Goal: Task Accomplishment & Management: Use online tool/utility

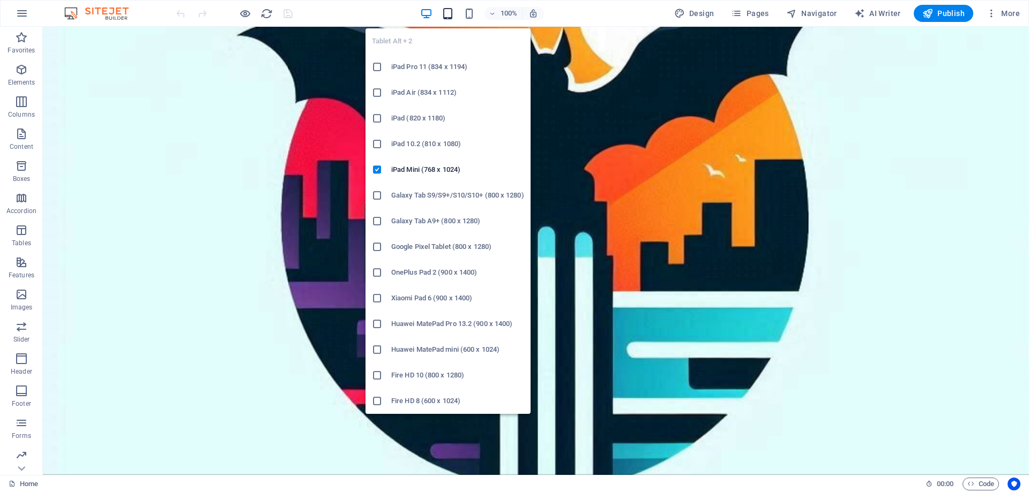
click at [452, 13] on icon "button" at bounding box center [448, 14] width 12 height 12
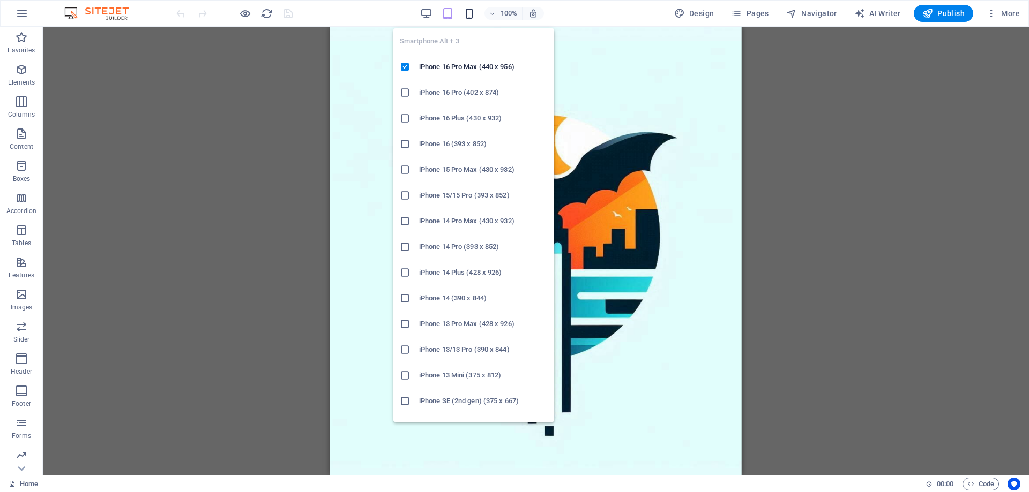
click at [472, 13] on icon "button" at bounding box center [469, 14] width 12 height 12
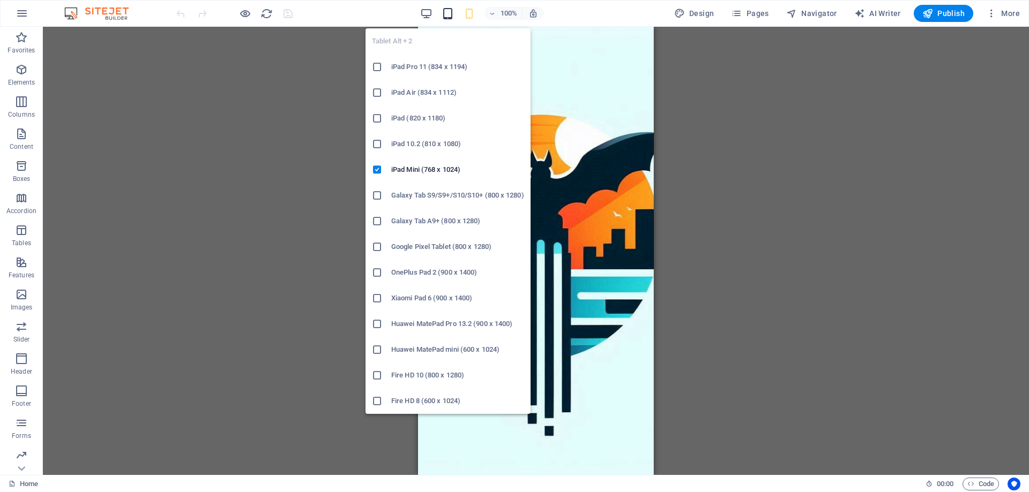
click at [448, 12] on icon "button" at bounding box center [448, 14] width 12 height 12
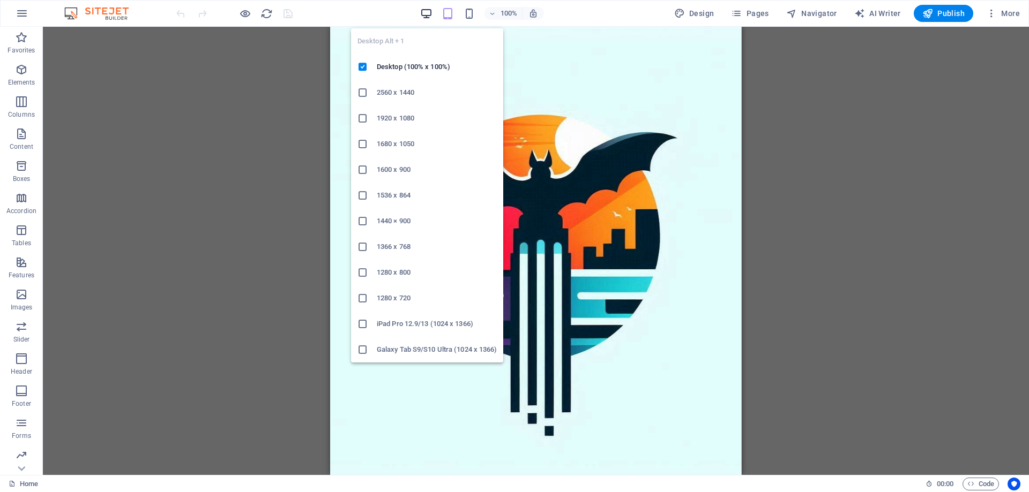
click at [430, 13] on icon "button" at bounding box center [426, 14] width 12 height 12
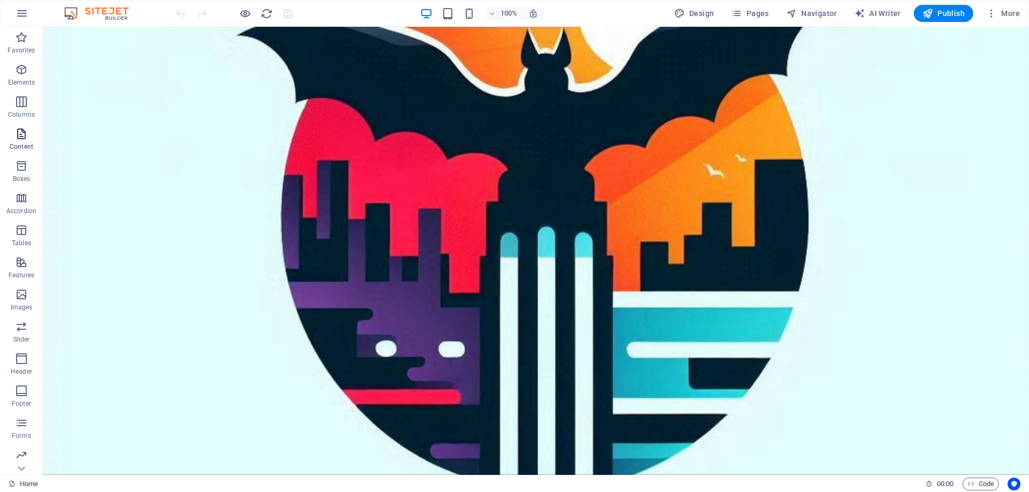
click at [18, 132] on icon "button" at bounding box center [21, 134] width 13 height 13
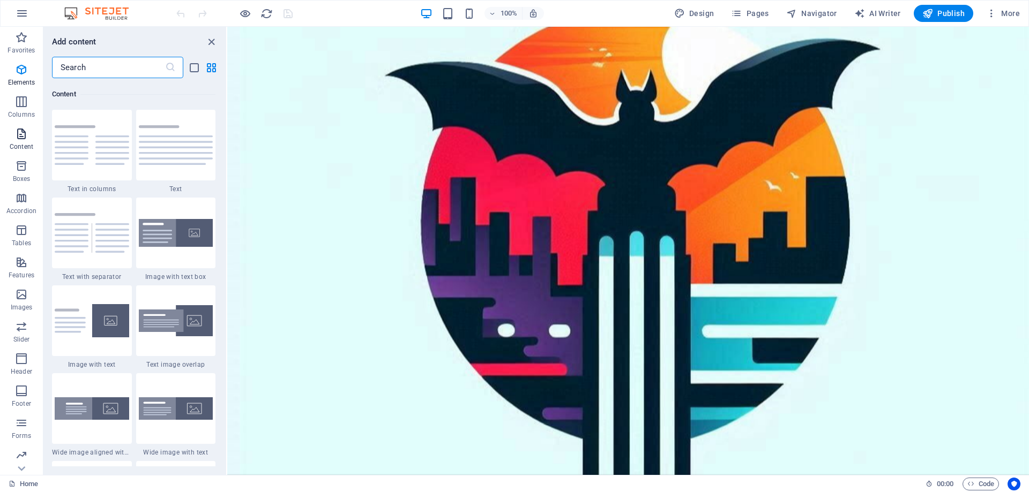
scroll to position [1875, 0]
click at [19, 77] on span "Elements" at bounding box center [21, 76] width 43 height 26
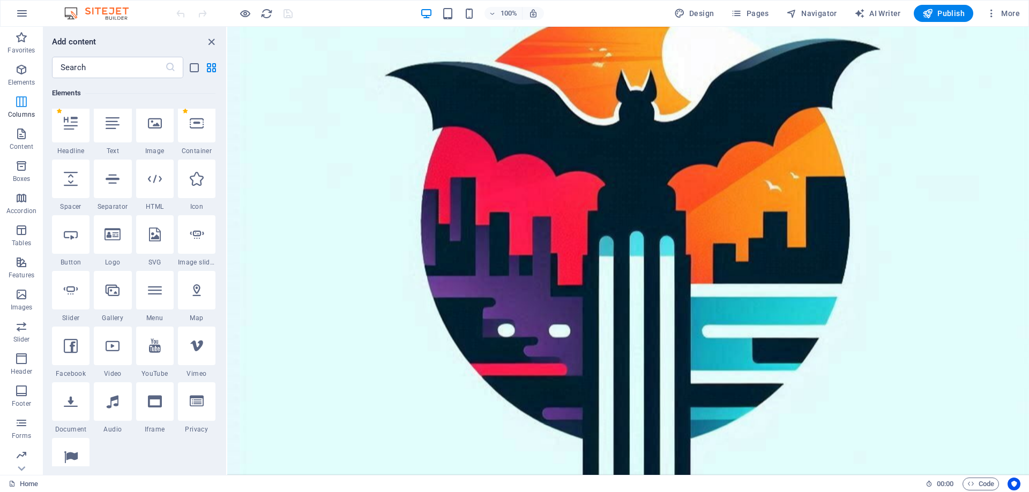
scroll to position [114, 0]
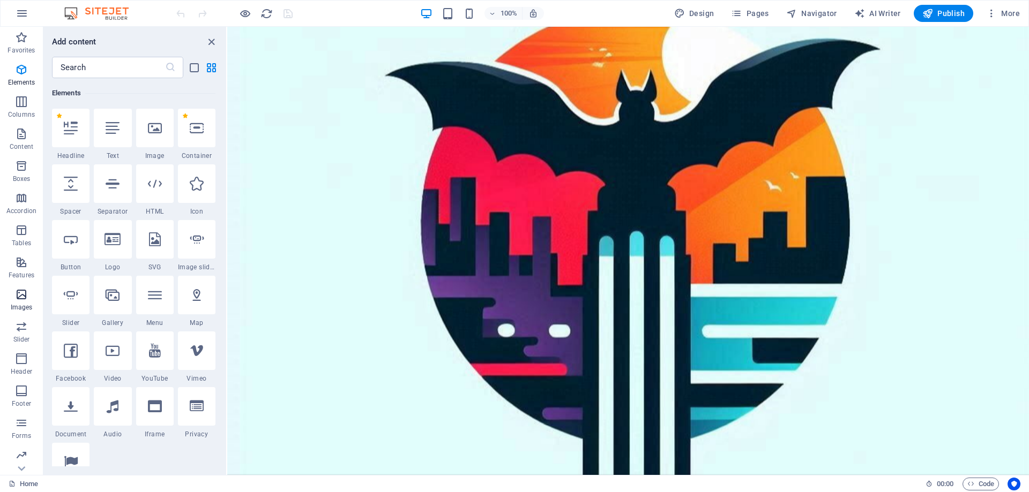
click at [24, 300] on icon "button" at bounding box center [21, 294] width 13 height 13
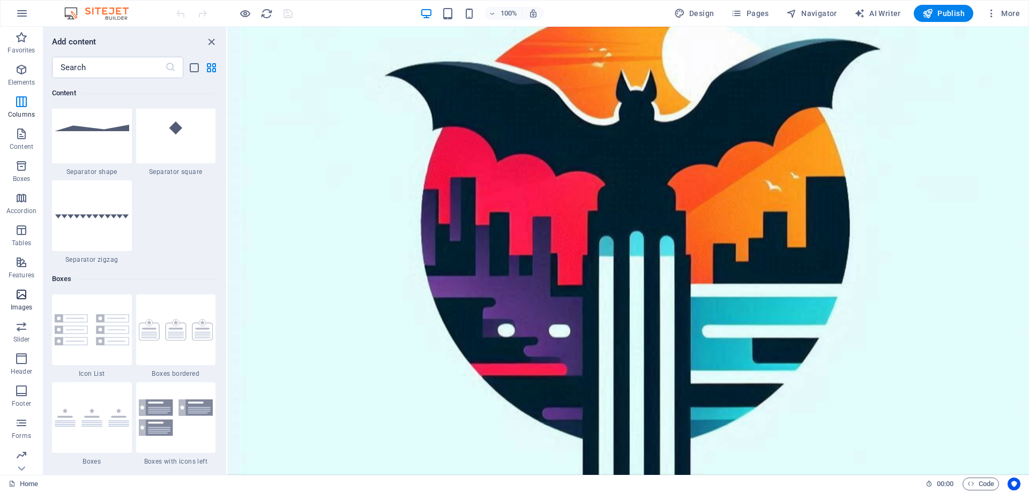
scroll to position [5434, 0]
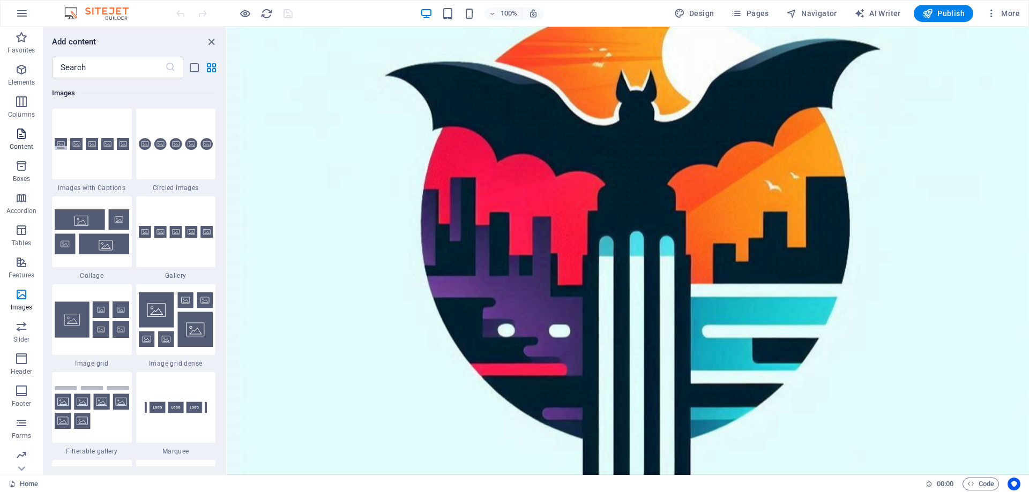
click at [19, 133] on icon "button" at bounding box center [21, 134] width 13 height 13
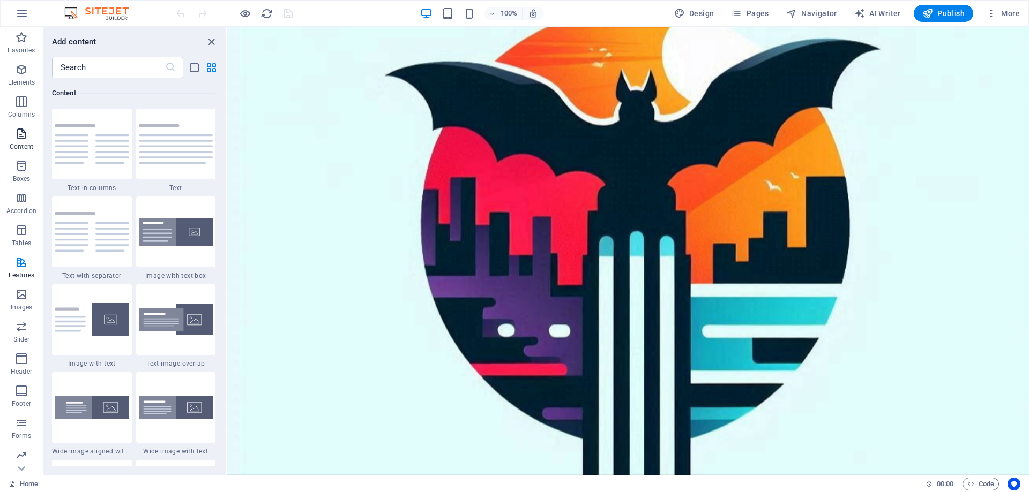
scroll to position [1875, 0]
click at [23, 132] on icon "button" at bounding box center [21, 134] width 13 height 13
click at [200, 66] on icon "list-view" at bounding box center [194, 68] width 12 height 12
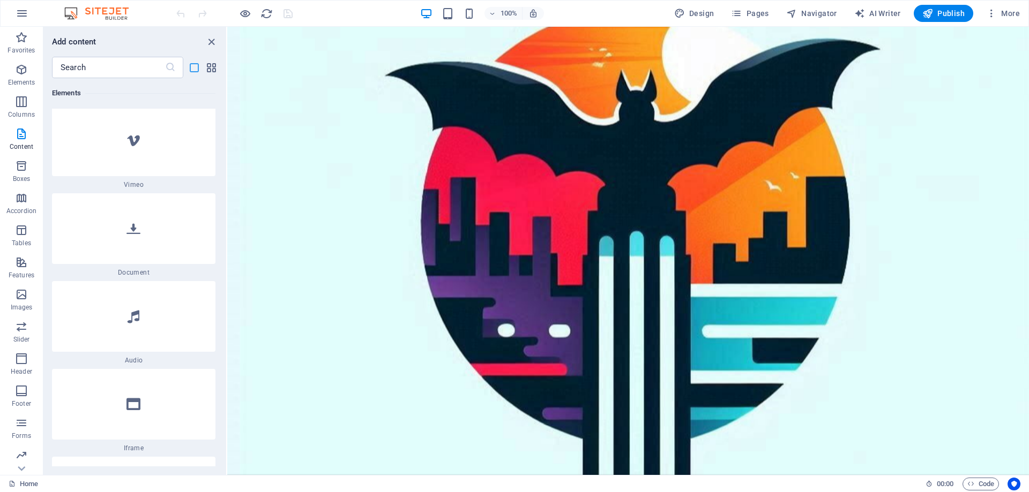
scroll to position [5537, 0]
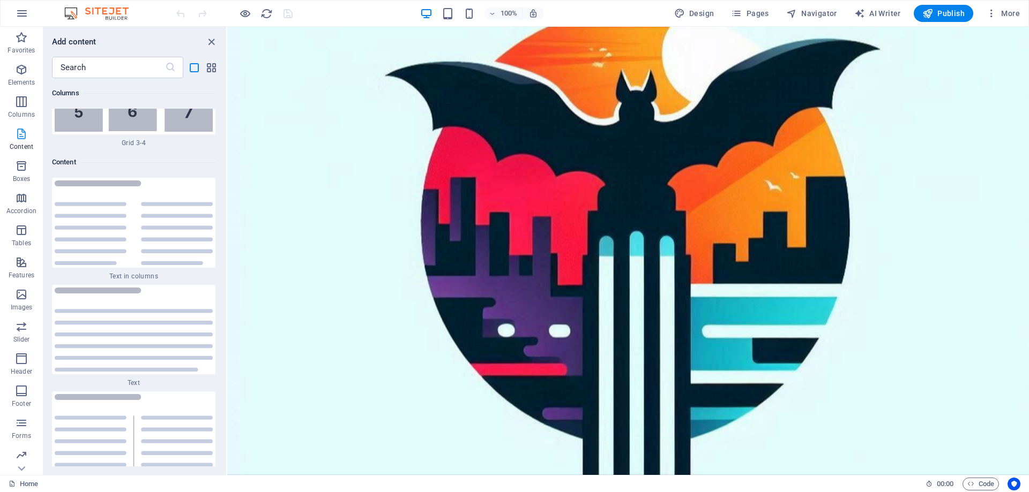
click at [20, 132] on icon "button" at bounding box center [21, 134] width 13 height 13
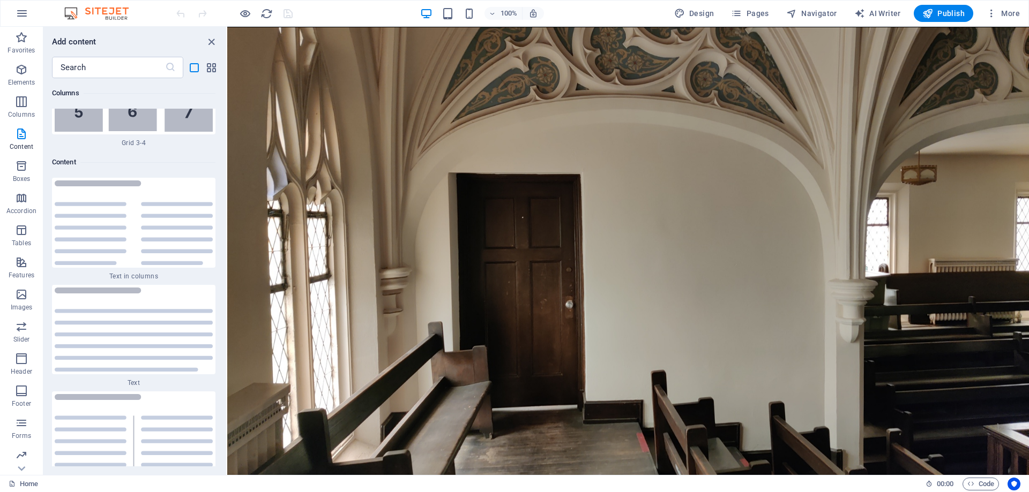
scroll to position [654, 0]
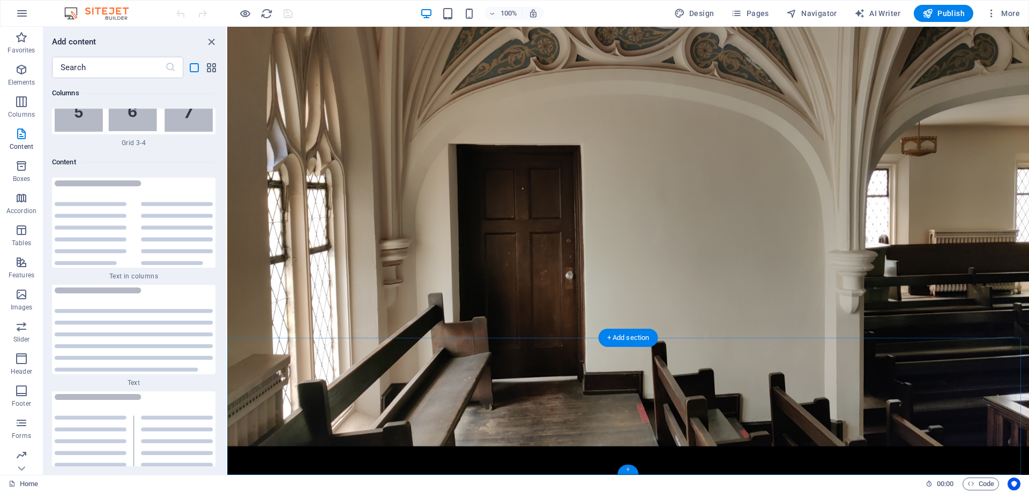
click at [628, 469] on div "+" at bounding box center [627, 470] width 21 height 10
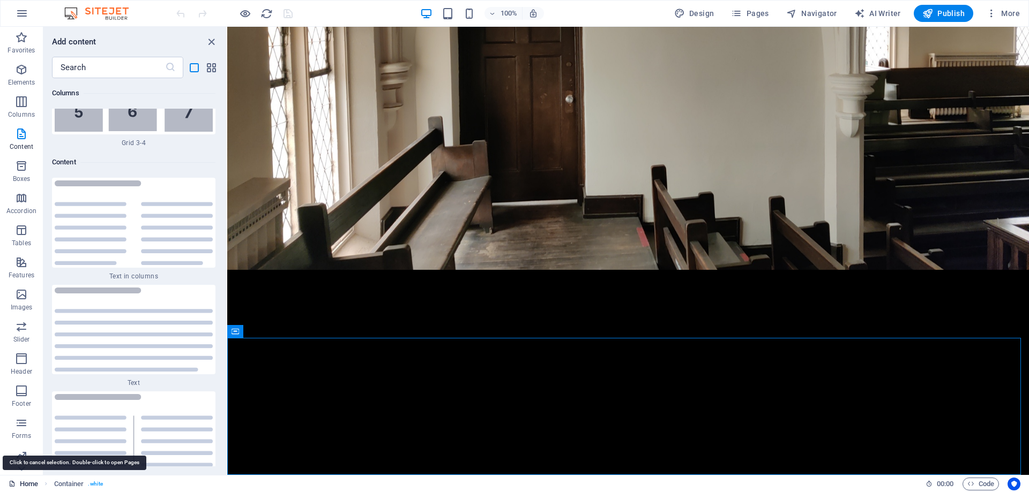
click at [29, 482] on link "Home" at bounding box center [23, 484] width 29 height 13
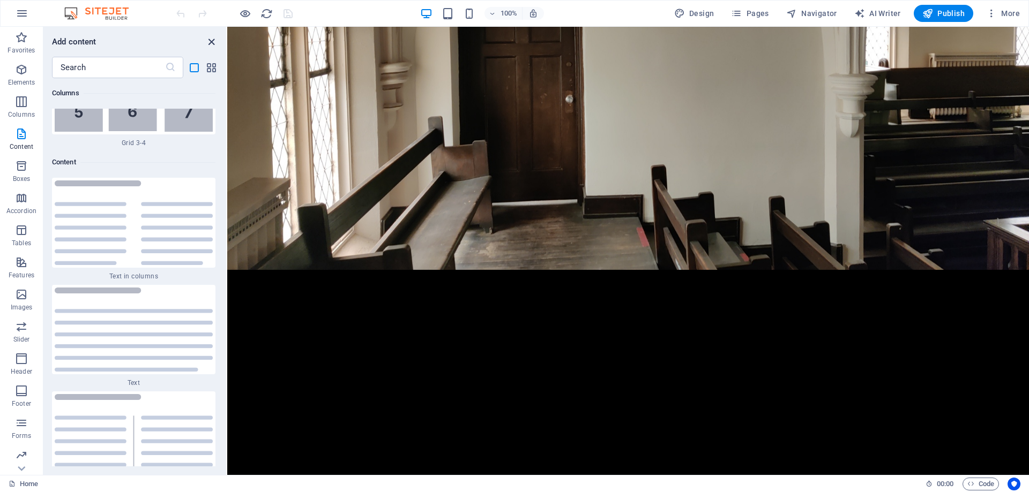
click at [209, 44] on icon "close panel" at bounding box center [211, 42] width 12 height 12
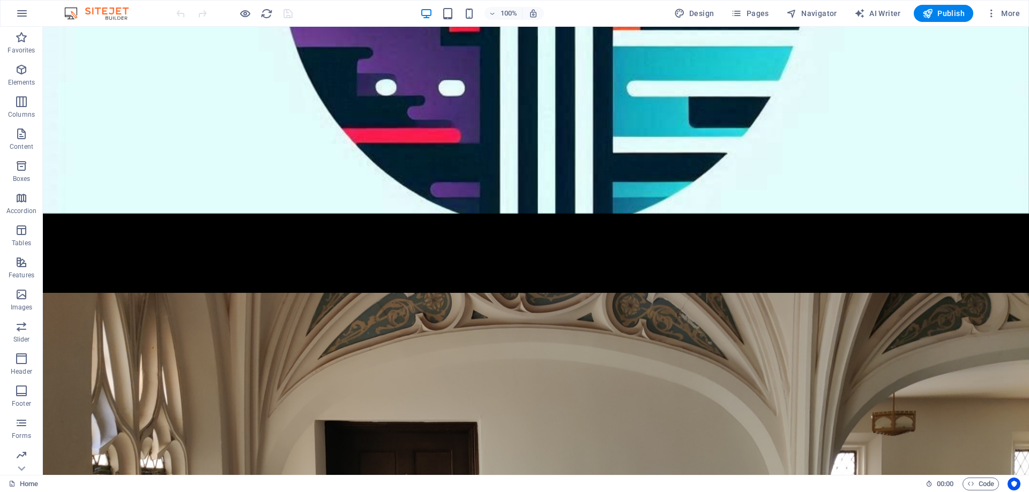
scroll to position [0, 0]
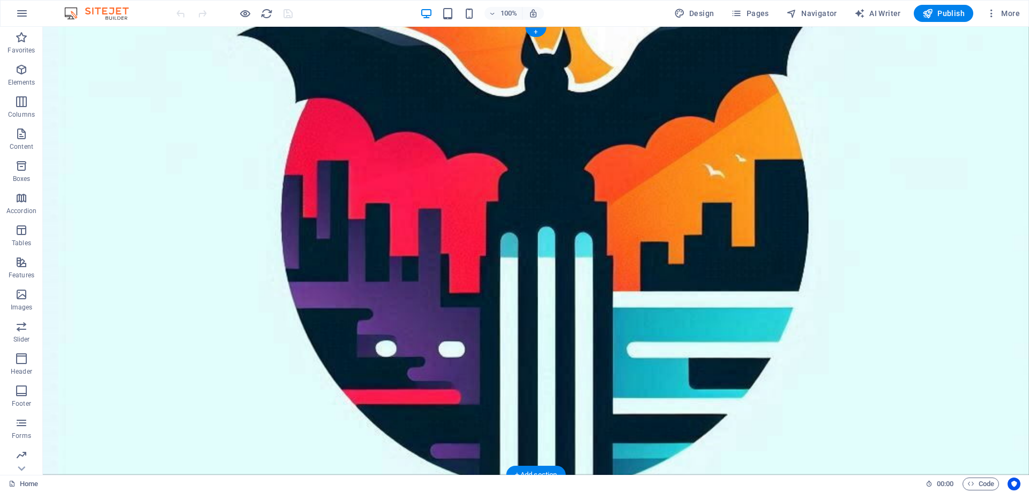
drag, startPoint x: 211, startPoint y: 141, endPoint x: 211, endPoint y: 157, distance: 15.5
click at [19, 136] on icon "button" at bounding box center [21, 134] width 13 height 13
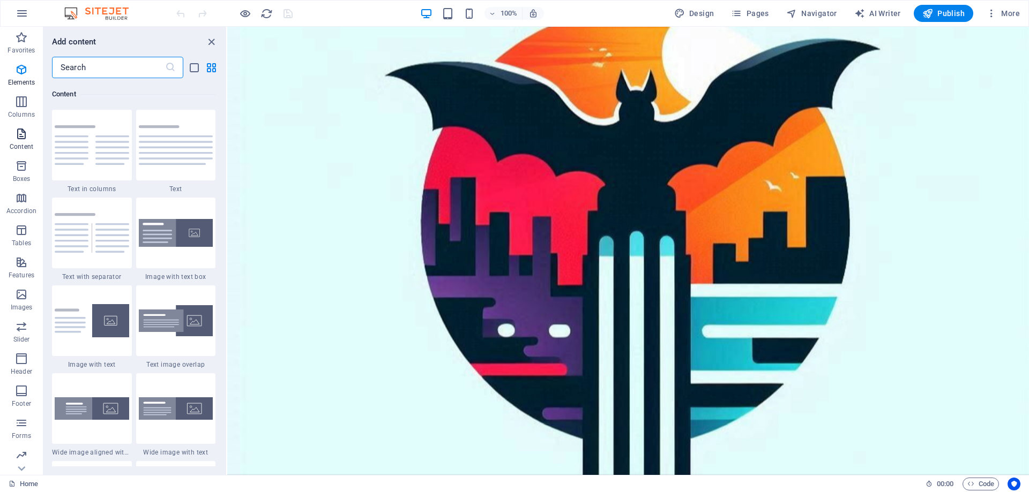
scroll to position [1875, 0]
click at [181, 159] on img at bounding box center [176, 144] width 74 height 40
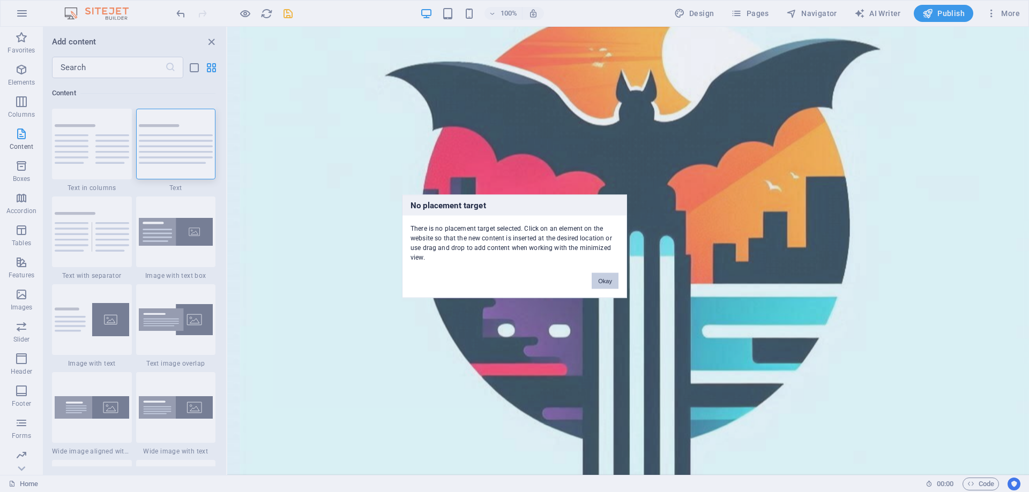
click at [611, 279] on button "Okay" at bounding box center [605, 281] width 27 height 16
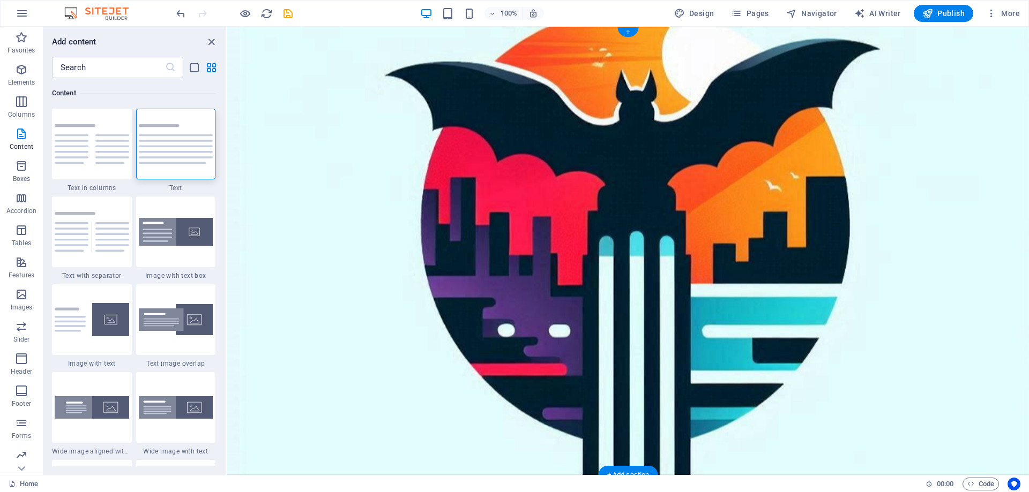
drag, startPoint x: 397, startPoint y: 133, endPoint x: 398, endPoint y: 154, distance: 21.4
drag, startPoint x: 409, startPoint y: 137, endPoint x: 473, endPoint y: 168, distance: 71.7
click at [183, 143] on img at bounding box center [176, 144] width 74 height 40
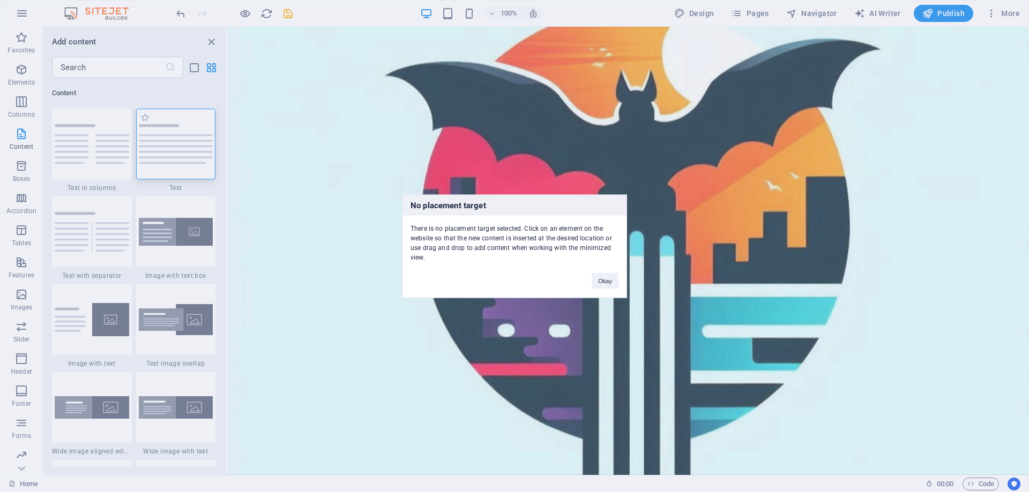
click at [486, 198] on h3 "No placement target" at bounding box center [514, 205] width 224 height 20
click at [489, 182] on div "No placement target There is no placement target selected. Click on an element …" at bounding box center [514, 246] width 1029 height 492
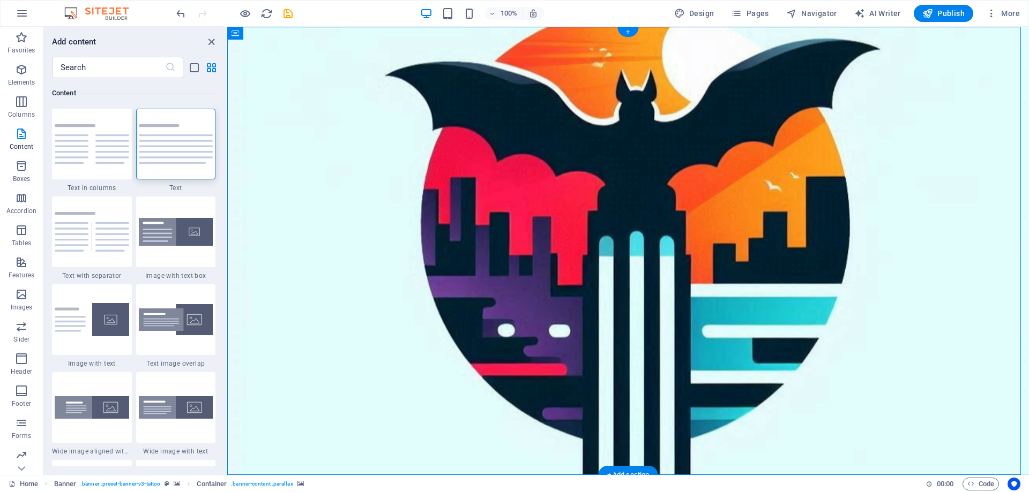
click at [199, 145] on img at bounding box center [176, 144] width 74 height 40
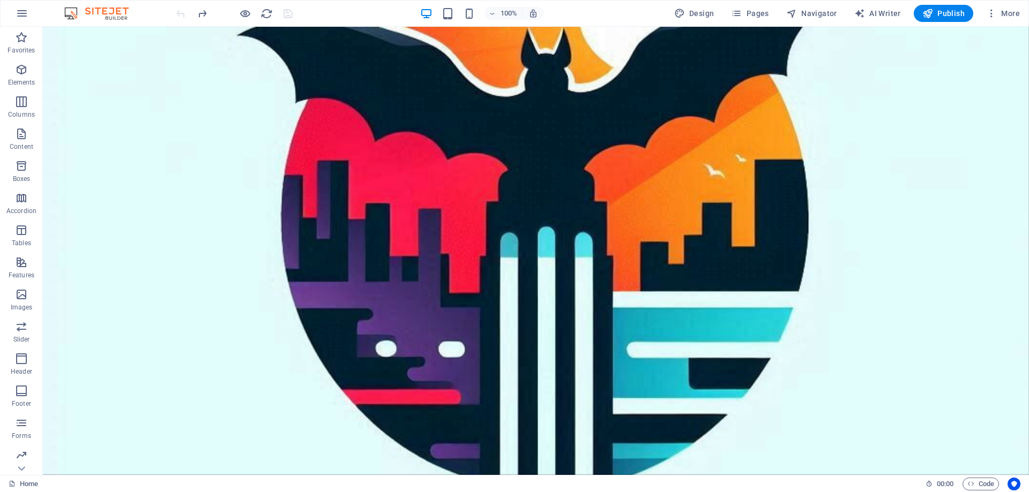
scroll to position [392, 0]
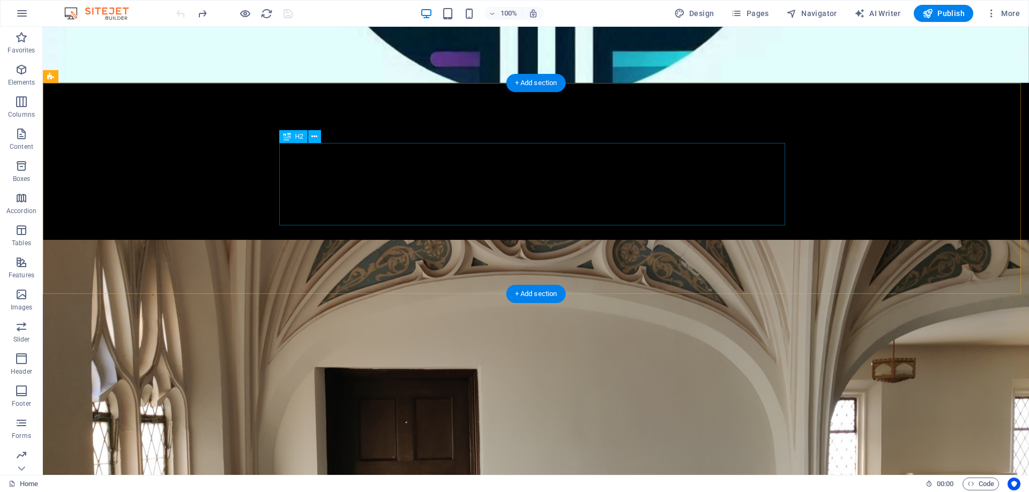
click at [319, 136] on button at bounding box center [314, 136] width 13 height 13
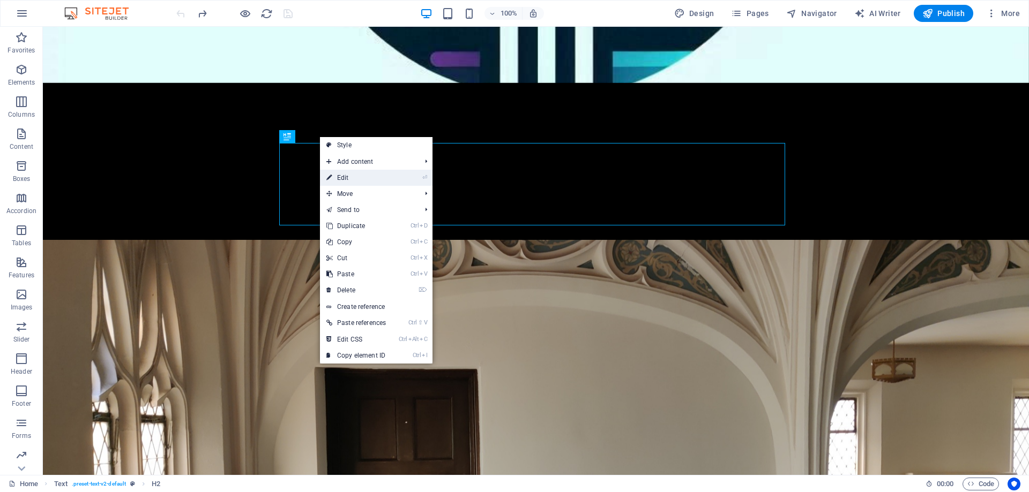
click at [360, 179] on link "⏎ Edit" at bounding box center [356, 178] width 72 height 16
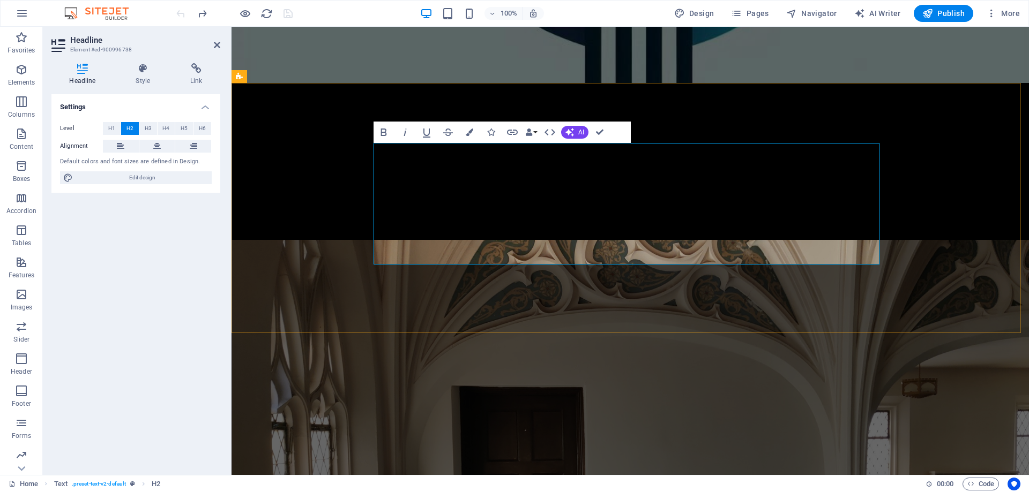
click at [386, 129] on icon "button" at bounding box center [383, 132] width 13 height 13
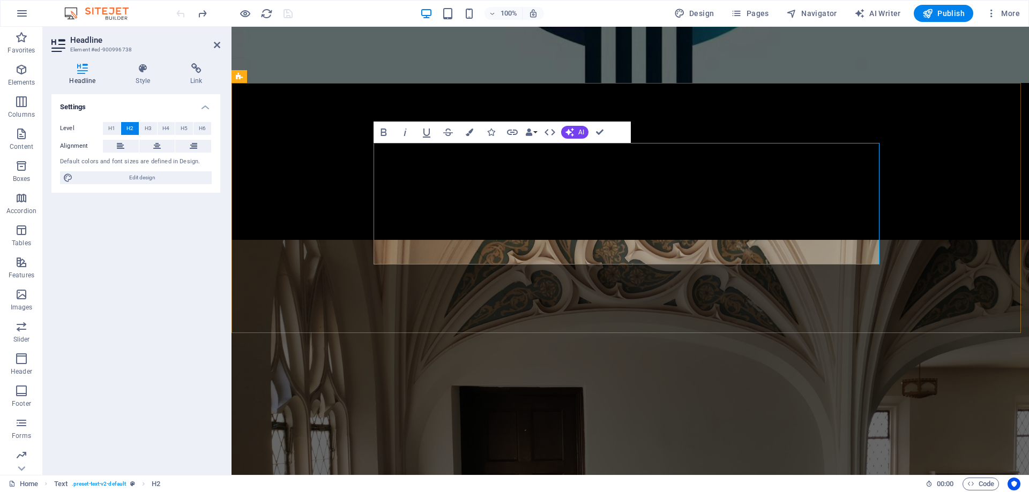
drag, startPoint x: 622, startPoint y: 162, endPoint x: 379, endPoint y: 151, distance: 243.6
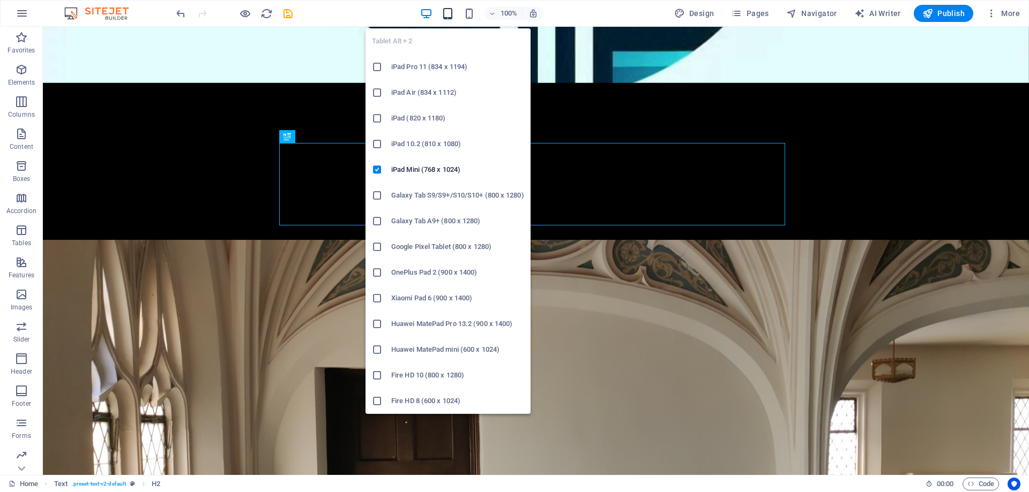
click at [453, 13] on icon "button" at bounding box center [448, 14] width 12 height 12
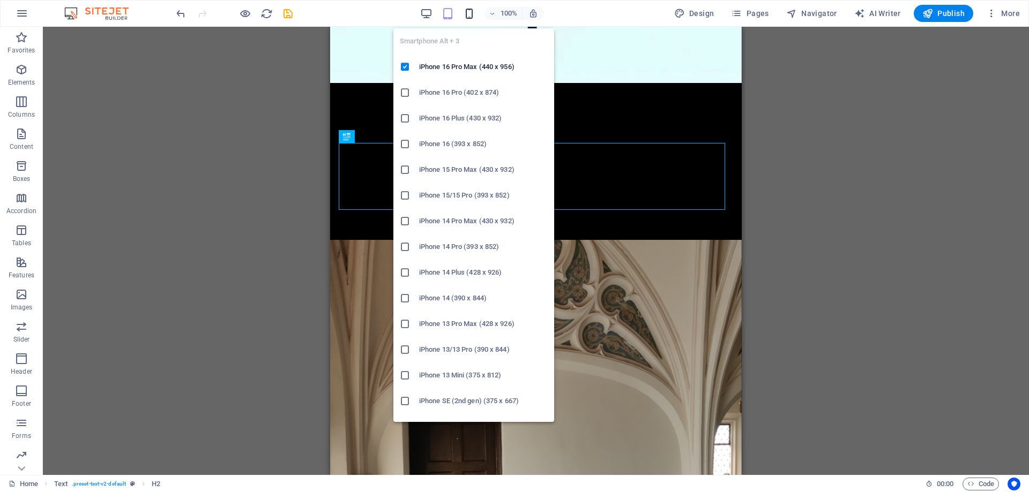
click at [467, 10] on icon "button" at bounding box center [469, 14] width 12 height 12
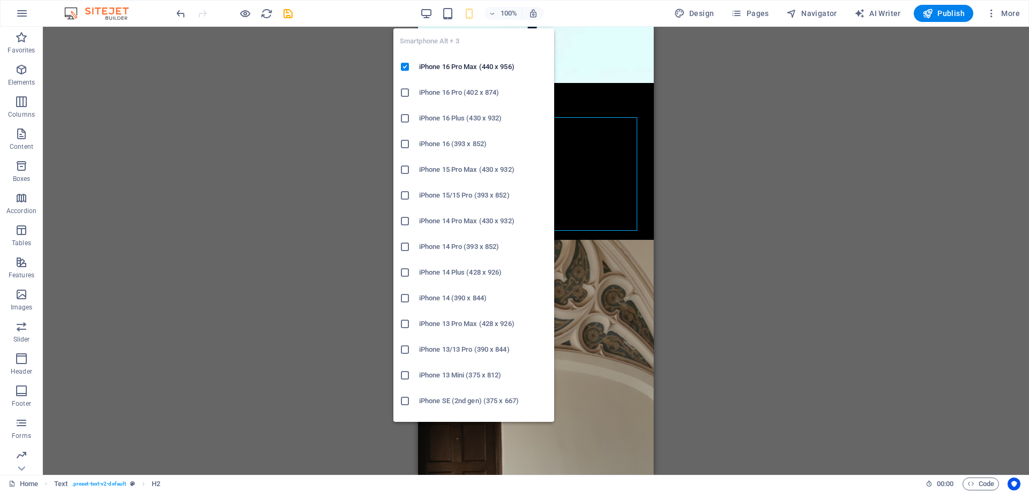
click at [471, 14] on icon "button" at bounding box center [469, 14] width 12 height 12
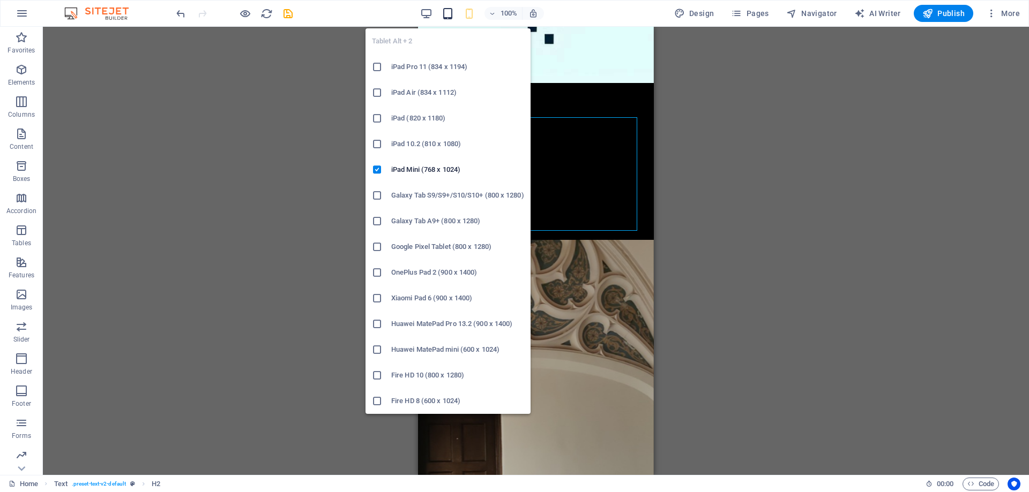
click at [447, 12] on icon "button" at bounding box center [448, 14] width 12 height 12
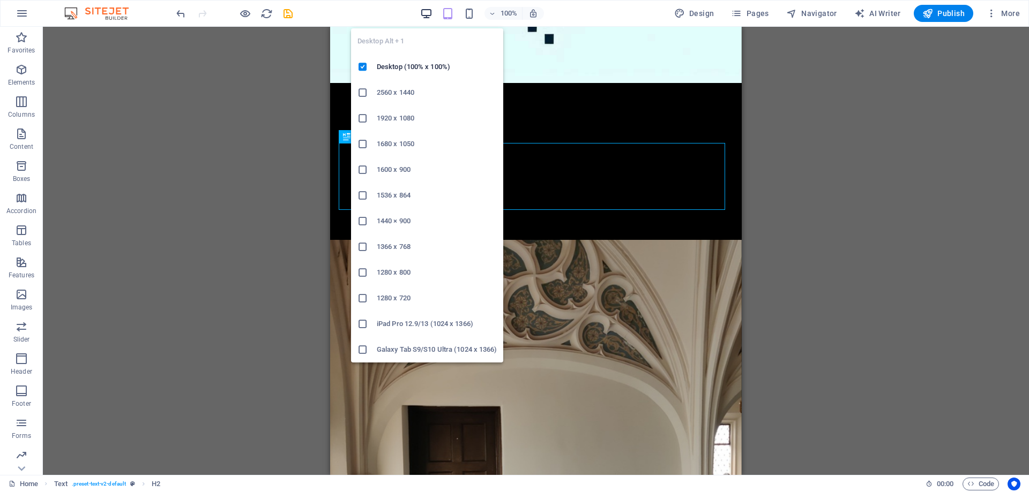
click at [428, 11] on icon "button" at bounding box center [426, 14] width 12 height 12
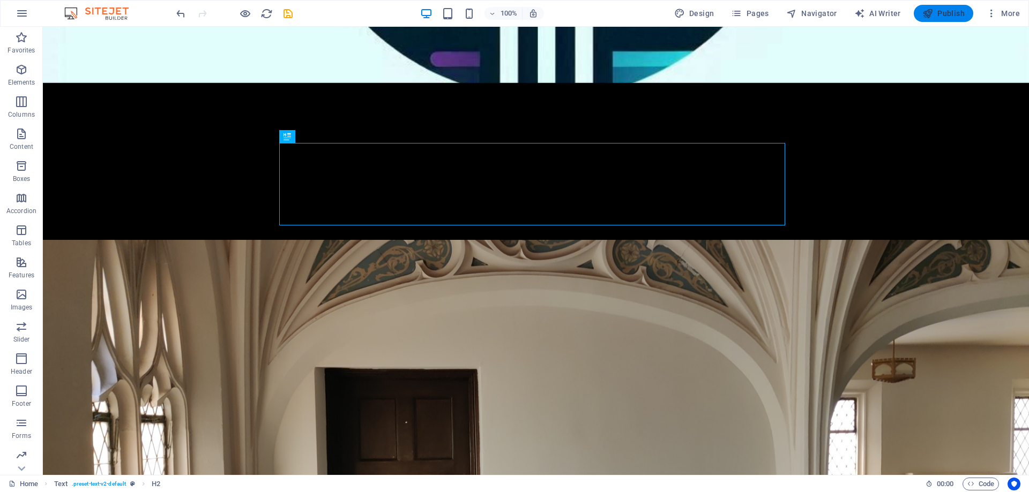
click at [954, 16] on span "Publish" at bounding box center [943, 13] width 42 height 11
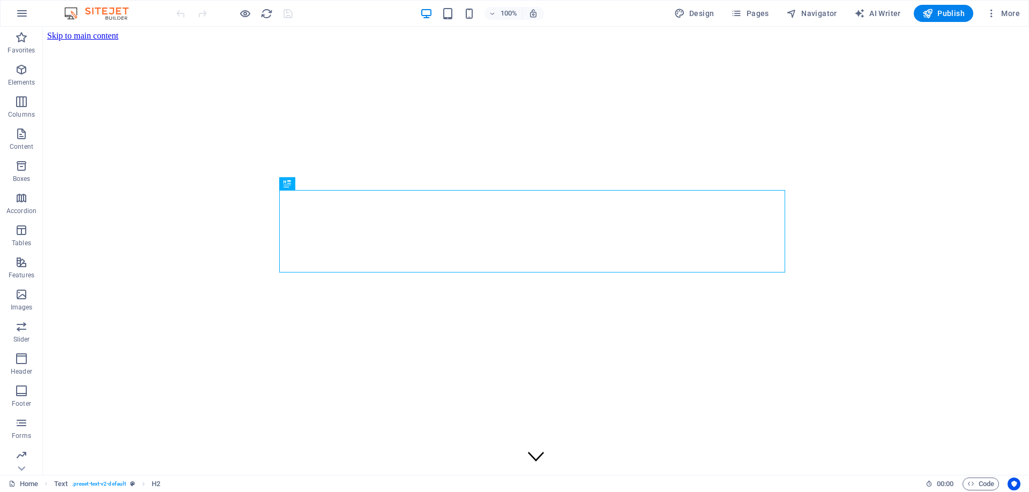
scroll to position [345, 0]
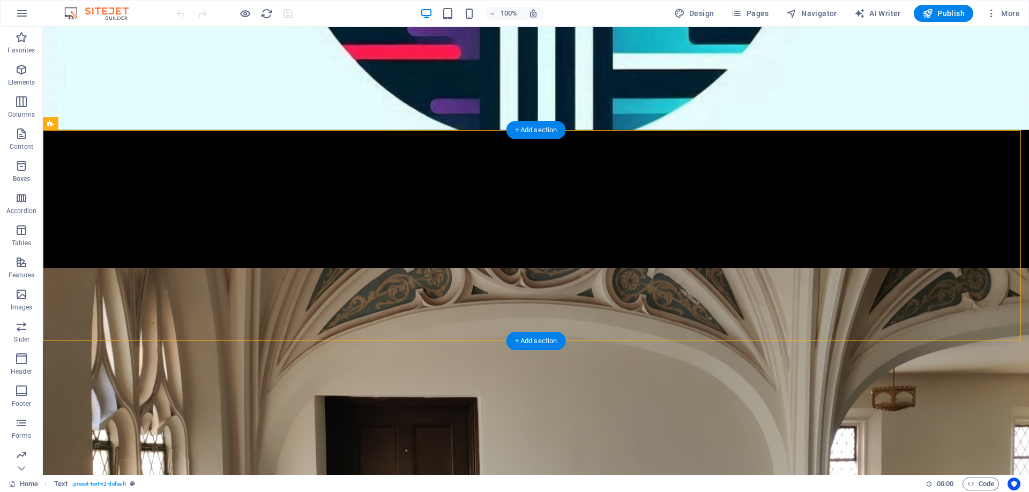
drag, startPoint x: 599, startPoint y: 317, endPoint x: 412, endPoint y: 238, distance: 203.6
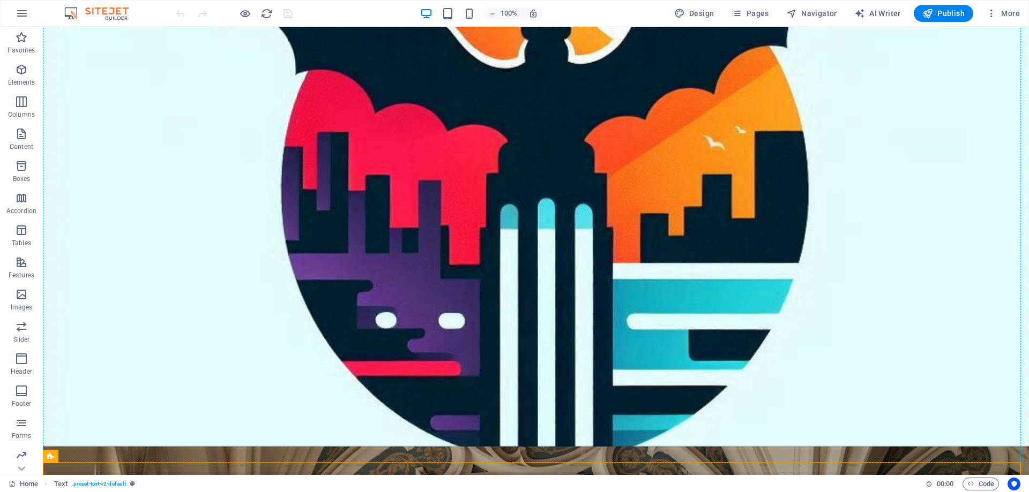
scroll to position [0, 0]
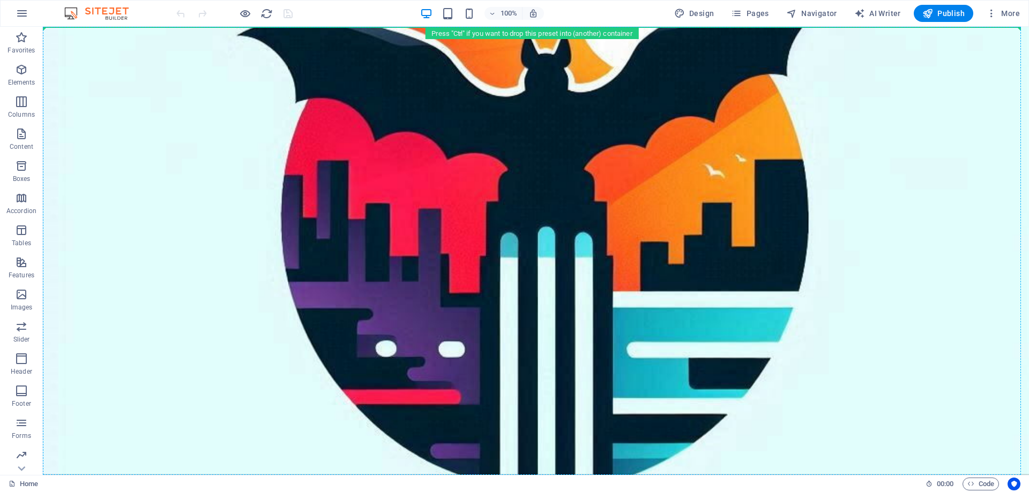
drag, startPoint x: 258, startPoint y: 199, endPoint x: 256, endPoint y: 36, distance: 162.9
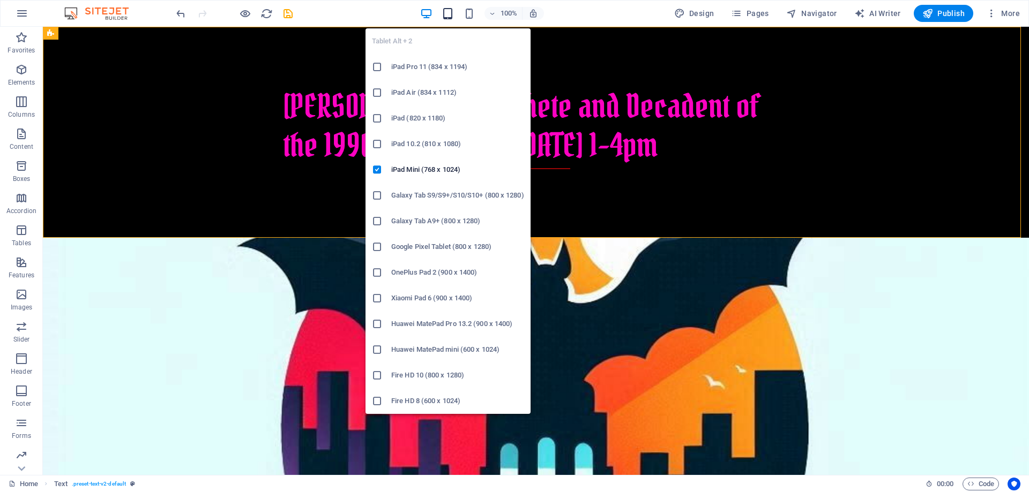
click at [444, 14] on icon "button" at bounding box center [448, 14] width 12 height 12
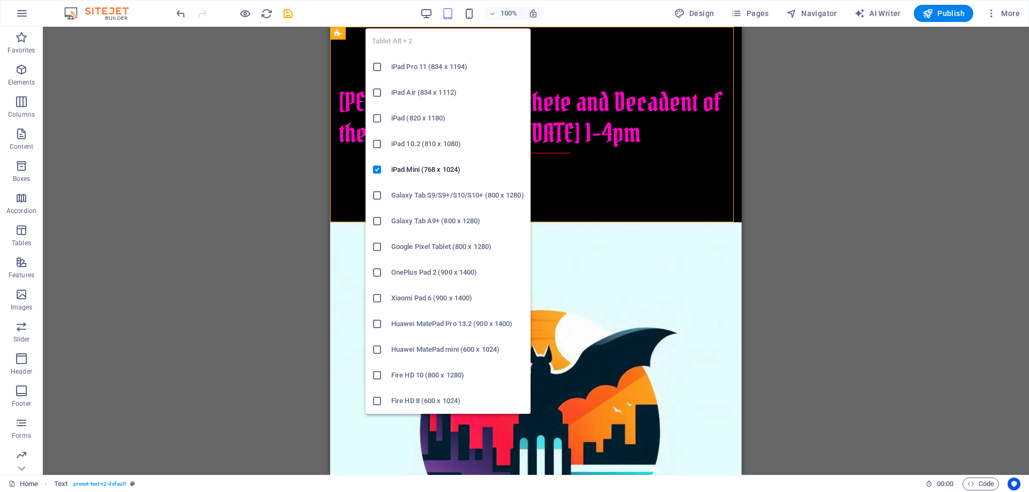
click at [449, 12] on icon "button" at bounding box center [448, 14] width 12 height 12
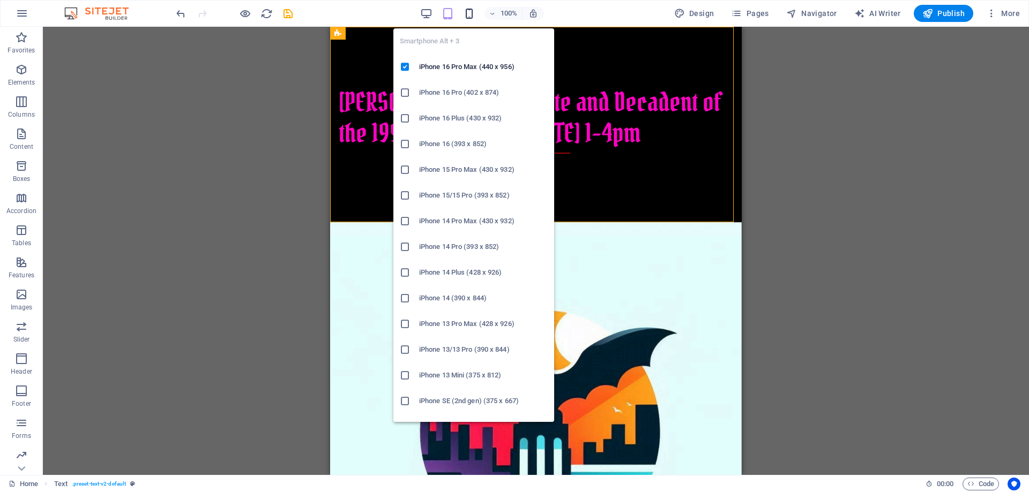
click at [471, 13] on icon "button" at bounding box center [469, 14] width 12 height 12
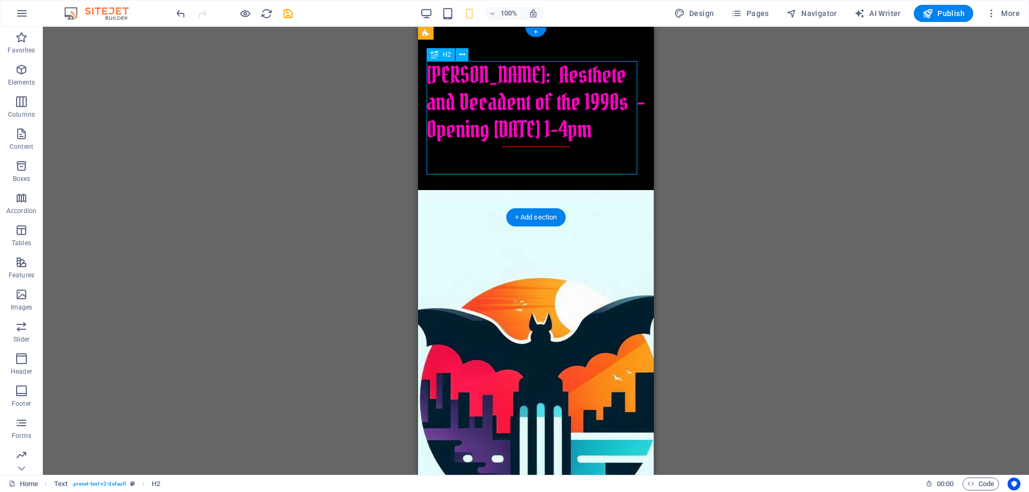
drag, startPoint x: 473, startPoint y: 156, endPoint x: 459, endPoint y: 143, distance: 19.4
click at [459, 143] on div "[PERSON_NAME]: Aesthete and Decadent of the 1990s - Opening [DATE] 1-4pm" at bounding box center [536, 104] width 219 height 86
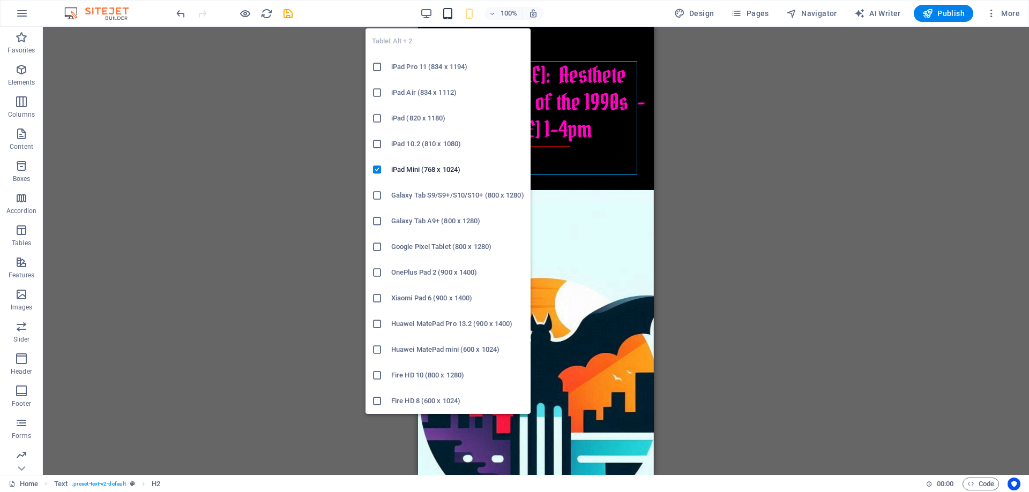
click at [447, 11] on icon "button" at bounding box center [448, 14] width 12 height 12
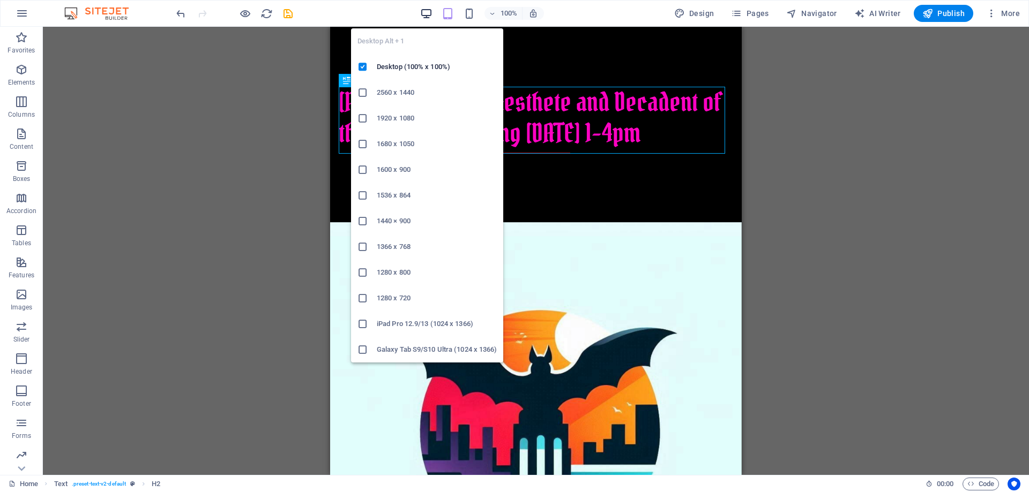
click at [429, 12] on icon "button" at bounding box center [426, 14] width 12 height 12
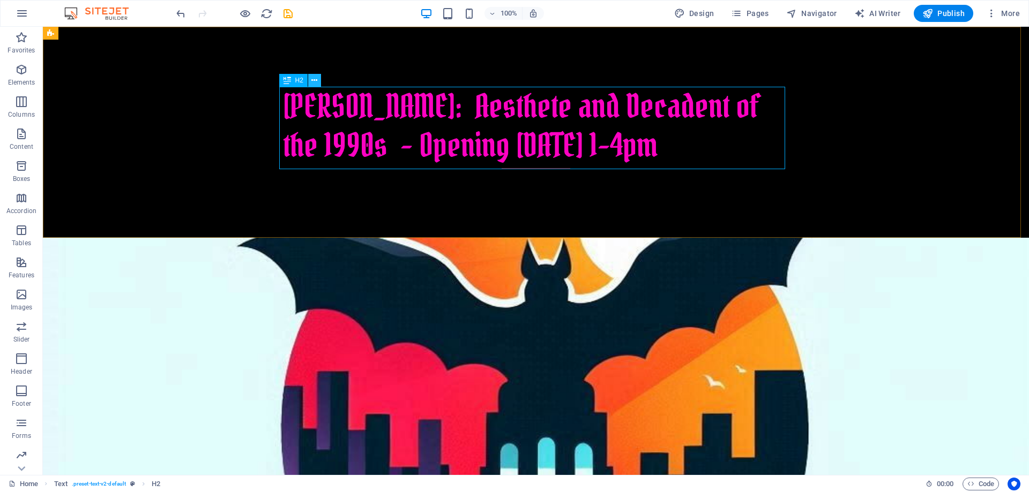
click at [316, 81] on icon at bounding box center [314, 80] width 6 height 11
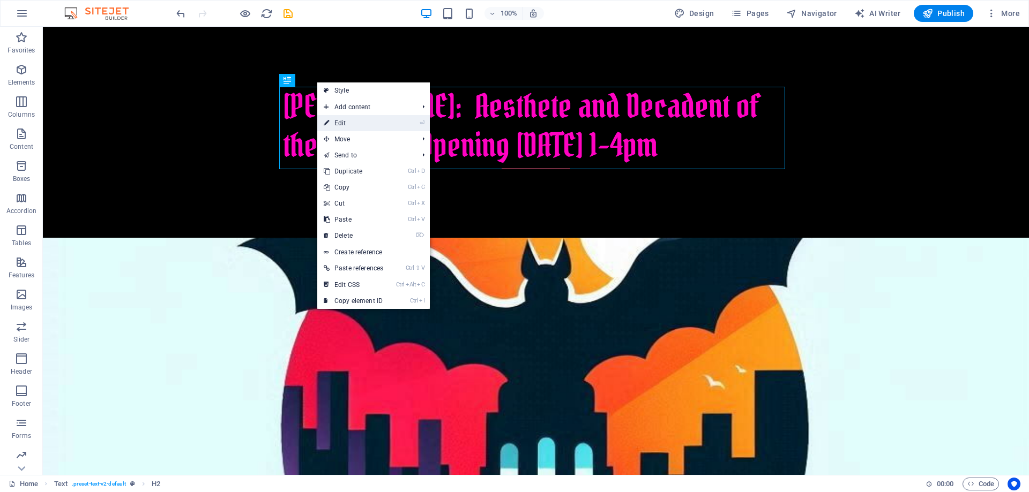
click at [374, 122] on link "⏎ Edit" at bounding box center [353, 123] width 72 height 16
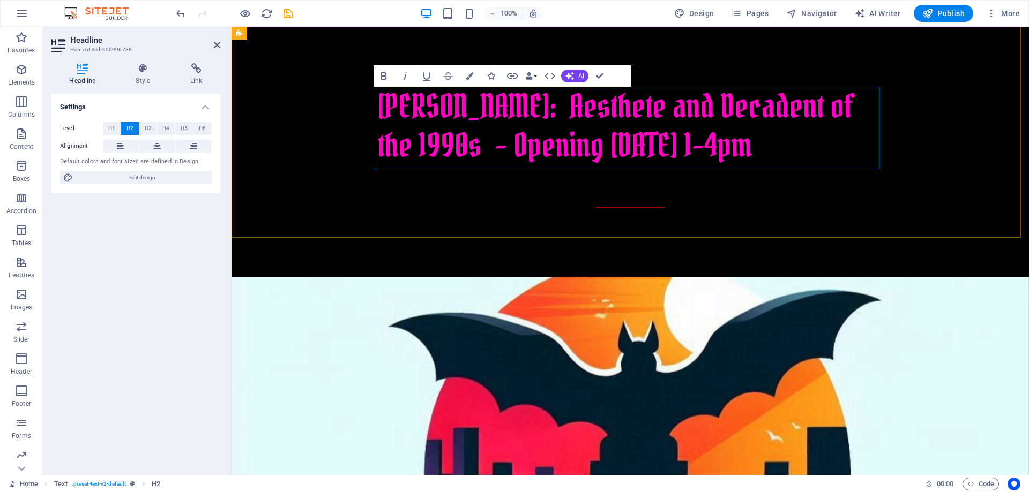
click at [783, 147] on h2 "[PERSON_NAME]: Aesthete and Decadent of the 1990s - Opening [DATE] 1-4pm" at bounding box center [630, 148] width 506 height 122
drag, startPoint x: 783, startPoint y: 147, endPoint x: 471, endPoint y: 136, distance: 312.6
click at [471, 136] on h2 "[PERSON_NAME]: Aesthete and Decadent of the 1990s - Opening [DATE] 1-4pm" at bounding box center [630, 148] width 506 height 122
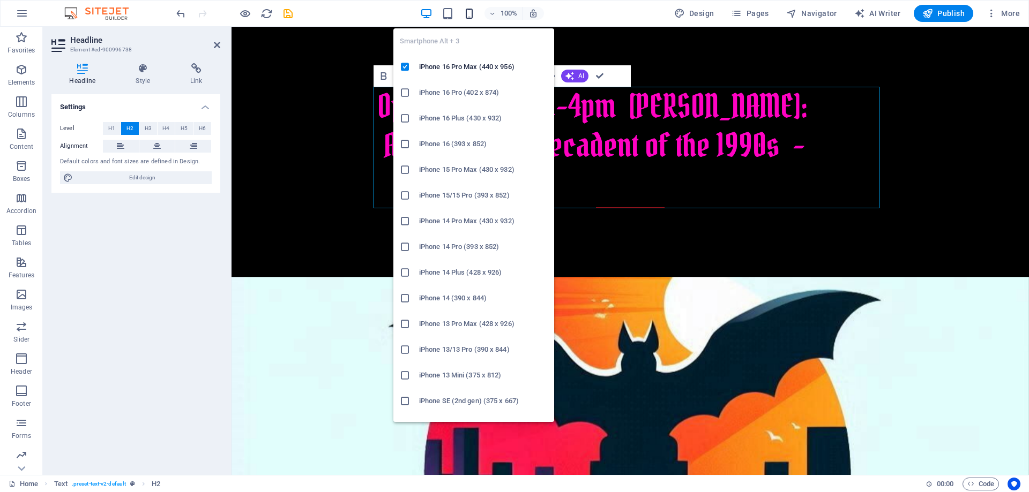
click at [469, 14] on icon "button" at bounding box center [469, 14] width 12 height 12
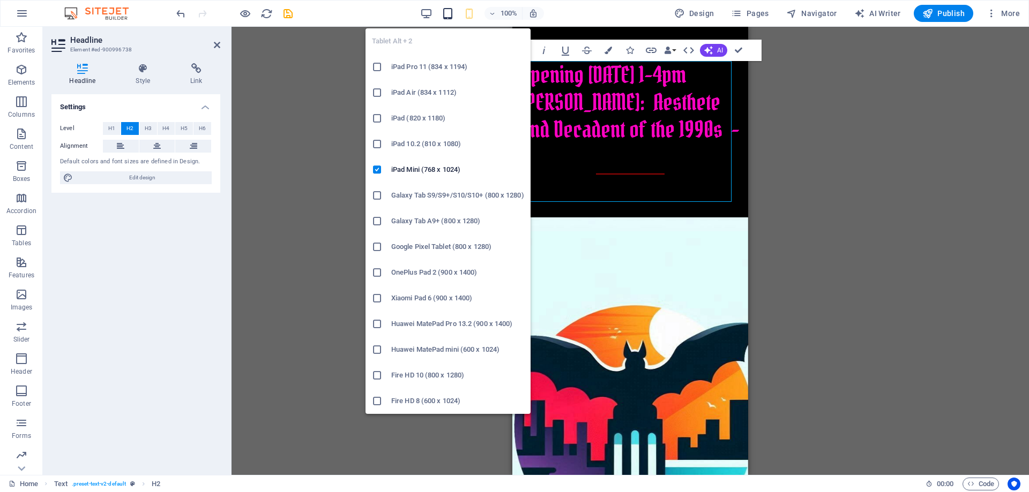
click at [451, 13] on icon "button" at bounding box center [448, 14] width 12 height 12
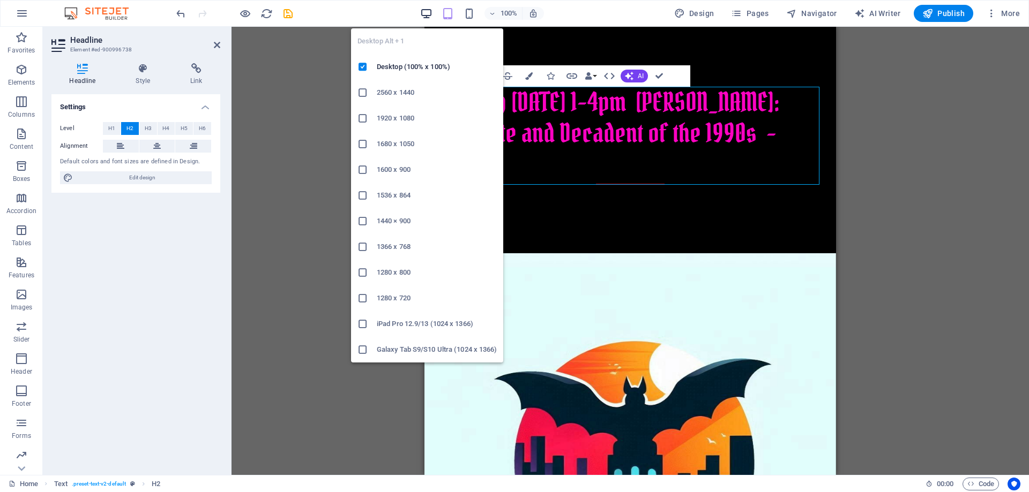
click at [425, 15] on icon "button" at bounding box center [426, 14] width 12 height 12
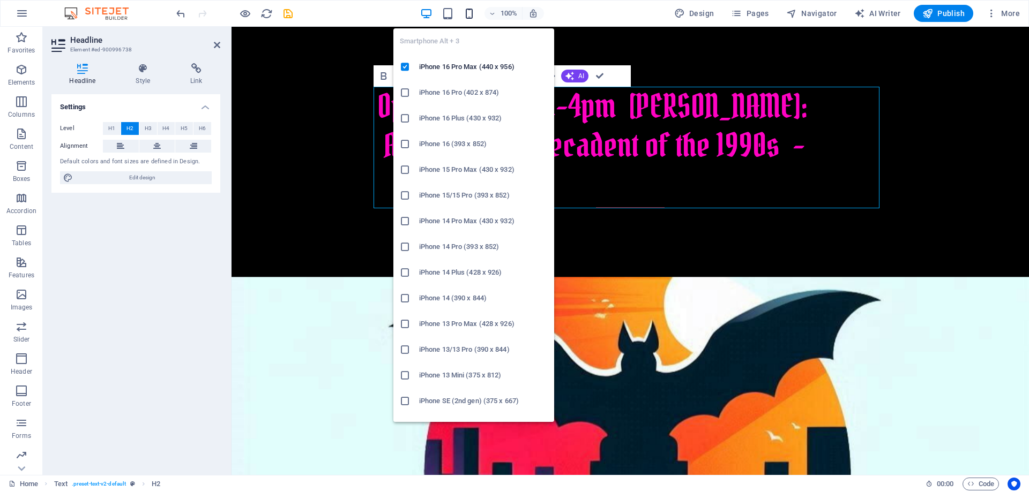
click at [469, 15] on icon "button" at bounding box center [469, 14] width 12 height 12
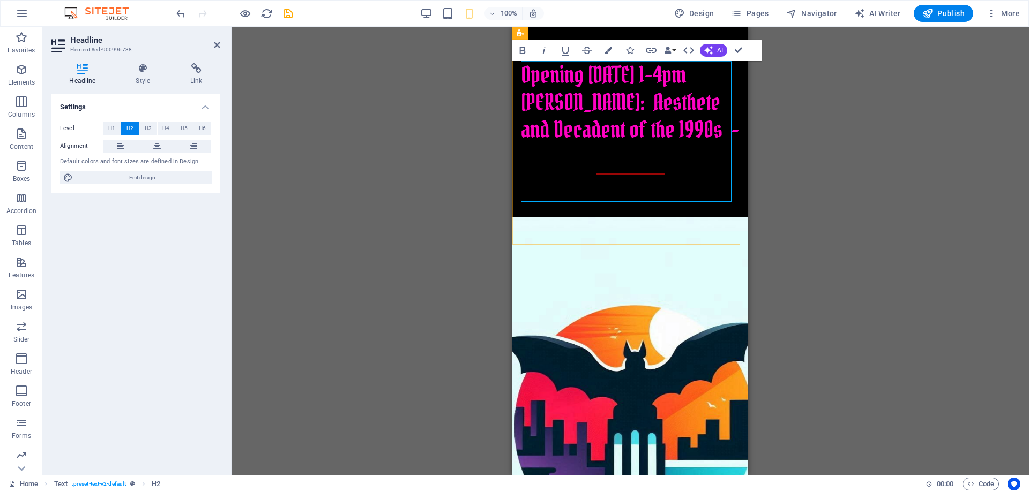
click at [690, 74] on span "Opening October 11th, 1-4pm Isabella Blow: Aesthete and Decadent of the 1990s -" at bounding box center [630, 102] width 219 height 84
click at [523, 101] on span "Opening October 11th, 1-4pm Isabella Blow: Aesthete and Decadent of the 1990s -" at bounding box center [630, 102] width 219 height 84
drag, startPoint x: 621, startPoint y: 156, endPoint x: 522, endPoint y: 79, distance: 125.5
click at [522, 79] on h2 "Opening October 11th,1-4pm Isabella Blow: Aesthete and Decadent of the 1990s -" at bounding box center [630, 118] width 219 height 114
click at [551, 31] on icon at bounding box center [551, 33] width 6 height 11
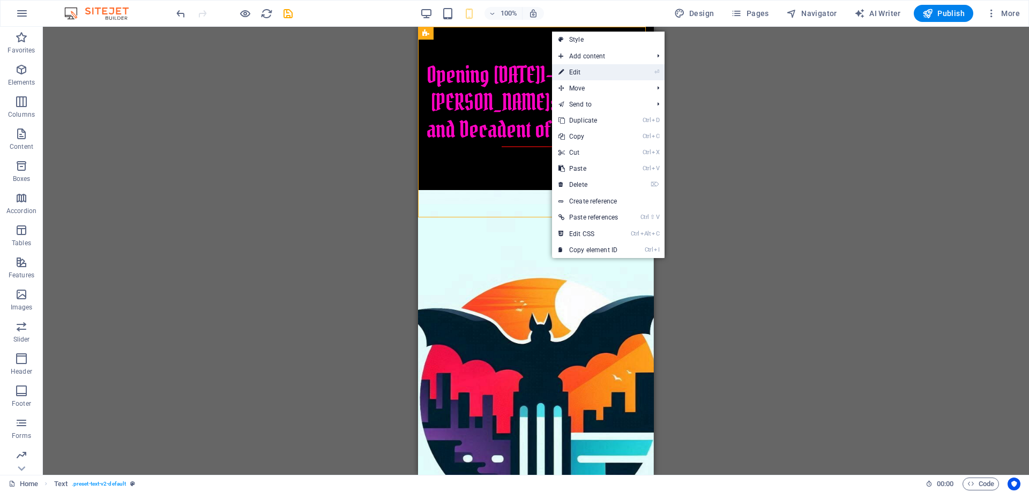
click at [589, 70] on link "⏎ Edit" at bounding box center [588, 72] width 72 height 16
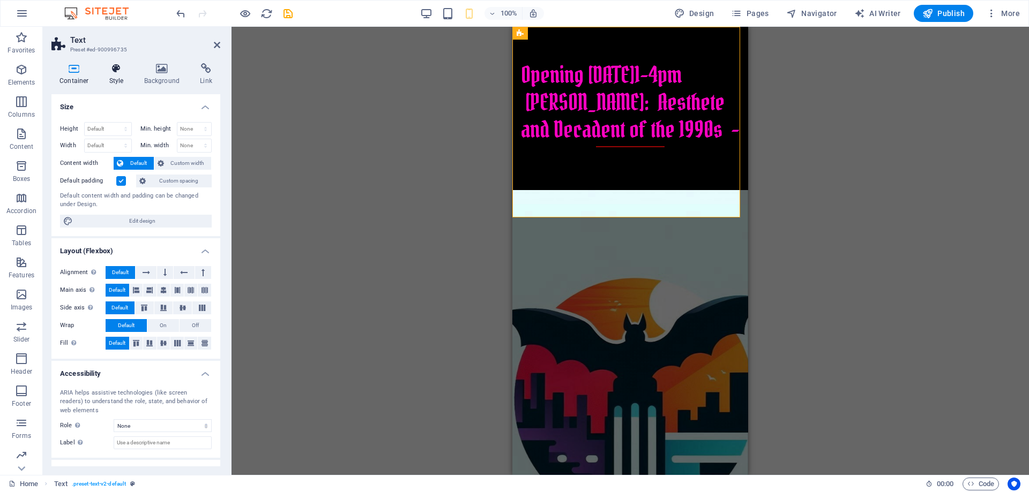
click at [111, 72] on icon at bounding box center [116, 68] width 31 height 11
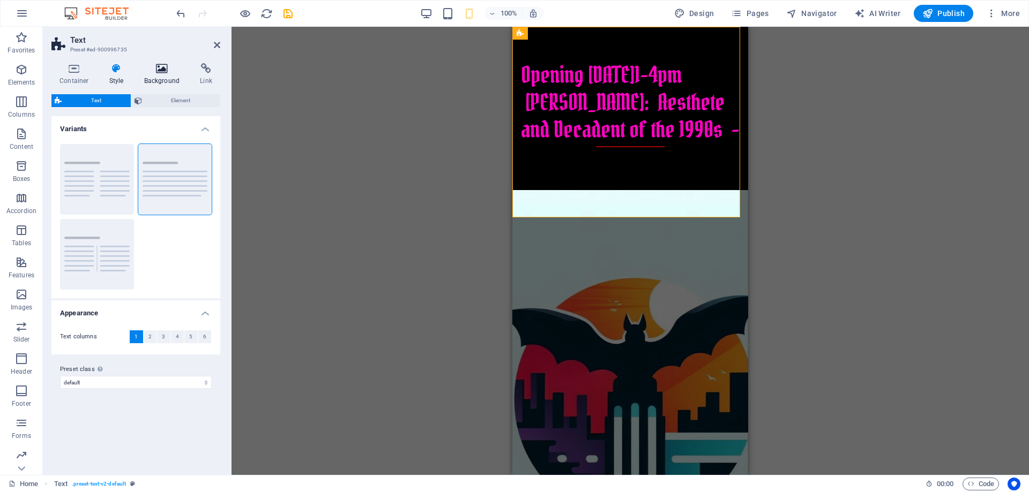
click at [166, 75] on h4 "Background" at bounding box center [164, 74] width 56 height 23
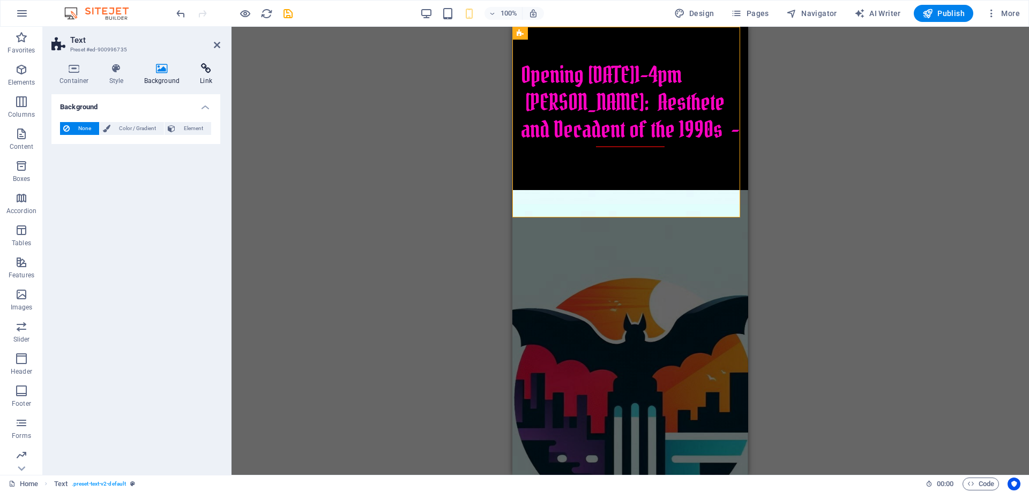
click at [205, 73] on icon at bounding box center [206, 68] width 28 height 11
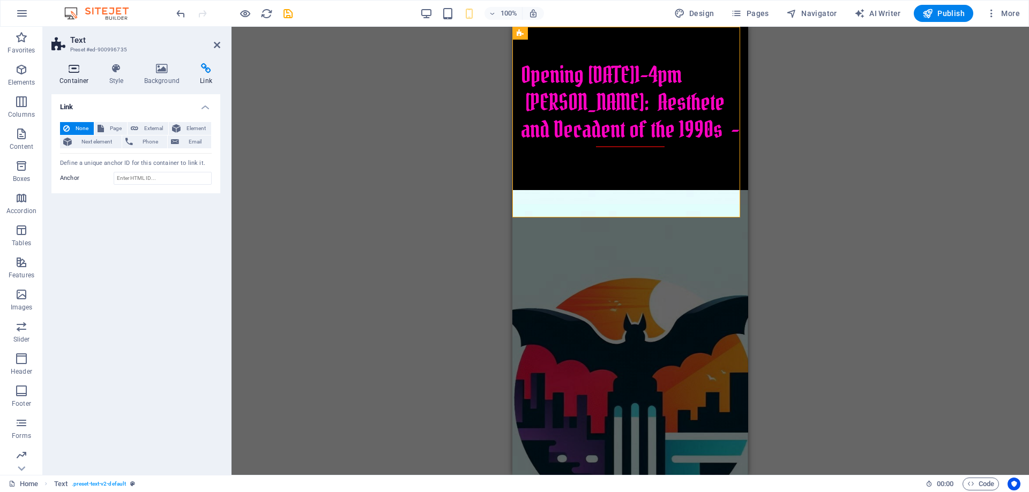
click at [75, 68] on icon at bounding box center [74, 68] width 46 height 11
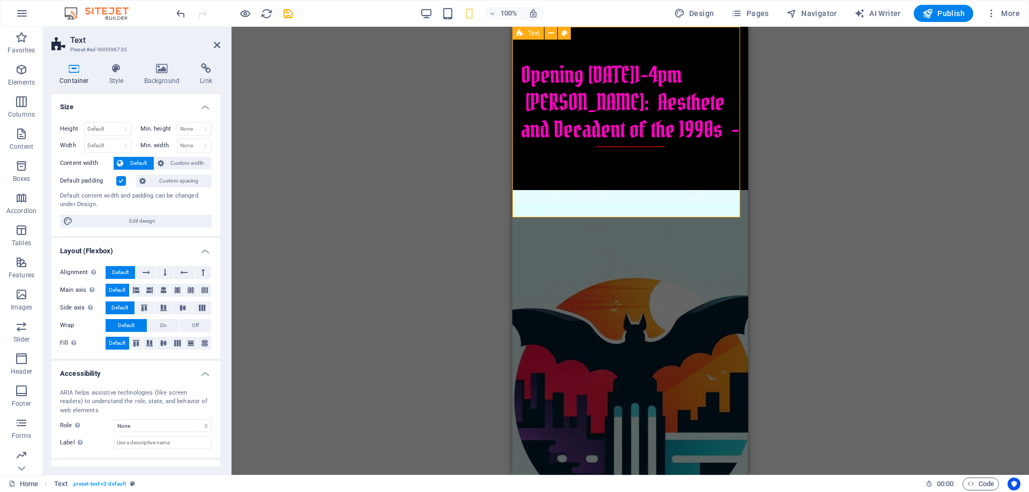
click at [535, 36] on span "Text" at bounding box center [534, 33] width 12 height 6
click at [521, 33] on icon at bounding box center [520, 33] width 7 height 13
click at [551, 32] on icon at bounding box center [551, 33] width 6 height 11
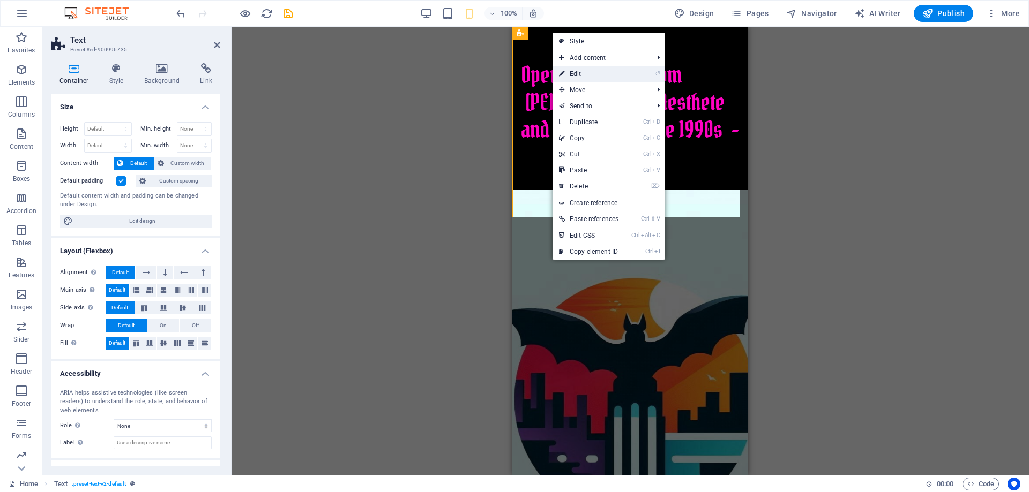
click at [596, 76] on link "⏎ Edit" at bounding box center [589, 74] width 72 height 16
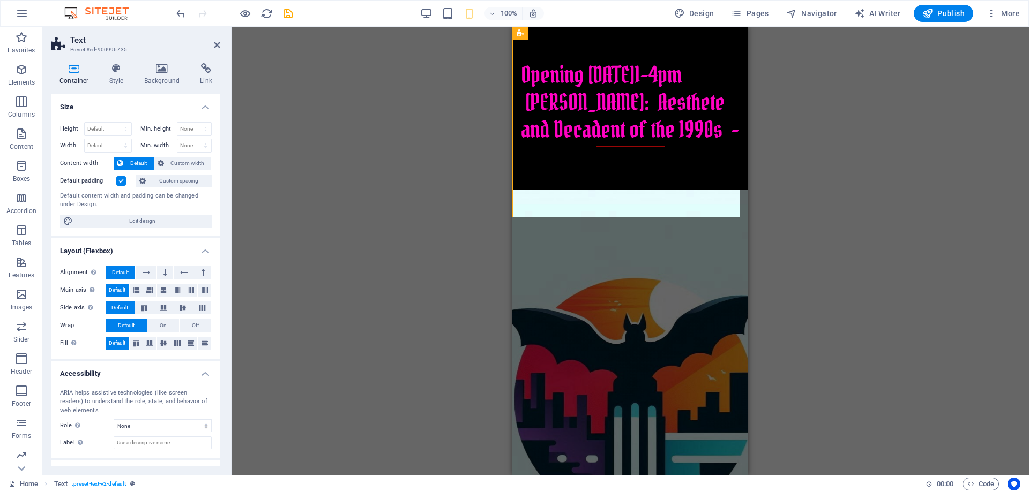
drag, startPoint x: 221, startPoint y: 184, endPoint x: 224, endPoint y: 204, distance: 20.5
click at [224, 204] on div "Container Style Background Link Size Height Default px rem % vh vw Min. height …" at bounding box center [136, 265] width 186 height 421
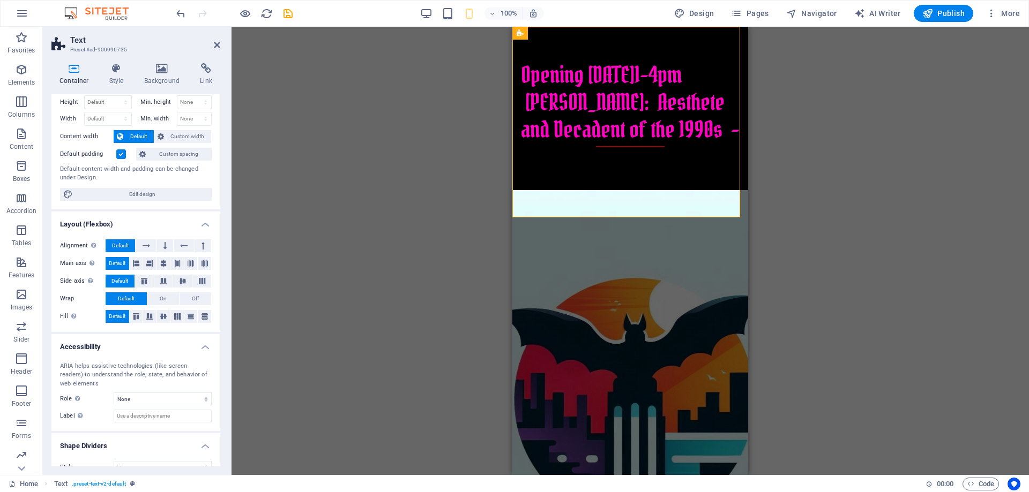
scroll to position [43, 0]
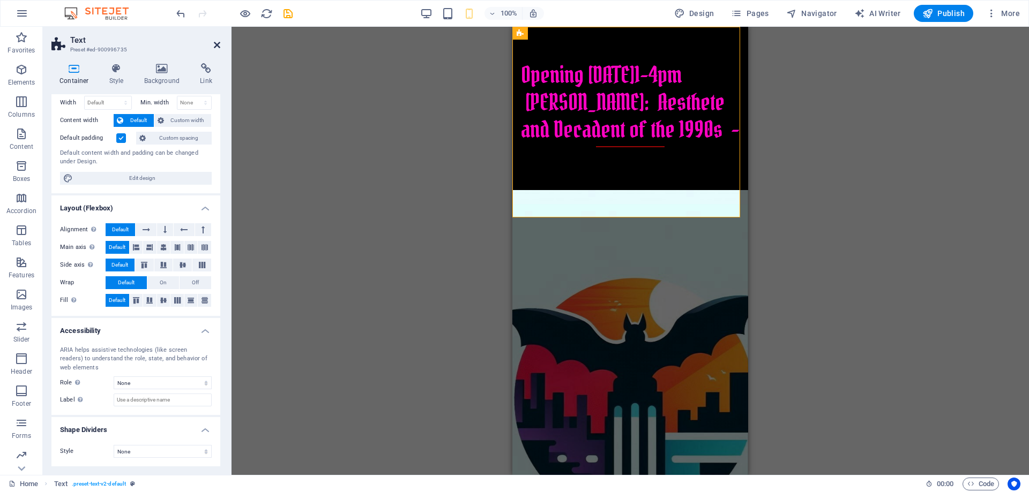
click at [217, 44] on icon at bounding box center [217, 45] width 6 height 9
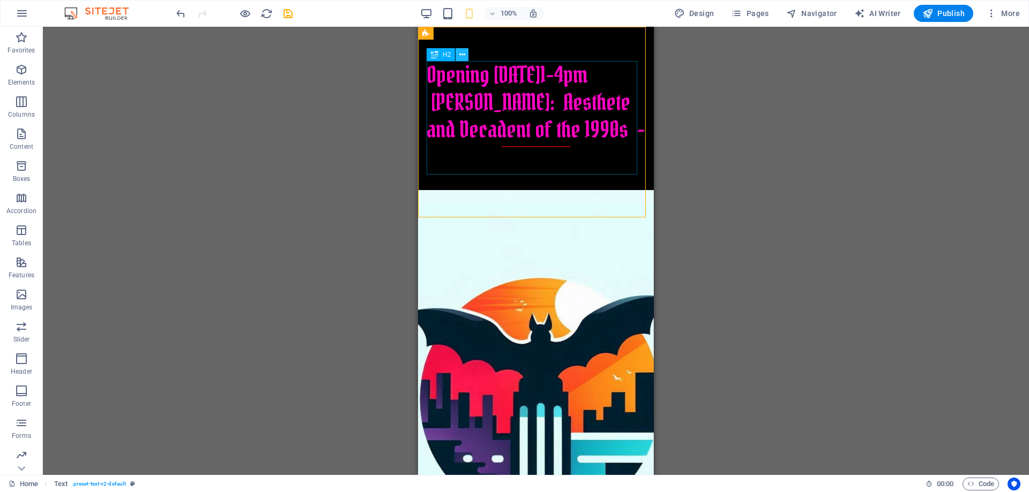
click at [464, 56] on icon at bounding box center [462, 54] width 6 height 11
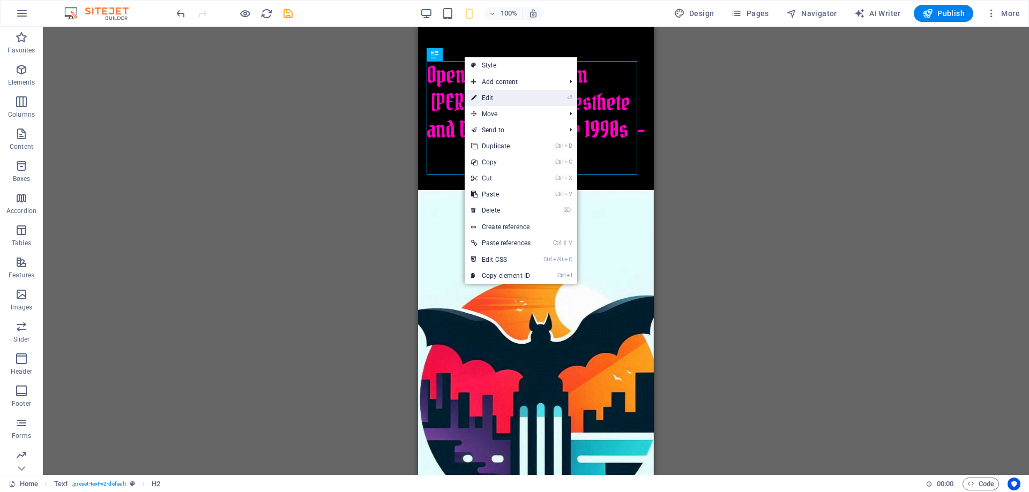
click at [495, 91] on link "⏎ Edit" at bounding box center [501, 98] width 72 height 16
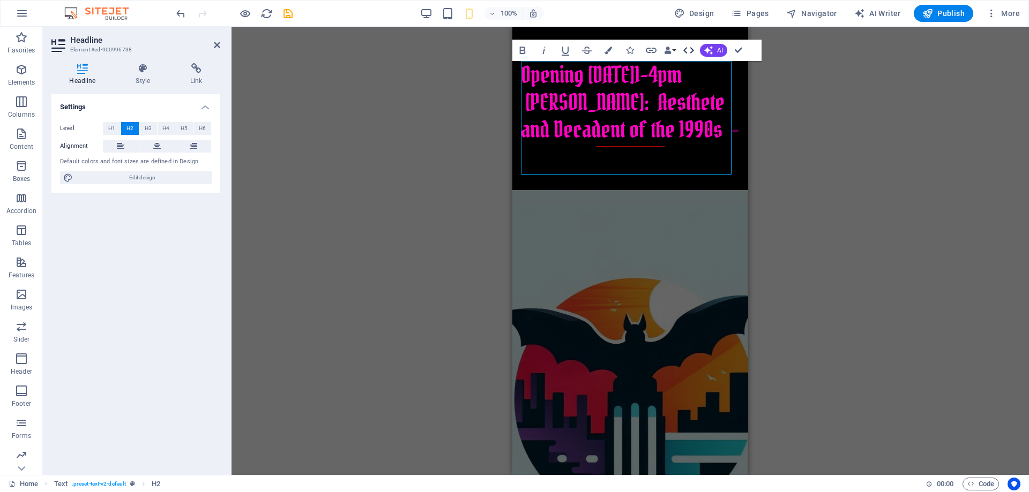
click at [694, 49] on icon "button" at bounding box center [688, 50] width 13 height 13
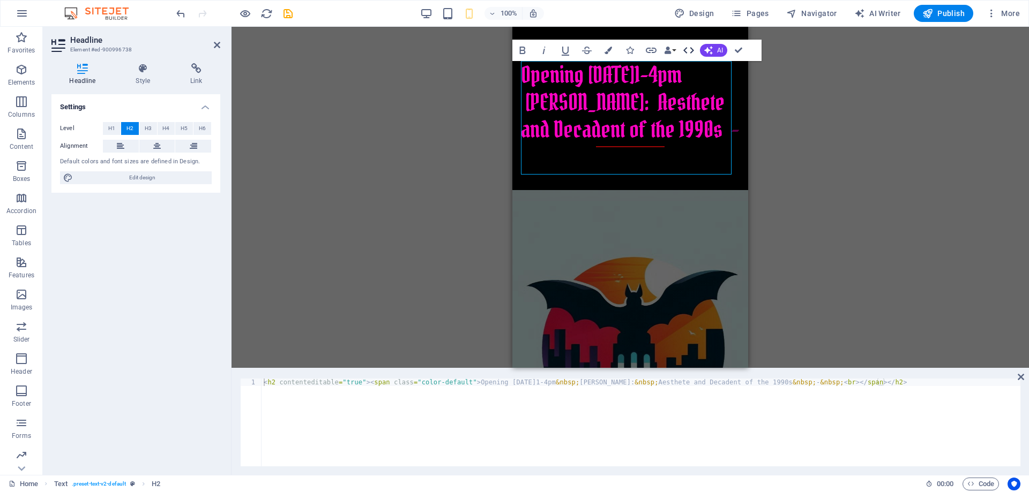
click at [685, 50] on icon "button" at bounding box center [688, 50] width 13 height 13
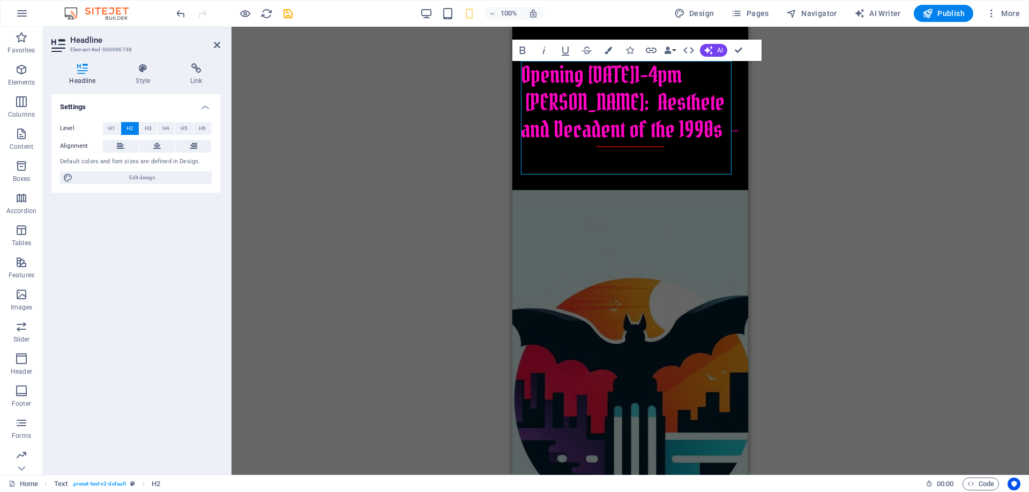
click at [209, 104] on h4 "Settings" at bounding box center [135, 103] width 169 height 19
click at [207, 107] on h4 "Settings" at bounding box center [135, 107] width 169 height 26
click at [86, 71] on icon at bounding box center [82, 68] width 62 height 11
click at [142, 72] on icon at bounding box center [143, 68] width 50 height 11
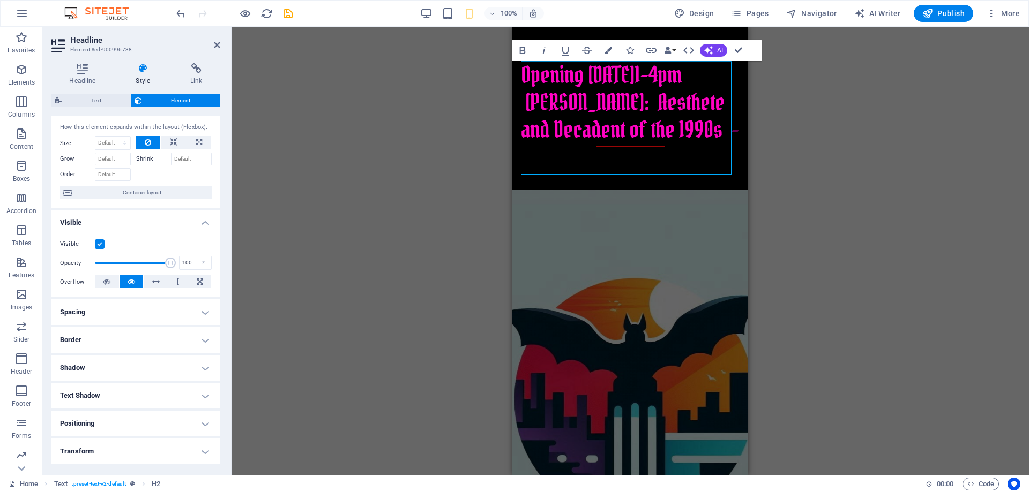
scroll to position [0, 0]
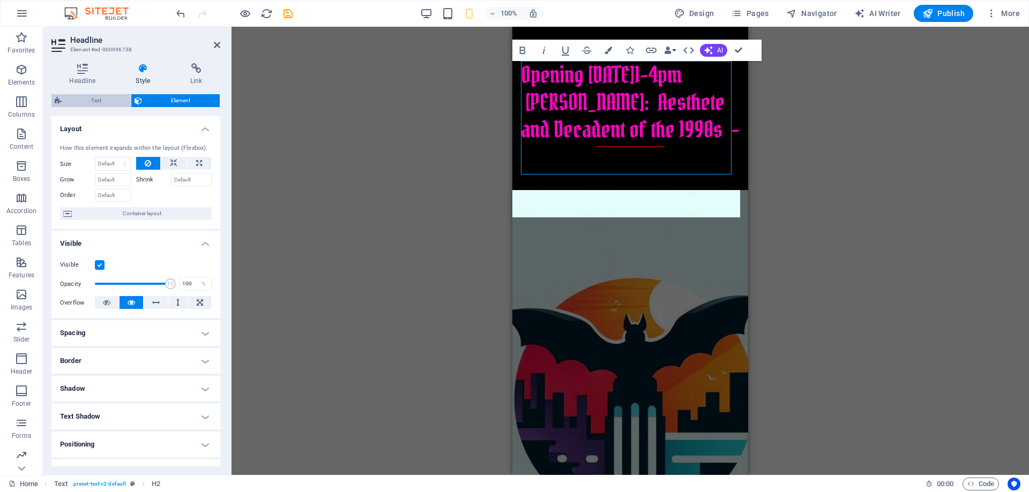
click at [110, 95] on span "Text" at bounding box center [96, 100] width 63 height 13
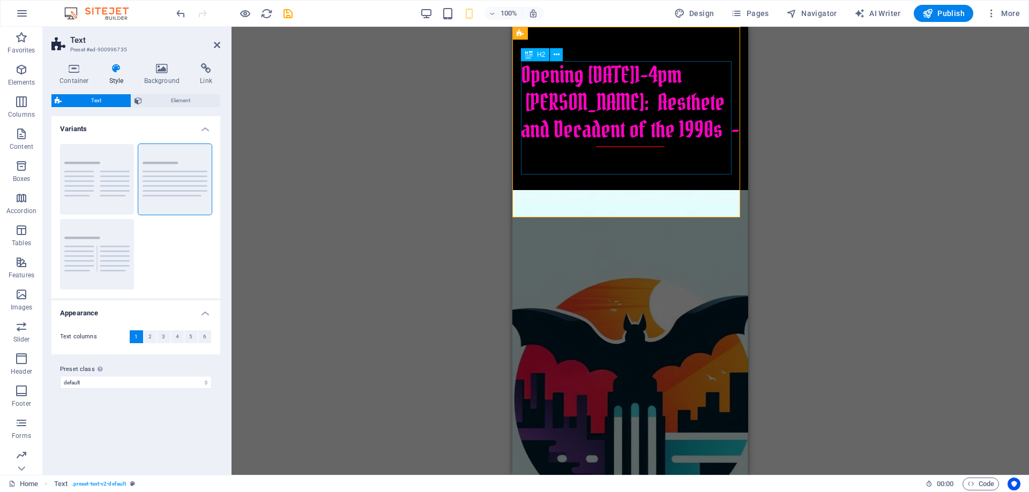
click at [563, 104] on div "Opening October 11th,1-4pm Isabella Blow: Aesthete and Decadent of the 1990s -" at bounding box center [630, 104] width 219 height 86
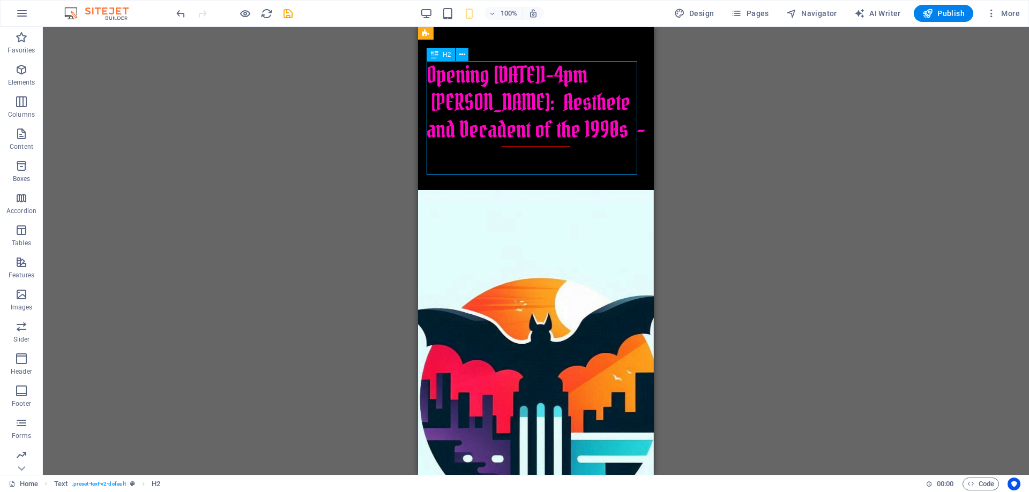
drag, startPoint x: 469, startPoint y: 104, endPoint x: 551, endPoint y: 100, distance: 82.6
click at [551, 100] on div "Opening October 11th,1-4pm Isabella Blow: Aesthete and Decadent of the 1990s -" at bounding box center [536, 104] width 219 height 86
drag, startPoint x: 468, startPoint y: 104, endPoint x: 450, endPoint y: 98, distance: 19.8
click at [450, 98] on div "Opening October 11th,1-4pm Isabella Blow: Aesthete and Decadent of the 1990s -" at bounding box center [536, 104] width 219 height 86
click at [439, 53] on div "H2" at bounding box center [441, 54] width 28 height 13
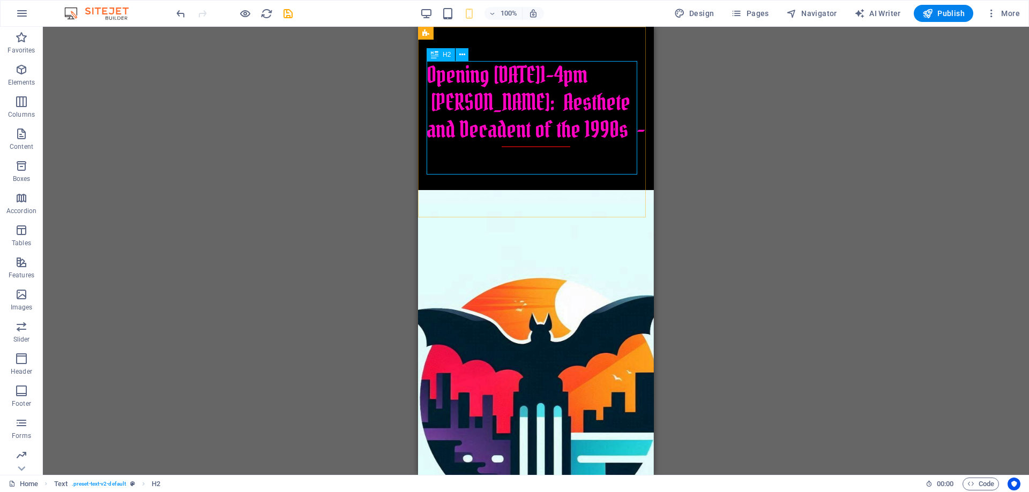
click at [438, 57] on div "H2" at bounding box center [441, 54] width 28 height 13
click at [462, 56] on icon at bounding box center [462, 54] width 6 height 11
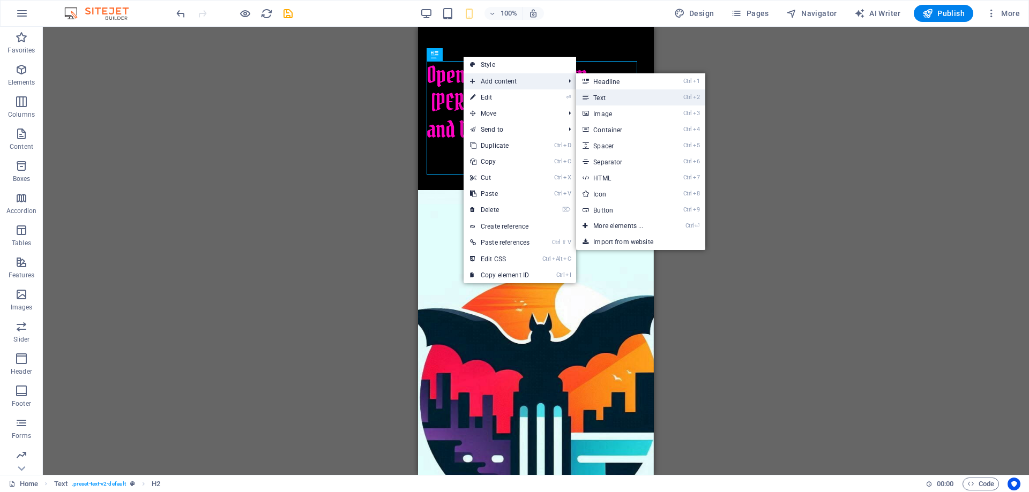
click at [603, 99] on link "Ctrl 2 Text" at bounding box center [620, 97] width 88 height 16
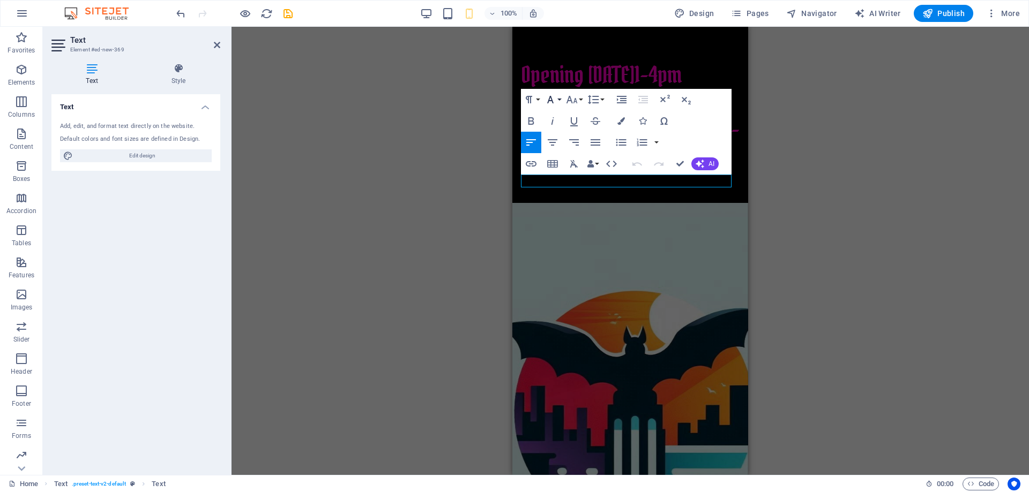
click at [558, 99] on button "Font Family" at bounding box center [552, 99] width 20 height 21
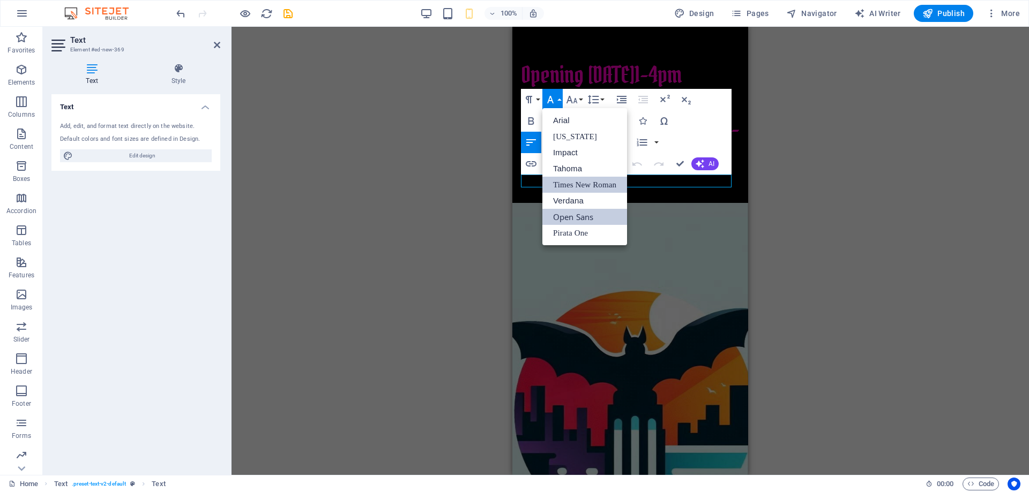
drag, startPoint x: 608, startPoint y: 218, endPoint x: 590, endPoint y: 190, distance: 32.6
click at [590, 190] on ul "Arial Georgia Impact Tahoma Times New Roman Verdana Open Sans Pirata One" at bounding box center [584, 176] width 85 height 137
click at [582, 98] on button "Font Size" at bounding box center [574, 99] width 20 height 21
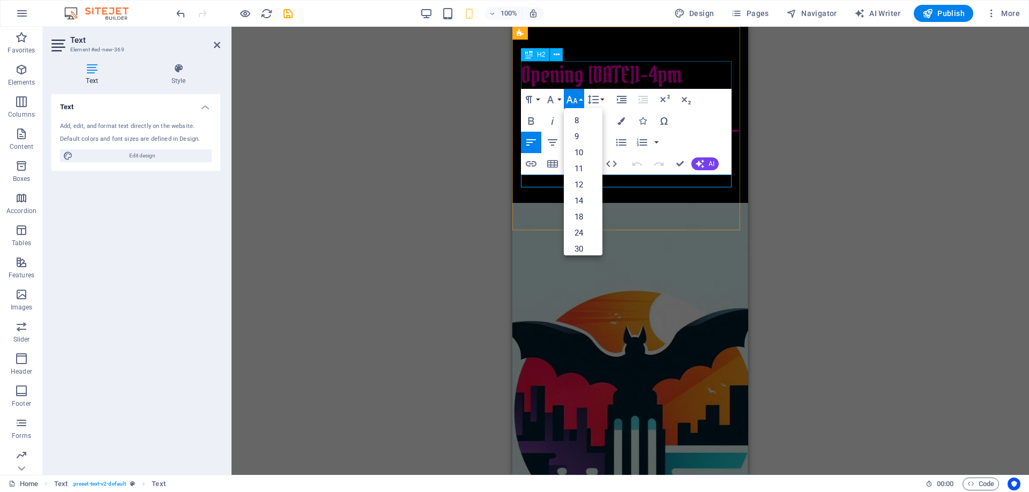
click at [643, 76] on div "Opening October 11th,1-4pm Isabella Blow: Aesthete and Decadent of the 1990s -" at bounding box center [630, 104] width 219 height 86
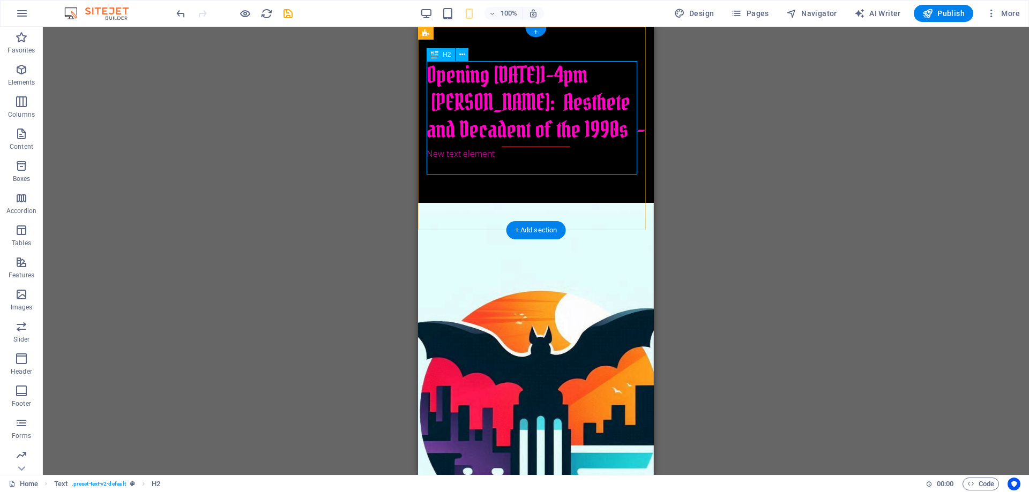
click at [540, 88] on div "Opening October 11th,1-4pm Isabella Blow: Aesthete and Decadent of the 1990s -" at bounding box center [536, 104] width 219 height 86
click at [496, 107] on div "Opening October 11th,1-4pm Isabella Blow: Aesthete and Decadent of the 1990s -" at bounding box center [536, 104] width 219 height 86
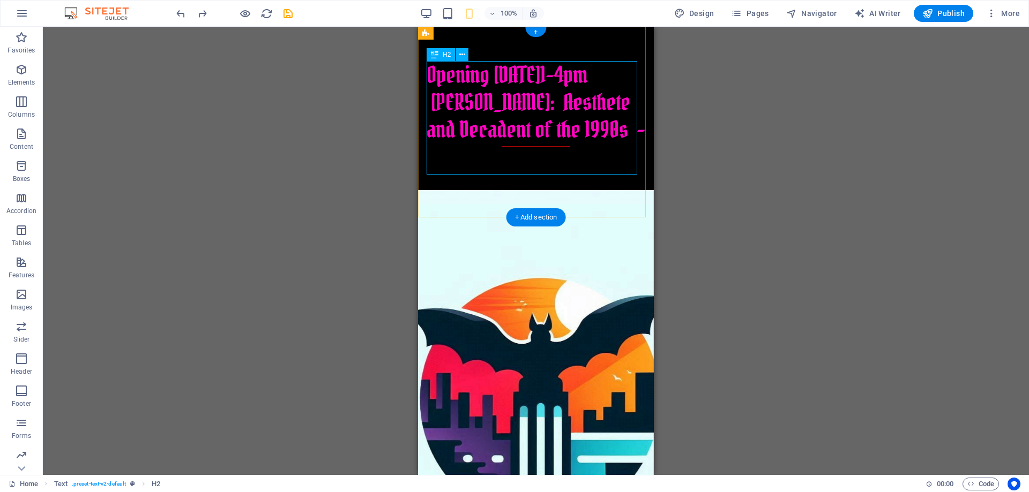
click at [469, 102] on div "Opening October 11th,1-4pm Isabella Blow: Aesthete and Decadent of the 1990s -" at bounding box center [536, 104] width 219 height 86
click at [461, 55] on icon at bounding box center [462, 54] width 6 height 11
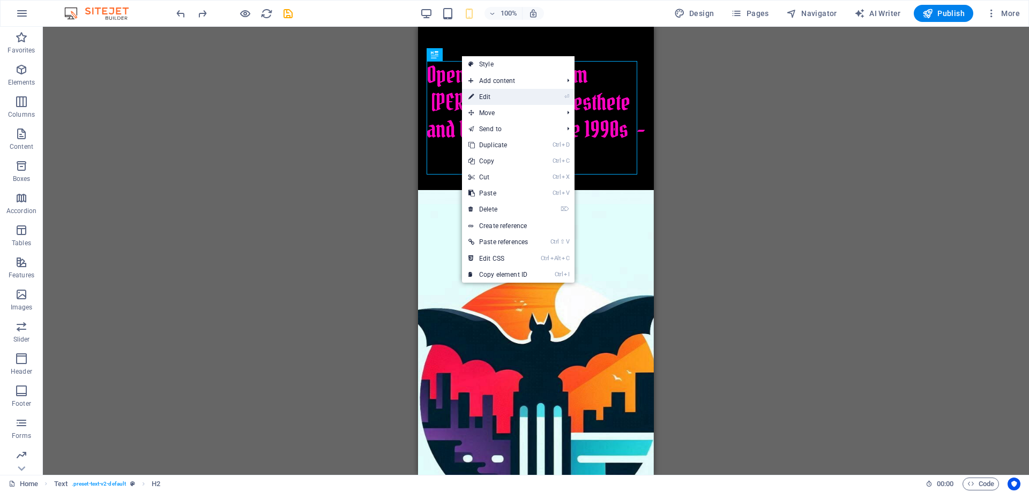
click at [482, 95] on link "⏎ Edit" at bounding box center [498, 97] width 72 height 16
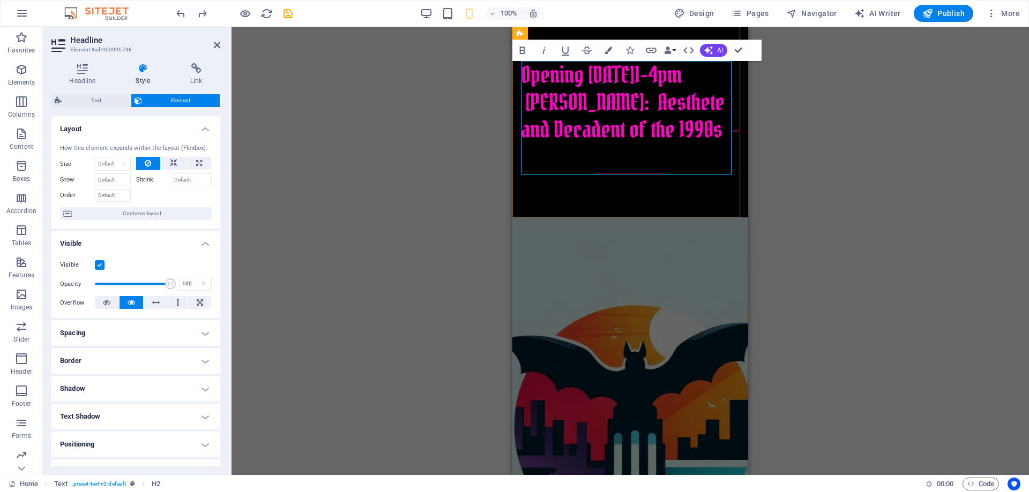
click at [561, 103] on span "Opening October 11th,1-4pm Isabella Blow: Aesthete and Decadent of the 1990s -" at bounding box center [630, 102] width 219 height 84
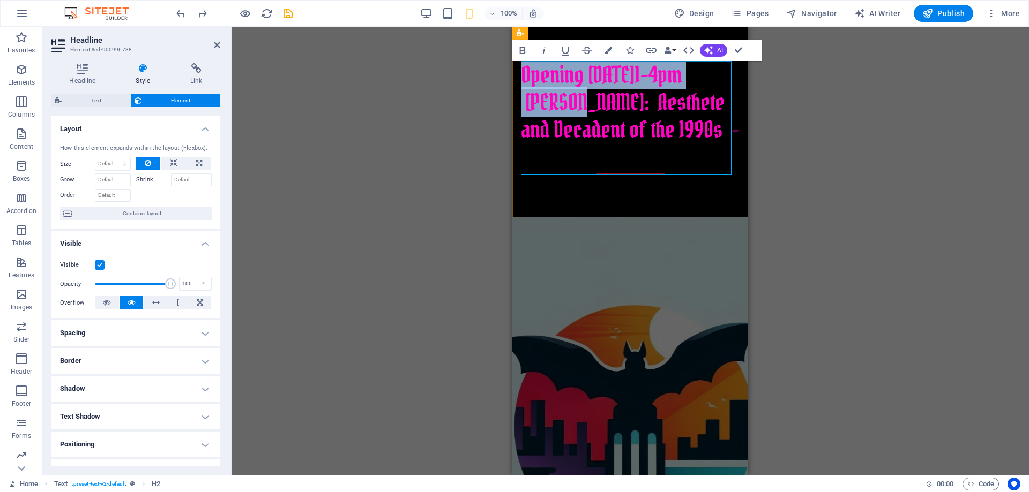
drag, startPoint x: 561, startPoint y: 103, endPoint x: 523, endPoint y: 79, distance: 45.0
click at [523, 79] on span "Opening October 11th,1-4pm Isabella Blow: Aesthete and Decadent of the 1990s -" at bounding box center [630, 102] width 219 height 84
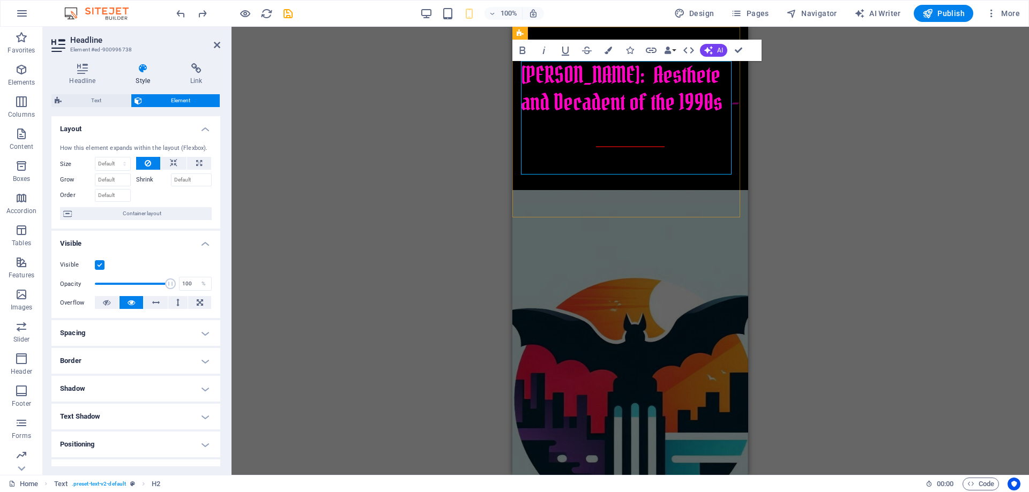
click at [601, 127] on h2 "Isabella Blow: Aesthete and Decadent of the 1990s -" at bounding box center [630, 104] width 219 height 86
click at [538, 135] on h2 "Isabella Blow: Aesthete and Decadent of the 1990s" at bounding box center [630, 104] width 219 height 86
click at [607, 146] on h2 "Isabella Blow: Aesthete and Decadent of the 1990s" at bounding box center [630, 104] width 219 height 86
click at [730, 103] on h2 "Isabella Blow: Aesthete and Decadent of the 1990s" at bounding box center [630, 104] width 219 height 86
click at [481, 83] on div "Drag here to replace the existing content. Press “Ctrl” if you want to create a…" at bounding box center [630, 251] width 797 height 449
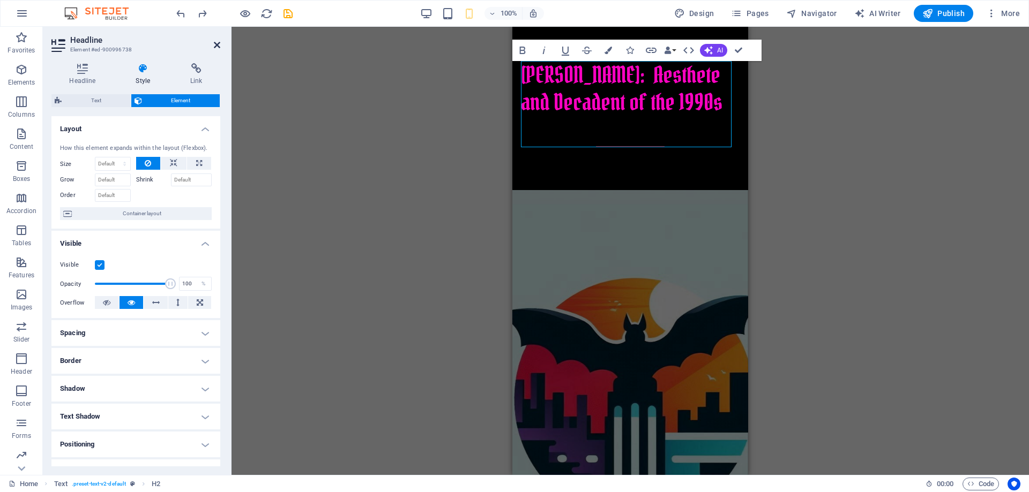
click at [216, 44] on icon at bounding box center [217, 45] width 6 height 9
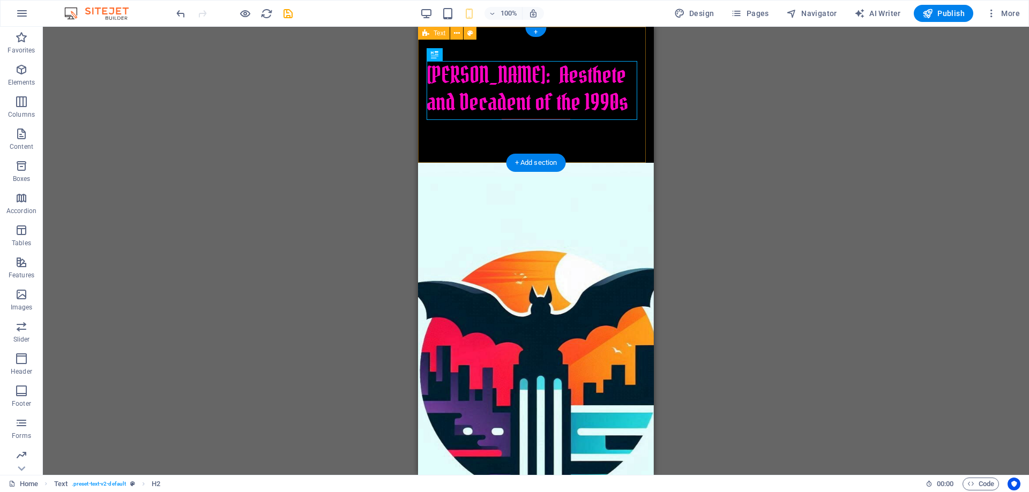
click at [496, 35] on div "Isabella Blow: Aesthete and Decadent of the 1990s" at bounding box center [536, 95] width 236 height 136
click at [507, 36] on div "Isabella Blow: Aesthete and Decadent of the 1990s" at bounding box center [536, 95] width 236 height 136
click at [535, 29] on div "+" at bounding box center [535, 32] width 21 height 10
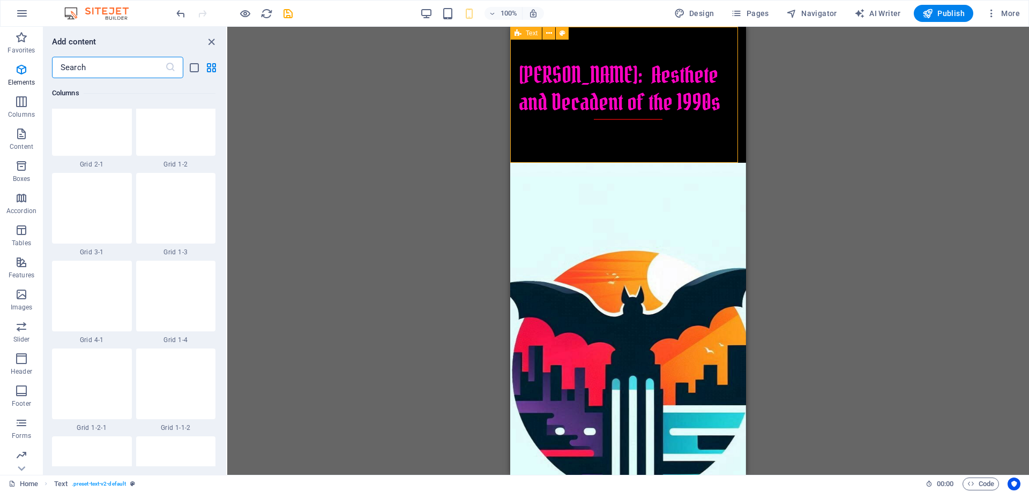
scroll to position [1875, 0]
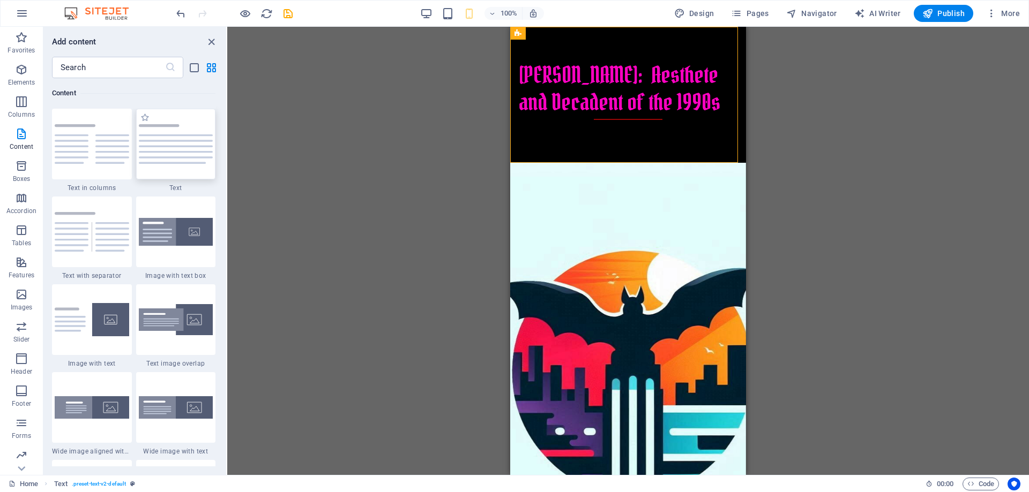
click at [184, 138] on img at bounding box center [176, 144] width 74 height 40
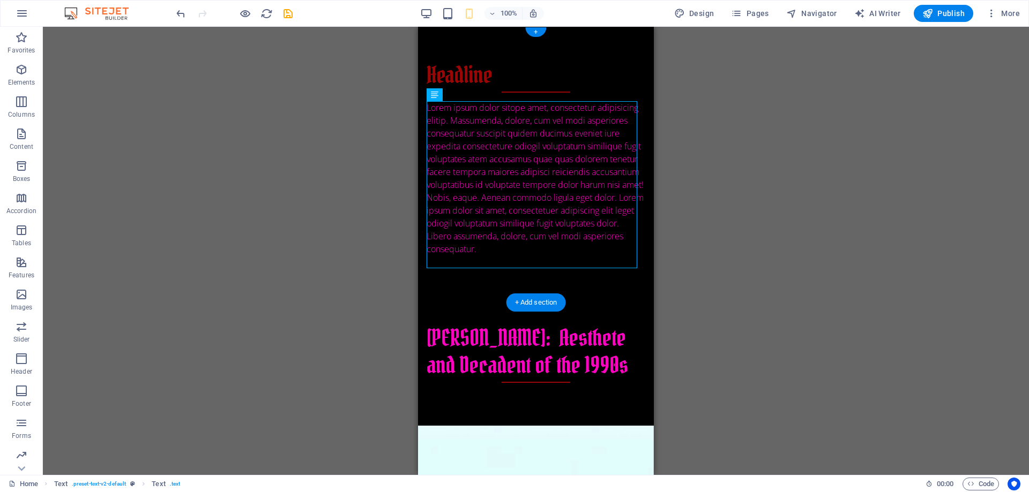
drag, startPoint x: 616, startPoint y: 260, endPoint x: 625, endPoint y: 225, distance: 36.0
click at [625, 225] on div "Lorem ipsum dolor sitope amet, consectetur adipisicing elitip. Massumenda, dolo…" at bounding box center [536, 178] width 219 height 154
click at [467, 94] on icon at bounding box center [466, 94] width 6 height 11
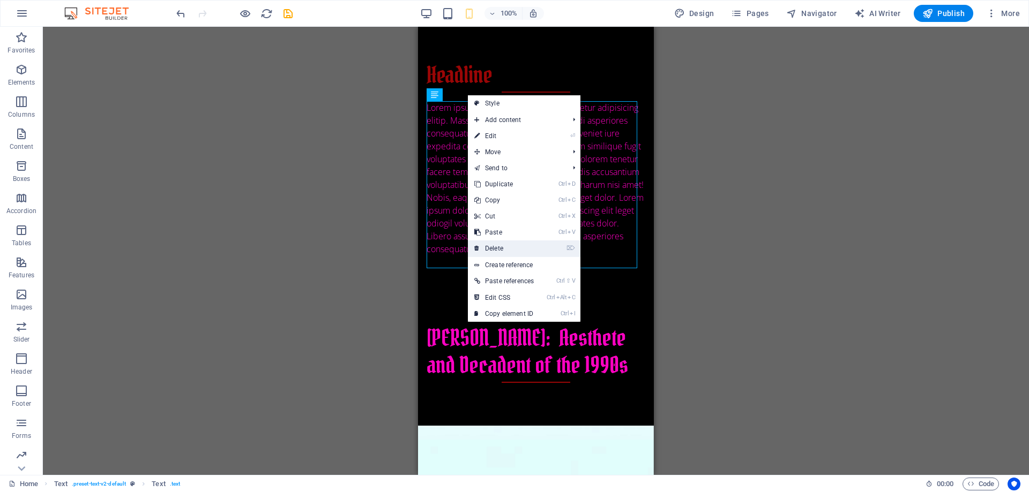
click at [512, 244] on link "⌦ Delete" at bounding box center [504, 249] width 72 height 16
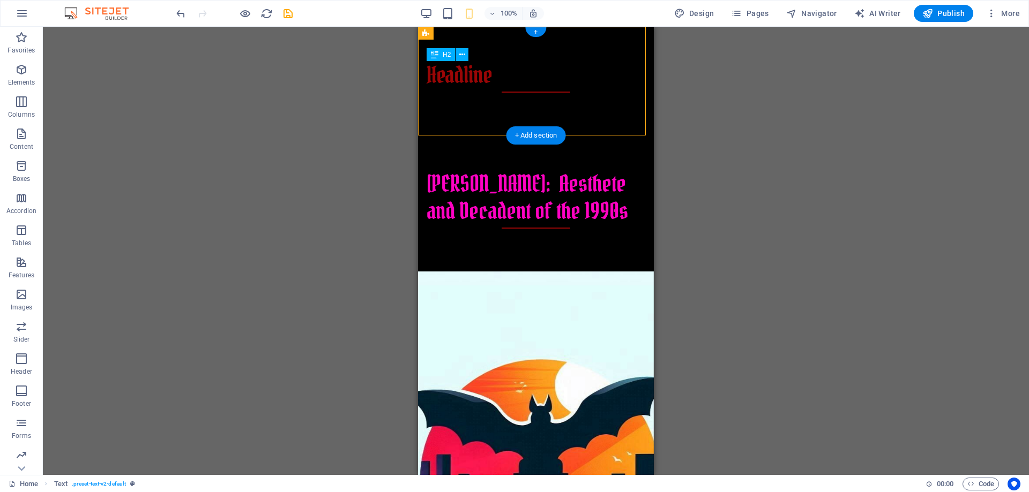
drag, startPoint x: 504, startPoint y: 76, endPoint x: 480, endPoint y: 73, distance: 24.8
click at [480, 73] on div "Headline" at bounding box center [536, 77] width 219 height 32
click at [465, 53] on icon at bounding box center [462, 54] width 6 height 11
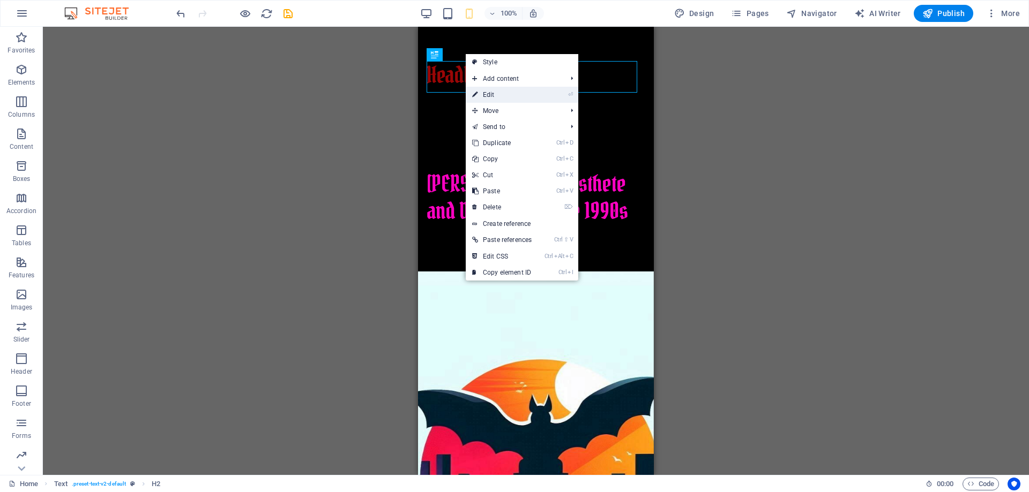
click at [520, 93] on link "⏎ Edit" at bounding box center [502, 95] width 72 height 16
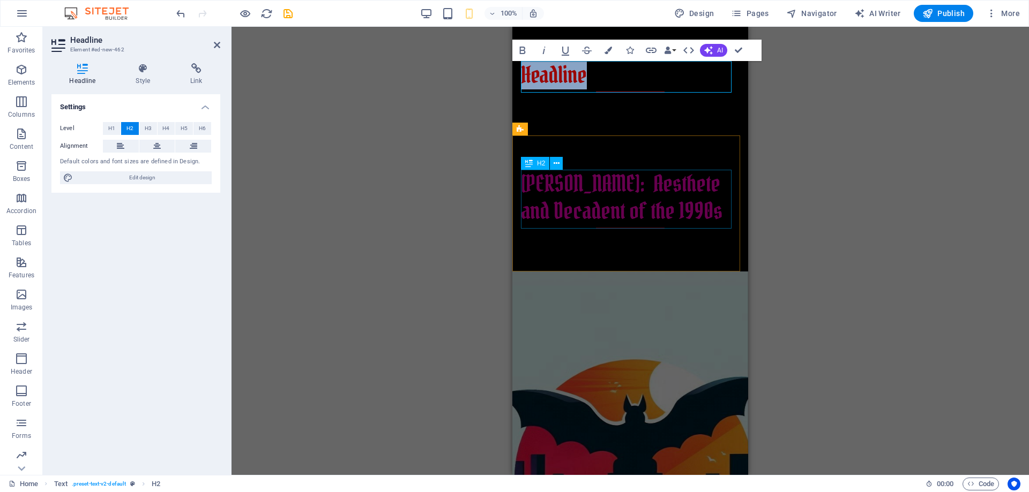
click at [680, 198] on div "Isabella Blow: Aesthete and Decadent of the 1990s" at bounding box center [630, 199] width 219 height 59
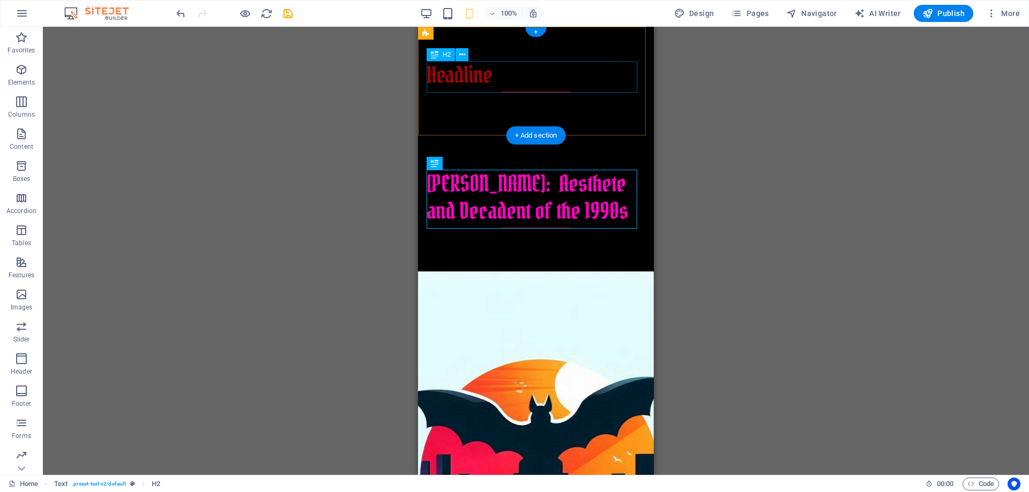
click at [534, 77] on div "Headline" at bounding box center [536, 77] width 219 height 32
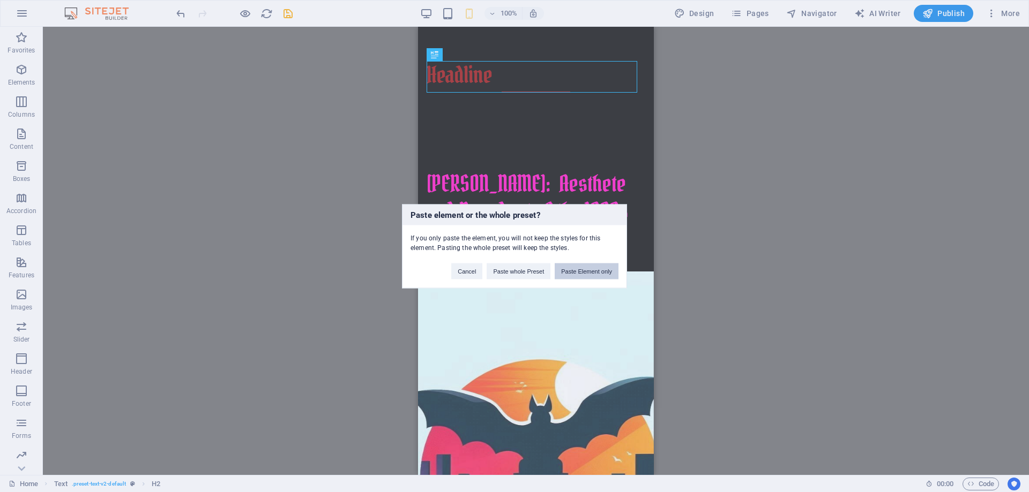
click at [583, 271] on button "Paste Element only" at bounding box center [587, 271] width 64 height 16
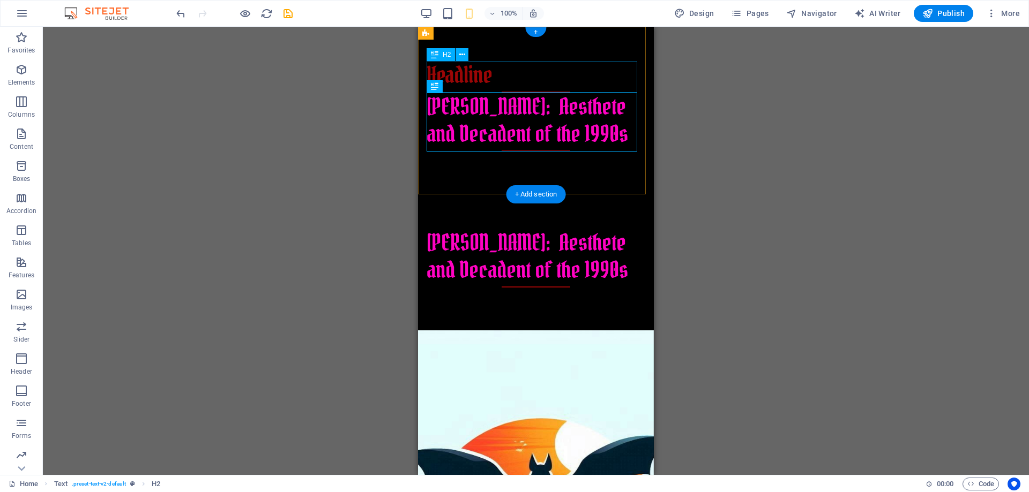
click at [502, 77] on div "Headline" at bounding box center [536, 77] width 219 height 32
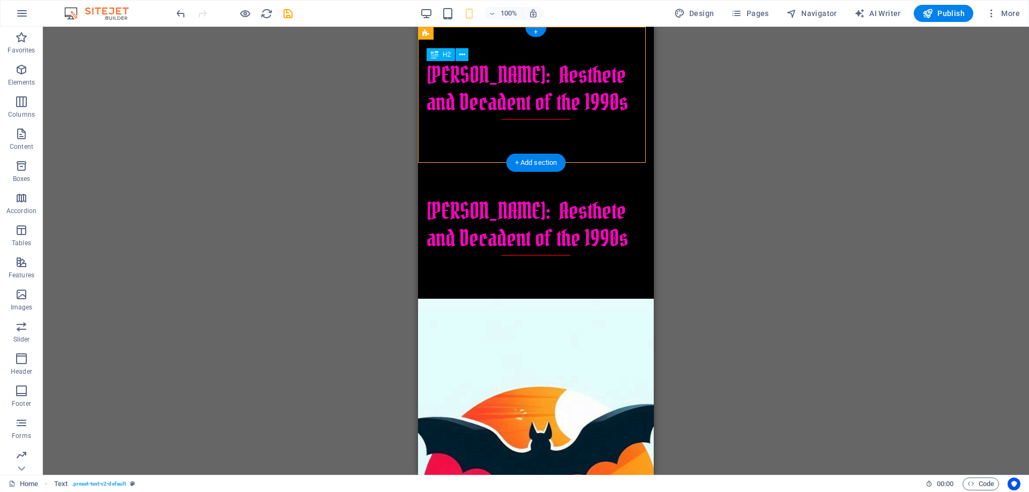
drag, startPoint x: 632, startPoint y: 106, endPoint x: 604, endPoint y: 96, distance: 29.5
click at [604, 96] on div "Isabella Blow: Aesthete and Decadent of the 1990s" at bounding box center [536, 90] width 219 height 59
click at [626, 99] on div "Isabella Blow: Aesthete and Decadent of the 1990s" at bounding box center [536, 90] width 219 height 59
click at [489, 70] on div "Isabella Blow: Aesthete and Decadent of the 1990s" at bounding box center [536, 90] width 219 height 59
click at [463, 55] on icon at bounding box center [462, 54] width 6 height 11
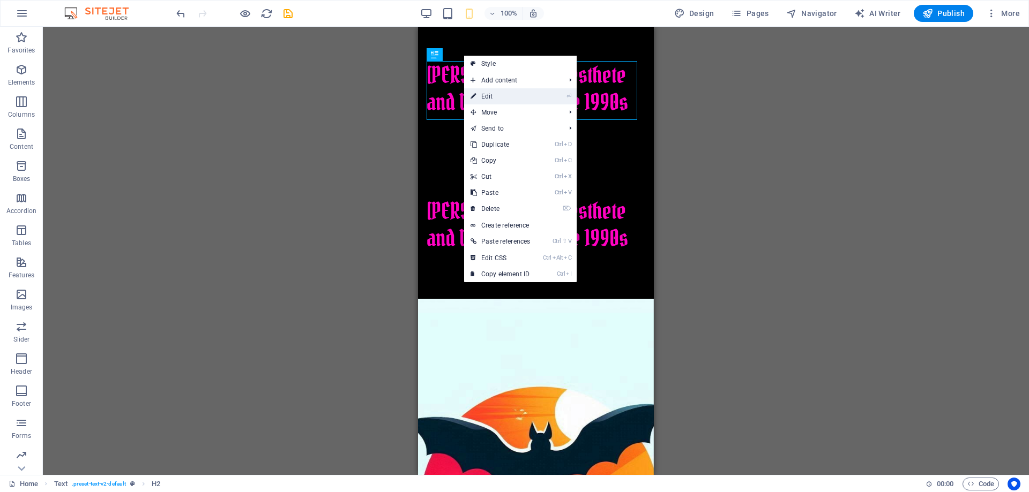
click at [536, 96] on link "⏎ Edit" at bounding box center [500, 96] width 72 height 16
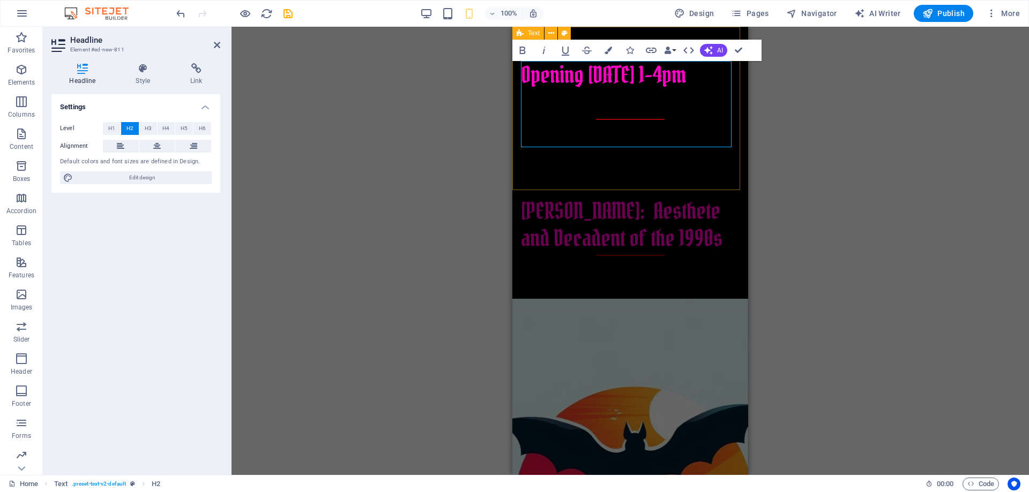
drag, startPoint x: 647, startPoint y: 107, endPoint x: 515, endPoint y: 77, distance: 135.2
click at [515, 77] on div "​Opening October 11th, 1-4pm" at bounding box center [630, 95] width 236 height 136
click at [551, 34] on icon at bounding box center [551, 33] width 6 height 11
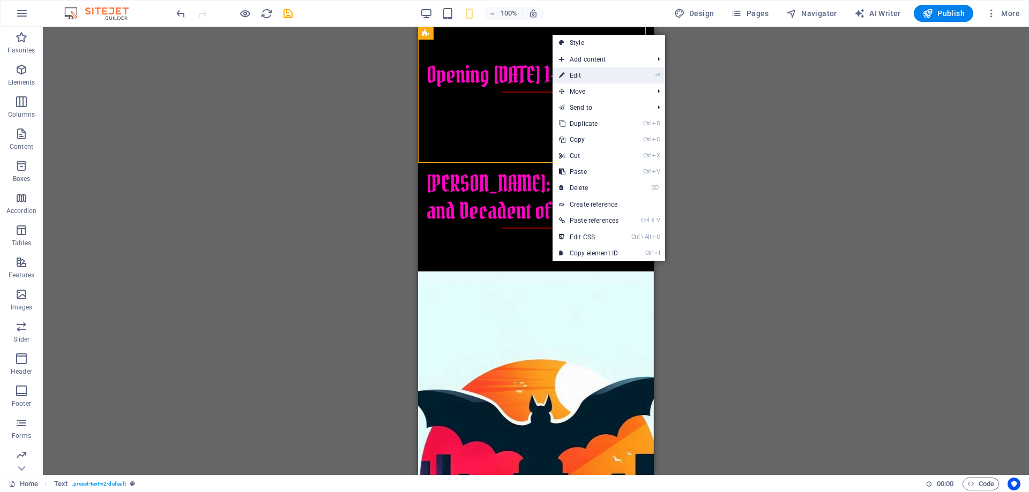
click at [602, 73] on link "⏎ Edit" at bounding box center [589, 76] width 72 height 16
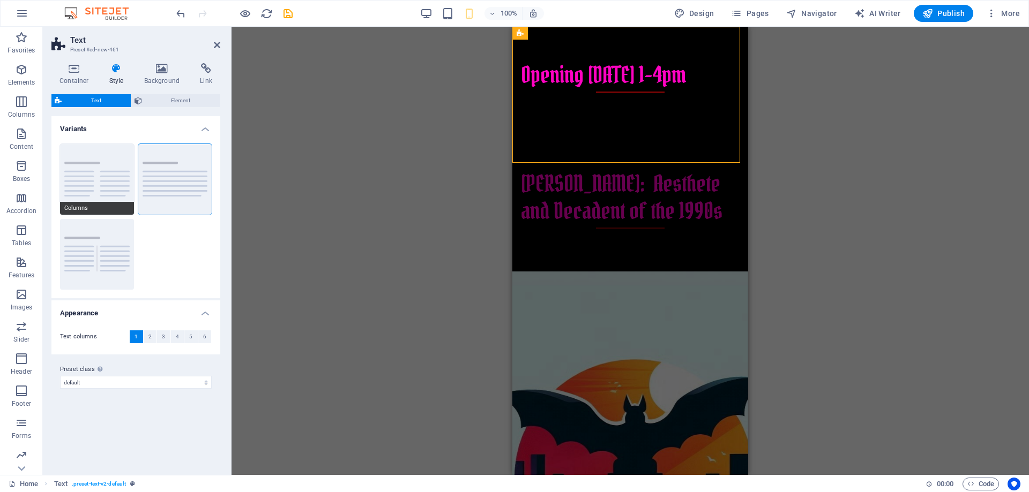
click at [92, 176] on button "Columns" at bounding box center [97, 179] width 74 height 71
click at [96, 100] on span "Text" at bounding box center [96, 100] width 63 height 13
click at [77, 71] on icon at bounding box center [74, 68] width 46 height 11
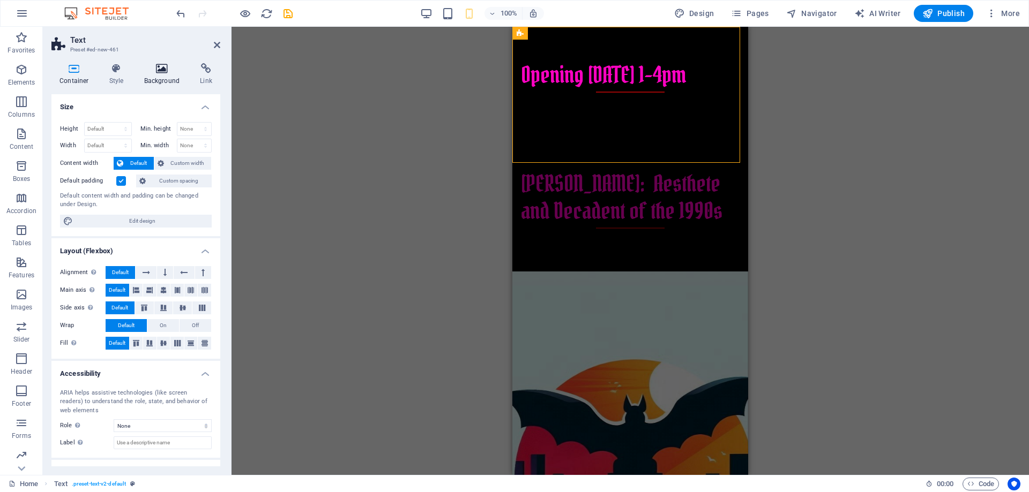
click at [168, 75] on h4 "Background" at bounding box center [164, 74] width 56 height 23
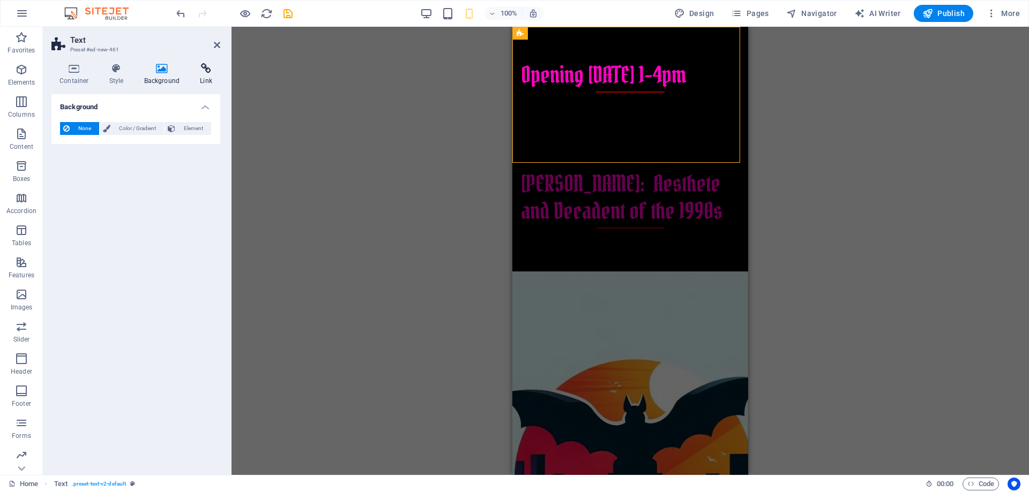
click at [208, 73] on icon at bounding box center [206, 68] width 28 height 11
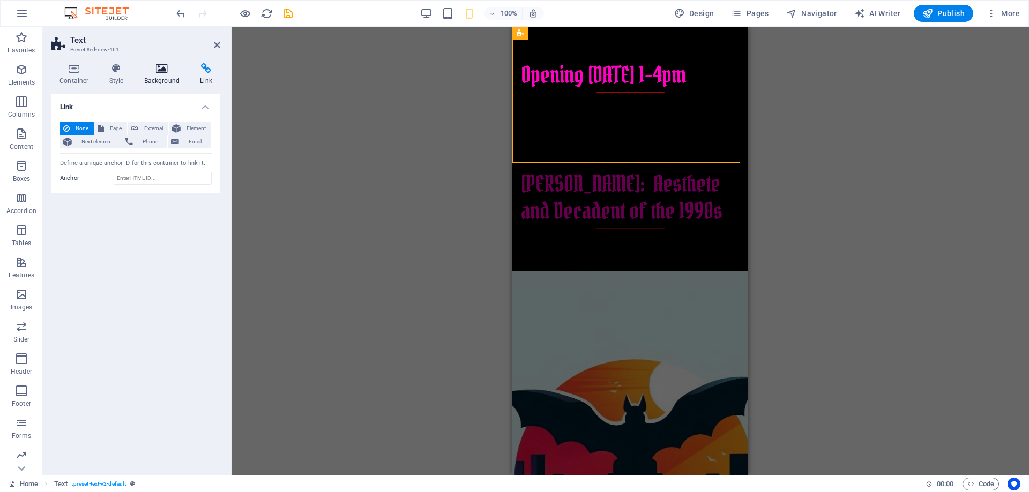
click at [155, 71] on icon at bounding box center [162, 68] width 52 height 11
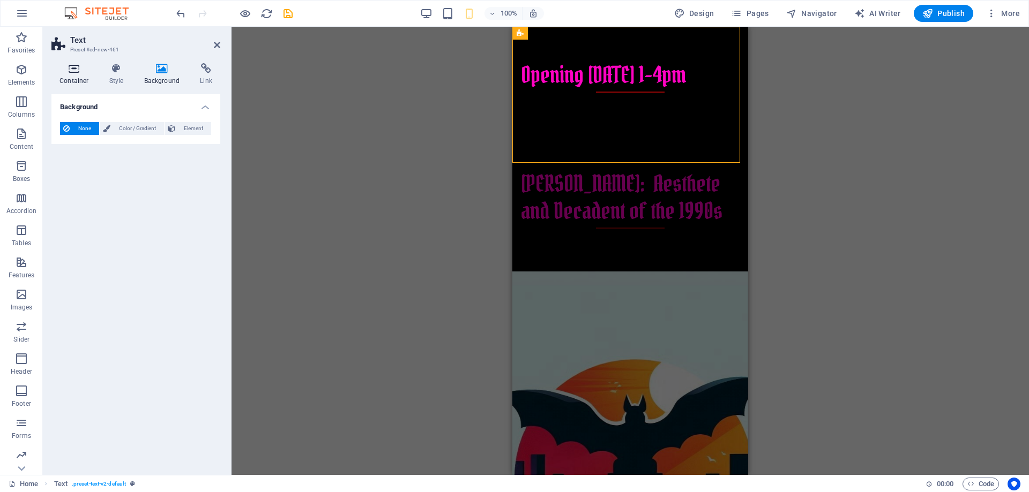
click at [75, 72] on icon at bounding box center [74, 68] width 46 height 11
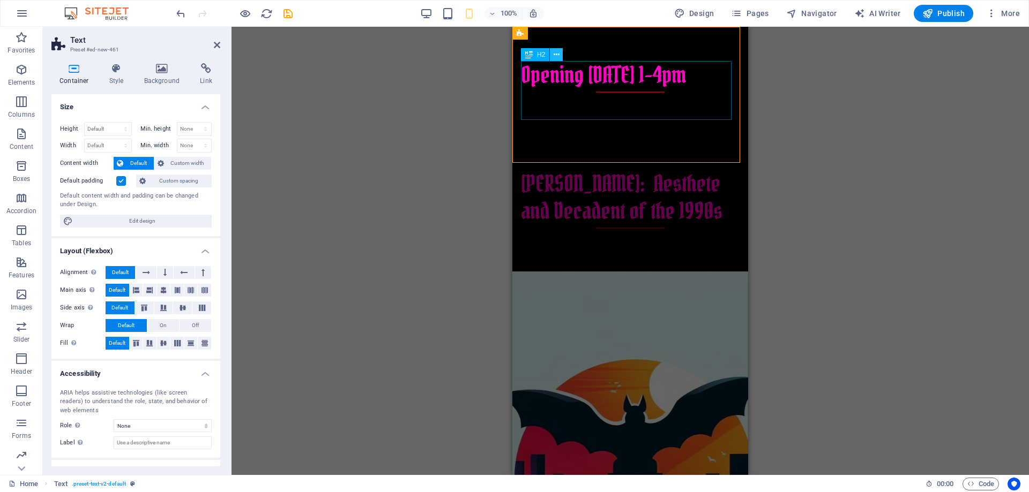
click at [556, 55] on icon at bounding box center [557, 54] width 6 height 11
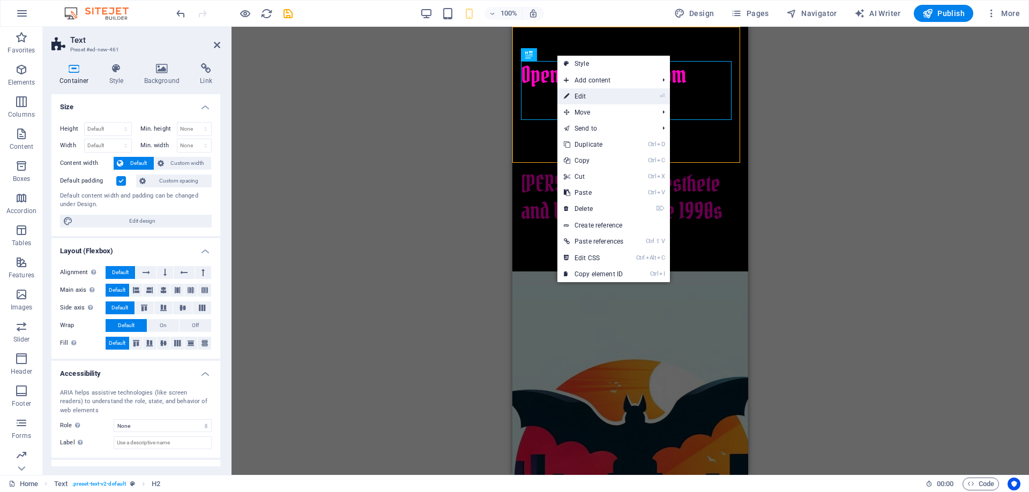
click at [599, 91] on link "⏎ Edit" at bounding box center [593, 96] width 72 height 16
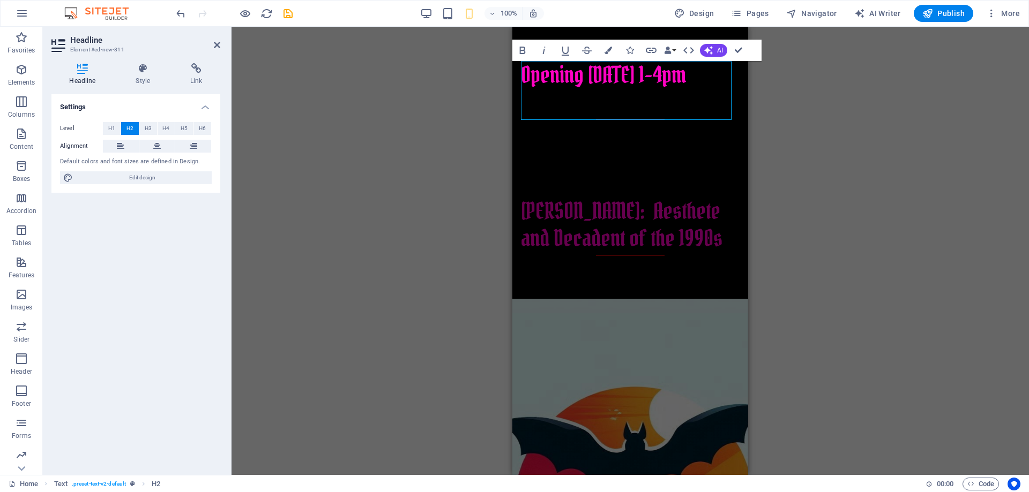
drag, startPoint x: 757, startPoint y: 58, endPoint x: 768, endPoint y: 74, distance: 19.5
click at [768, 74] on div "Drag here to replace the existing content. Press “Ctrl” if you want to create a…" at bounding box center [630, 251] width 797 height 449
click at [672, 49] on button "Data Bindings" at bounding box center [669, 50] width 15 height 21
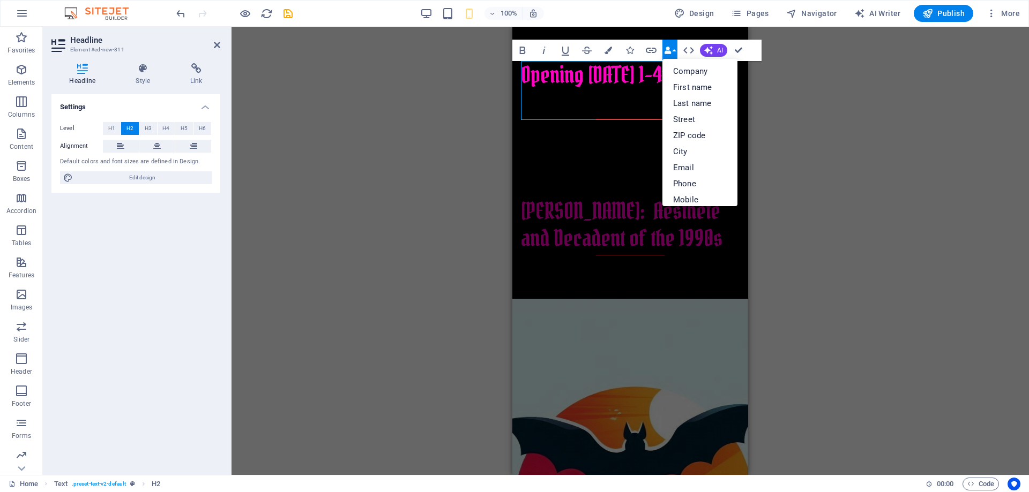
click at [489, 47] on div "Drag here to replace the existing content. Press “Ctrl” if you want to create a…" at bounding box center [630, 251] width 797 height 449
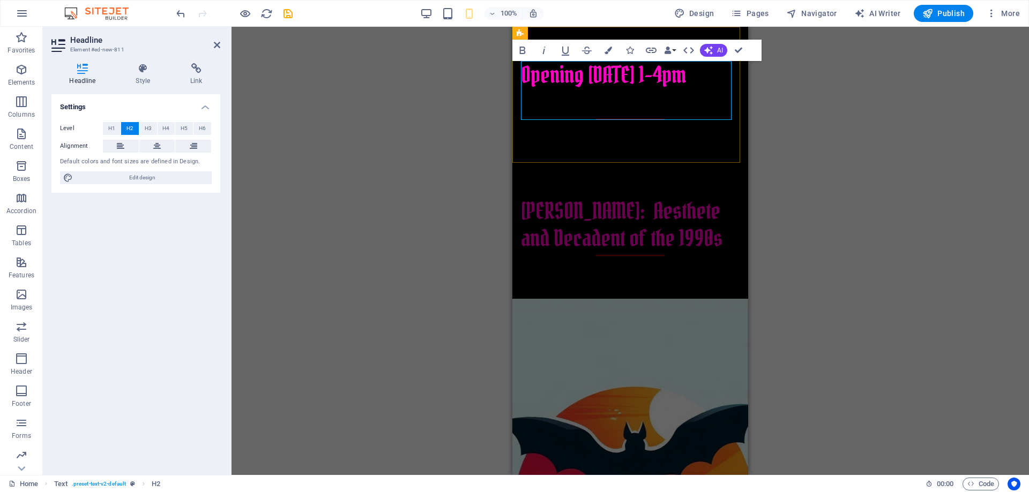
click at [559, 83] on span "Opening October 11th, 1-4pm" at bounding box center [603, 74] width 165 height 29
drag, startPoint x: 579, startPoint y: 108, endPoint x: 519, endPoint y: 76, distance: 68.3
click at [519, 76] on div "Opening October 11th, 1-4pm" at bounding box center [630, 95] width 236 height 136
click at [531, 36] on span "Text" at bounding box center [534, 33] width 12 height 6
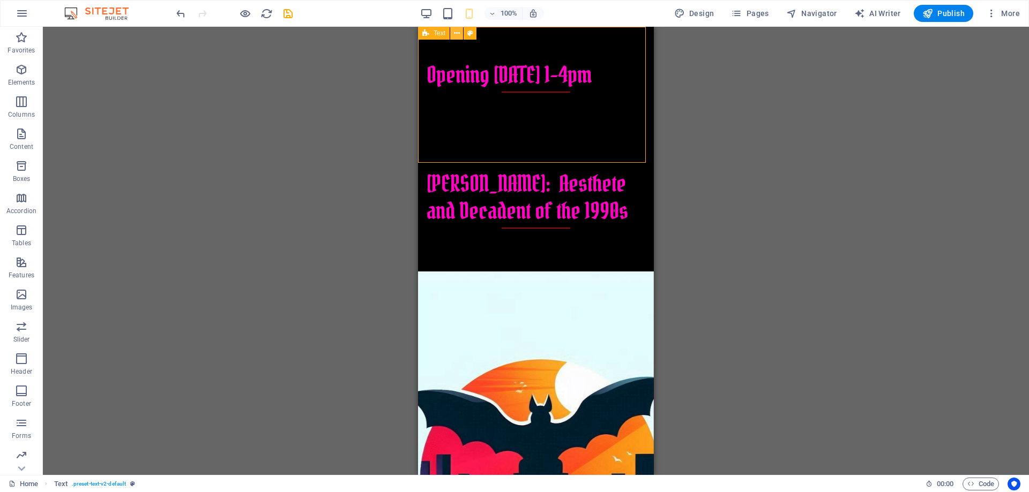
click at [458, 35] on icon at bounding box center [457, 33] width 6 height 11
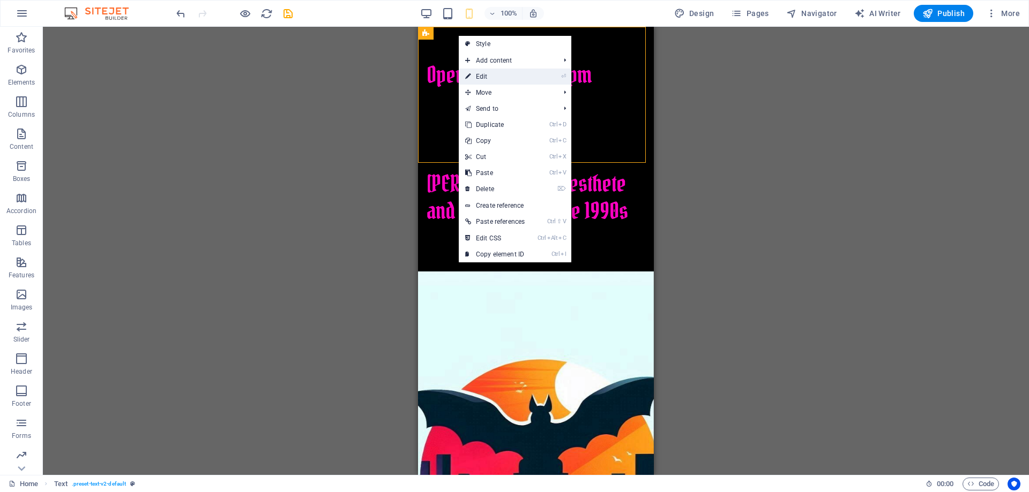
click at [500, 79] on link "⏎ Edit" at bounding box center [495, 77] width 72 height 16
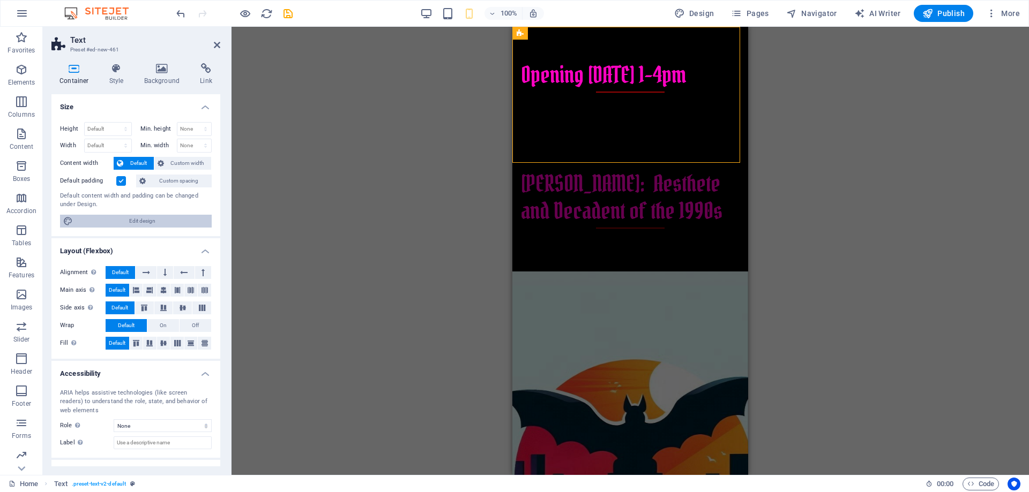
click at [142, 225] on span "Edit design" at bounding box center [142, 221] width 132 height 13
select select "rem"
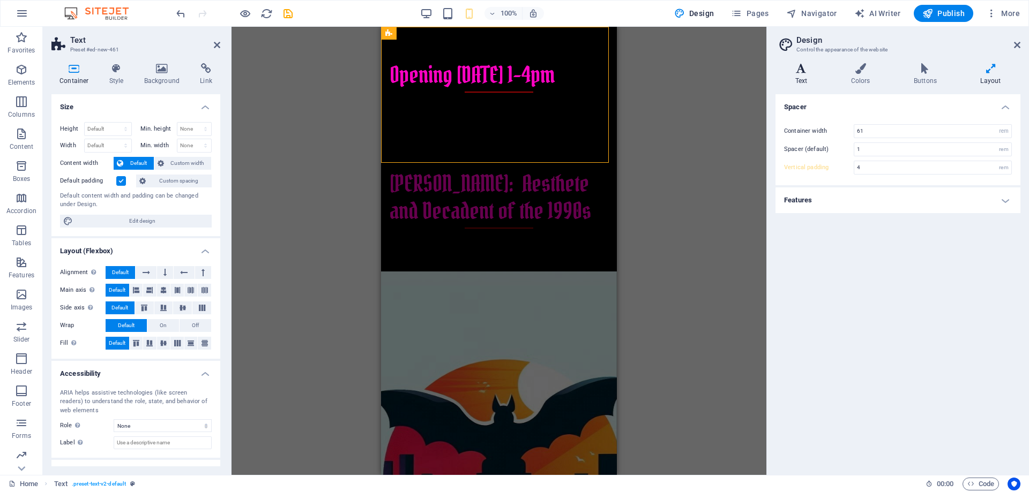
click at [803, 70] on icon at bounding box center [800, 68] width 51 height 11
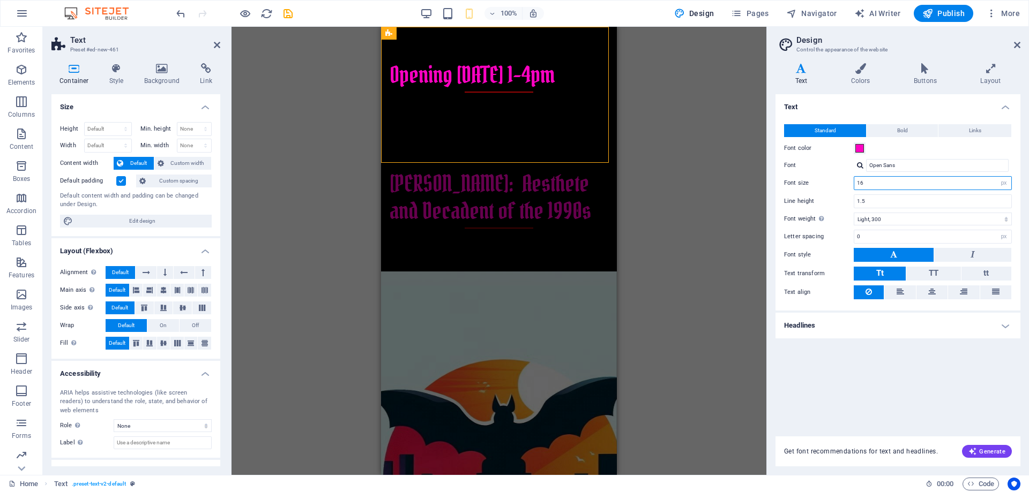
drag, startPoint x: 891, startPoint y: 184, endPoint x: 832, endPoint y: 178, distance: 59.2
click at [832, 178] on div "Font size 16 rem px" at bounding box center [898, 183] width 228 height 14
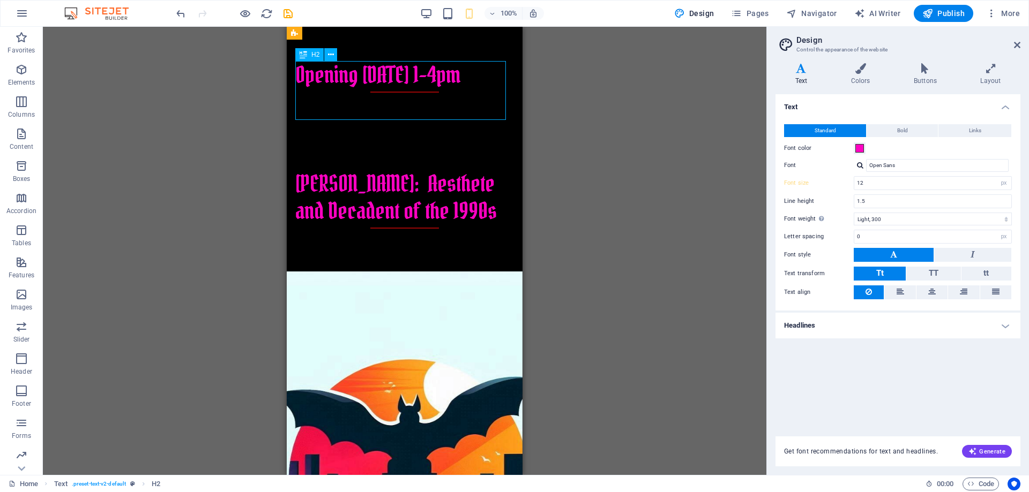
drag, startPoint x: 367, startPoint y: 105, endPoint x: 437, endPoint y: 87, distance: 72.0
click at [437, 87] on div "Opening October 11th, 1-4pm" at bounding box center [404, 77] width 219 height 32
click at [325, 91] on div "Opening October 11th, 1-4pm" at bounding box center [404, 77] width 219 height 32
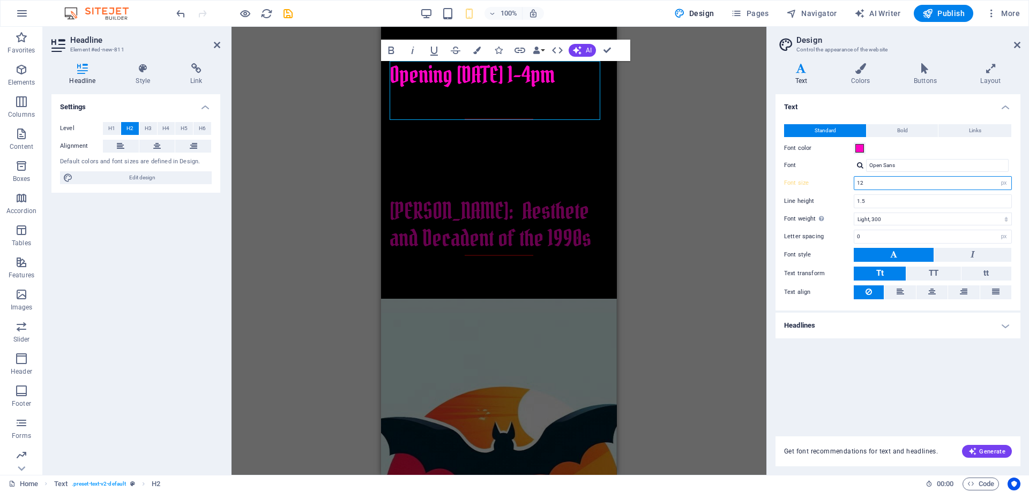
click at [979, 184] on input "12" at bounding box center [932, 183] width 157 height 13
drag, startPoint x: 979, startPoint y: 184, endPoint x: 842, endPoint y: 182, distance: 136.1
click at [842, 182] on div "Font size 12 rem px" at bounding box center [898, 183] width 228 height 14
type input "10"
click at [822, 173] on div "Standard Bold Links Font color Font Open Sans Font size 10 rem px Line height 1…" at bounding box center [897, 212] width 249 height 197
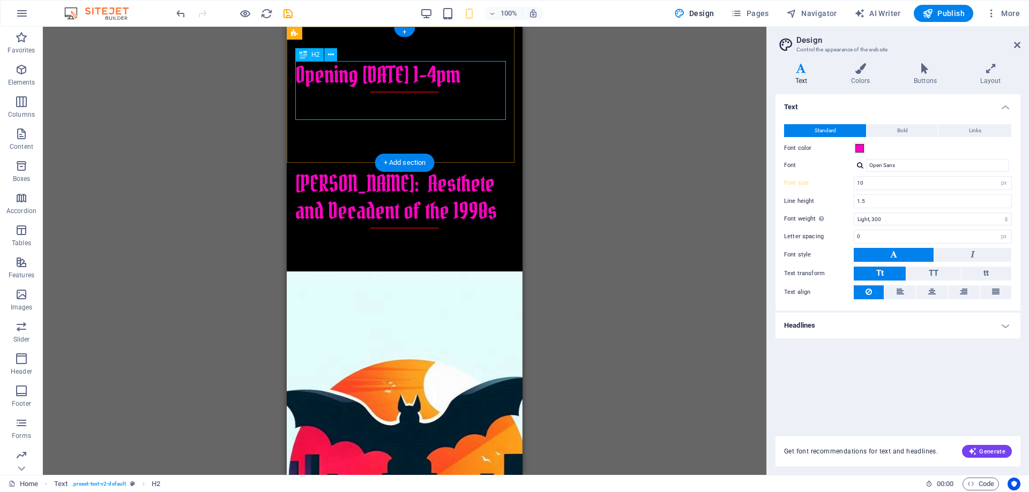
click at [335, 90] on div "Opening October 11th, 1-4pm" at bounding box center [404, 77] width 219 height 32
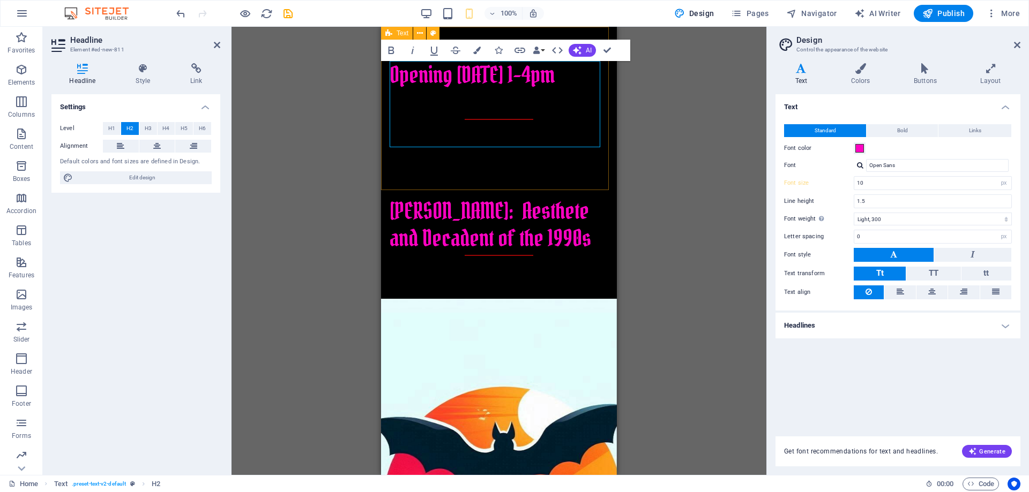
drag, startPoint x: 436, startPoint y: 111, endPoint x: 389, endPoint y: 74, distance: 59.9
click at [389, 74] on div "​Opening October 11th, 1-4pm" at bounding box center [499, 95] width 236 height 136
click at [1003, 181] on select "rem px" at bounding box center [1003, 183] width 15 height 13
select select "rem"
click at [996, 177] on select "rem px" at bounding box center [1003, 183] width 15 height 13
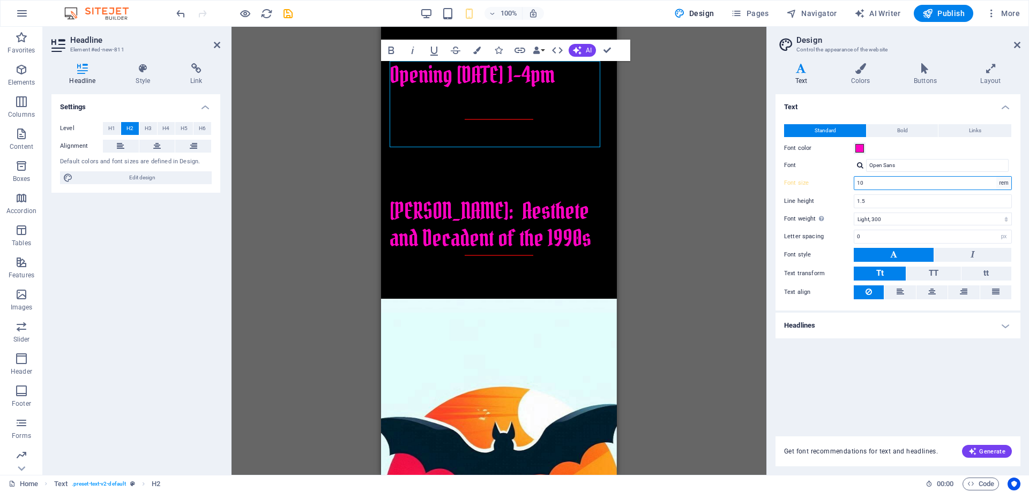
type input "0.625"
click at [1004, 184] on select "rem px" at bounding box center [1003, 183] width 15 height 13
select select "px"
click at [996, 177] on select "rem px" at bounding box center [1003, 183] width 15 height 13
click at [839, 178] on div "Font size 10 rem px" at bounding box center [898, 183] width 228 height 14
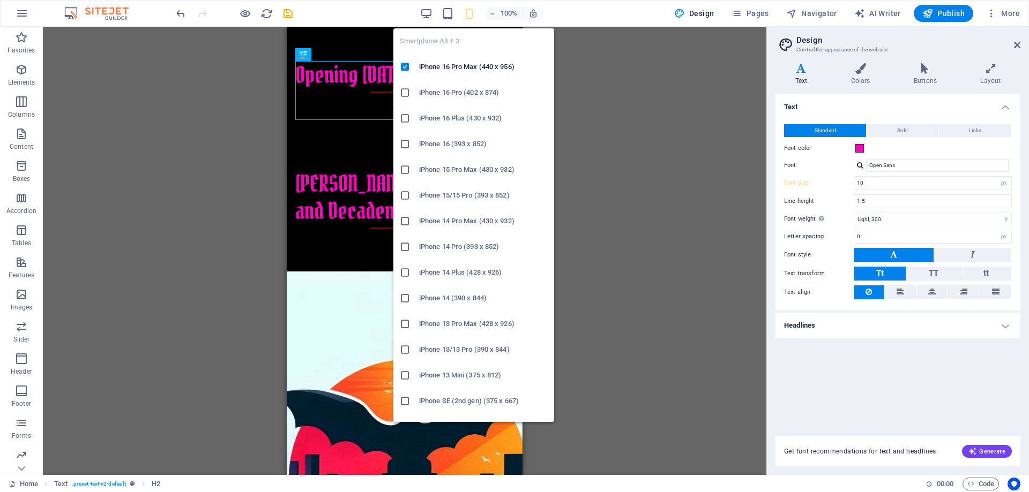
click at [472, 10] on icon "button" at bounding box center [469, 14] width 12 height 12
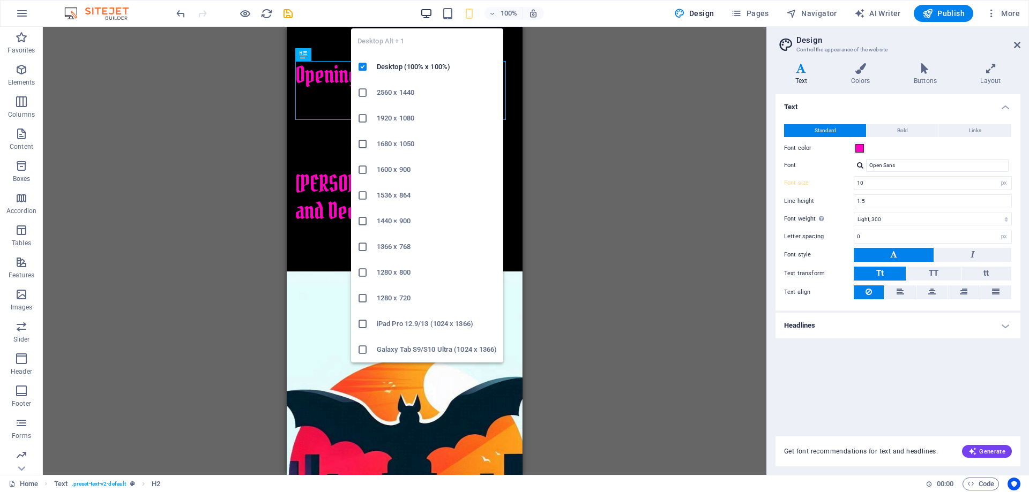
click at [425, 13] on icon "button" at bounding box center [426, 14] width 12 height 12
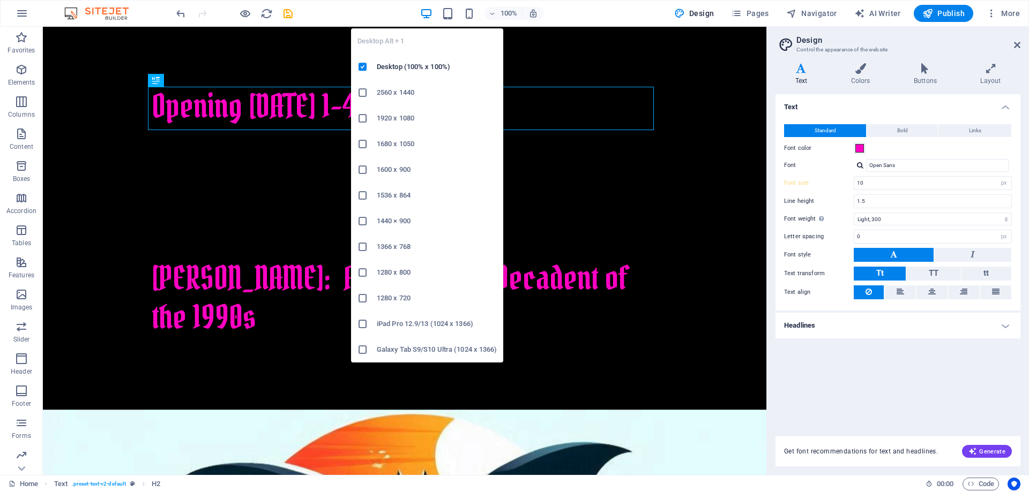
type input "16"
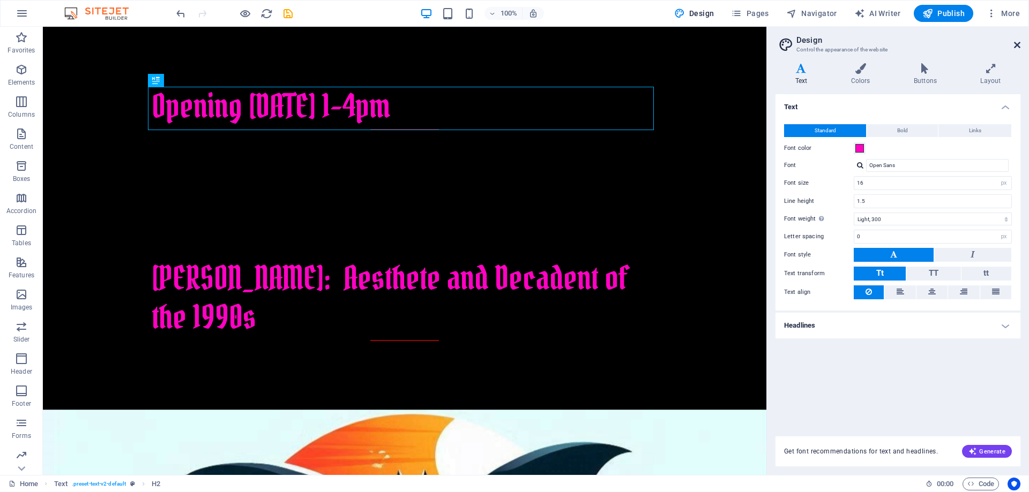
click at [1018, 44] on icon at bounding box center [1017, 45] width 6 height 9
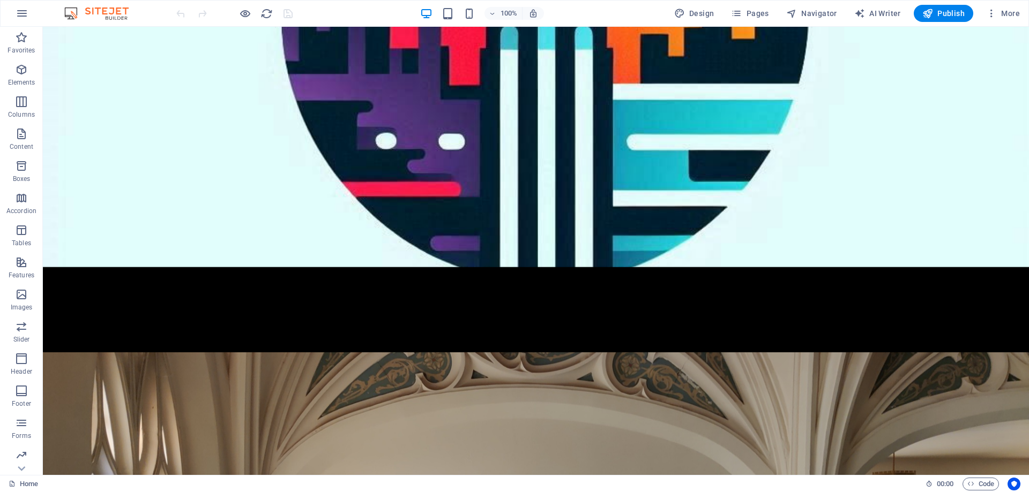
scroll to position [213, 0]
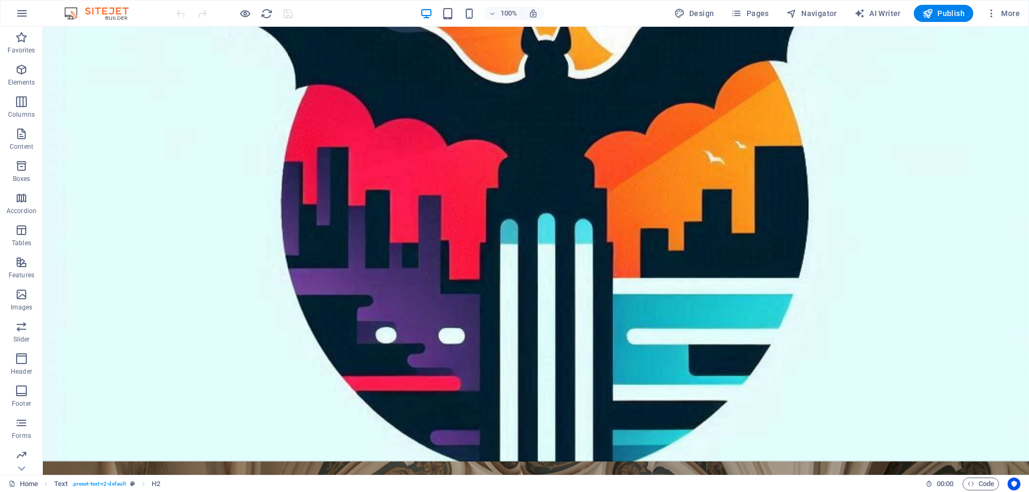
scroll to position [0, 0]
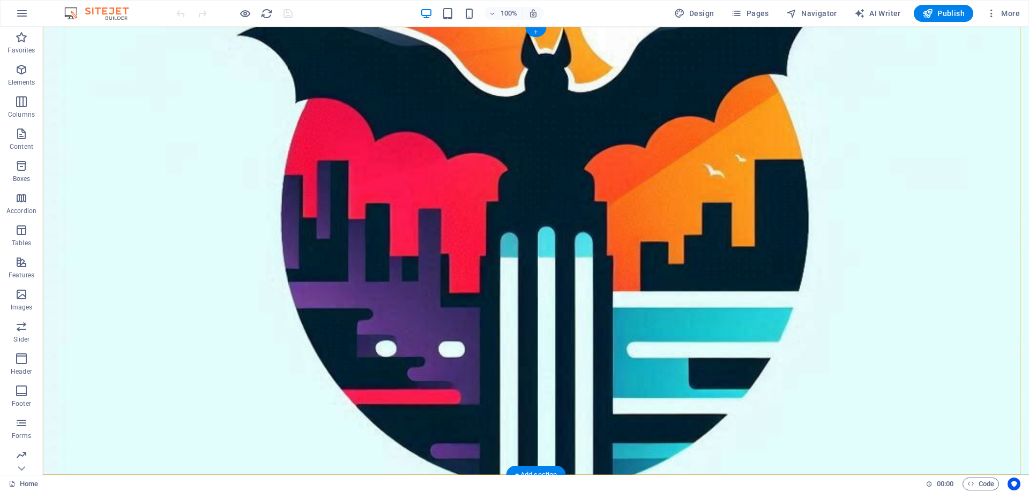
click at [538, 29] on div "+" at bounding box center [535, 32] width 21 height 10
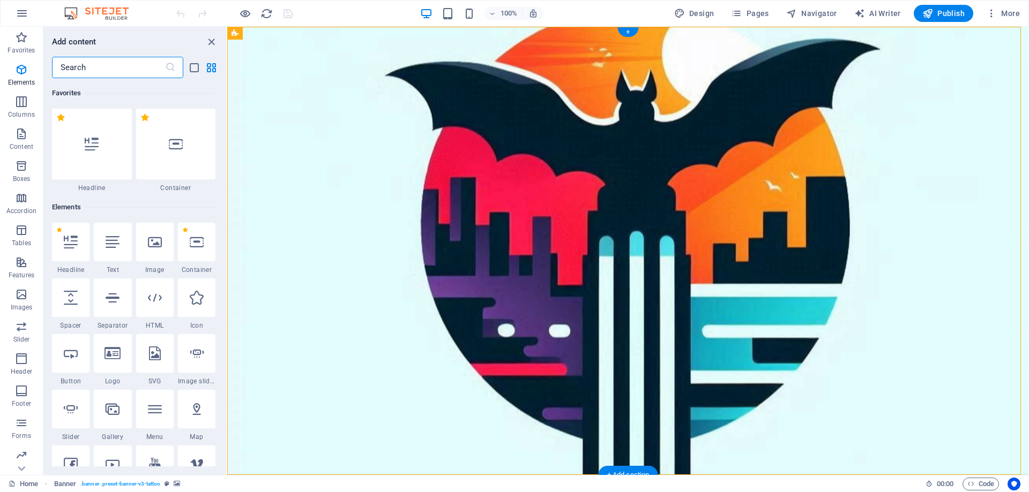
scroll to position [1875, 0]
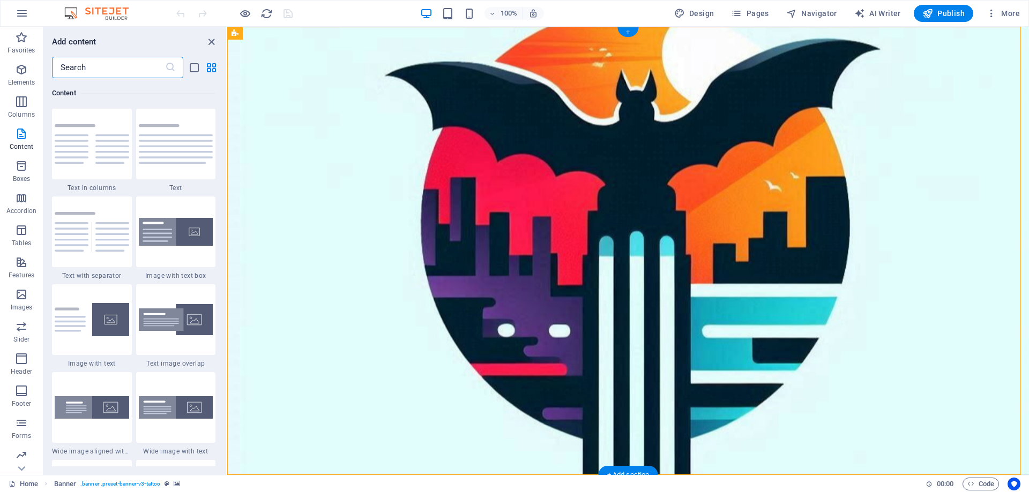
click at [626, 32] on div "+" at bounding box center [627, 32] width 21 height 10
click at [214, 42] on icon "close panel" at bounding box center [211, 42] width 12 height 12
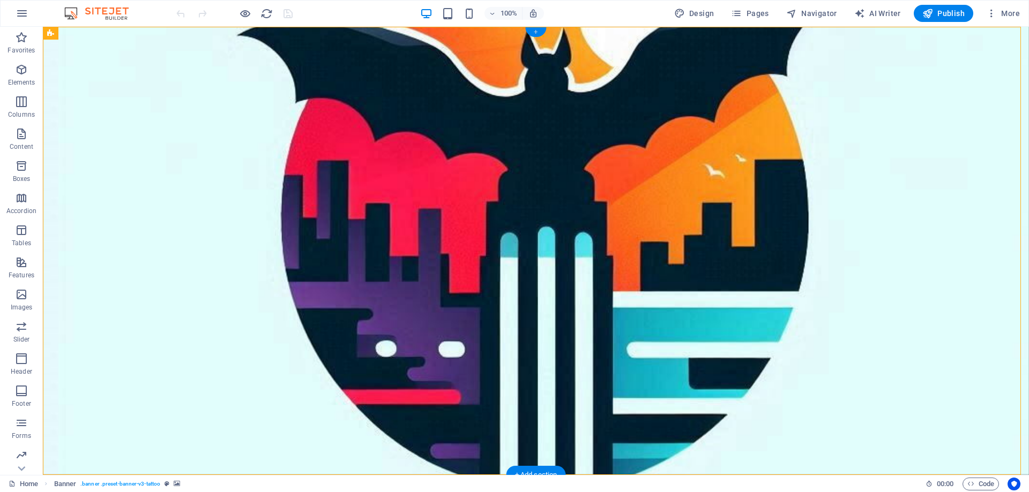
click at [539, 32] on div "+" at bounding box center [535, 32] width 21 height 10
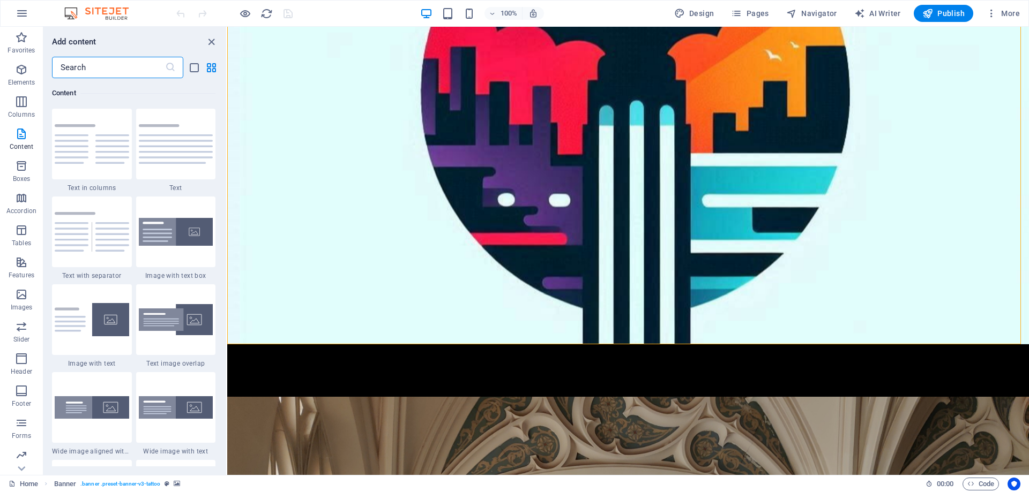
scroll to position [229, 0]
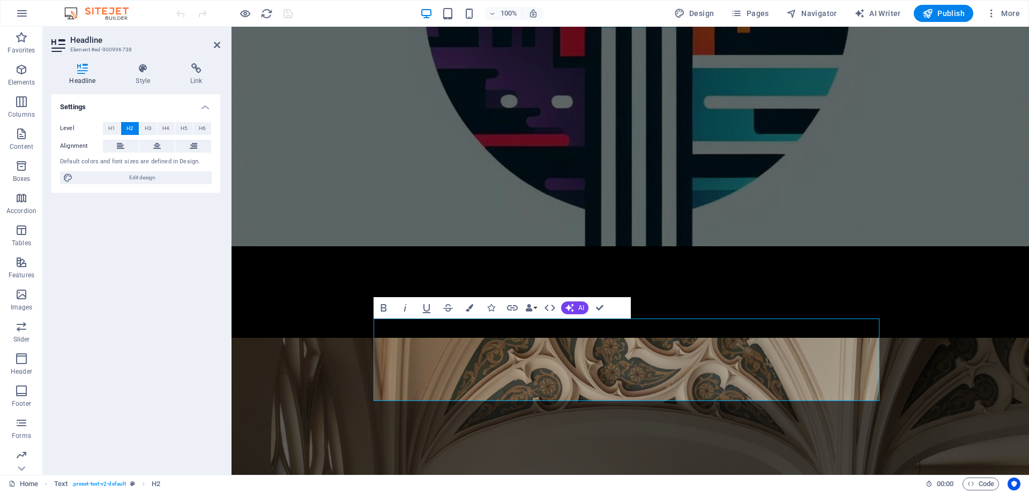
scroll to position [0, 0]
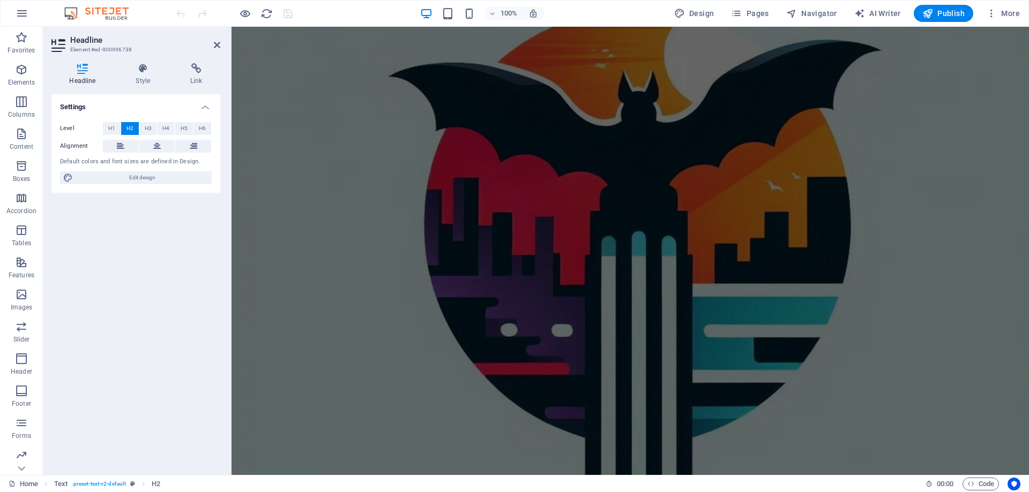
click at [628, 26] on div "100% Design Pages Navigator AI Writer Publish More" at bounding box center [515, 14] width 1028 height 26
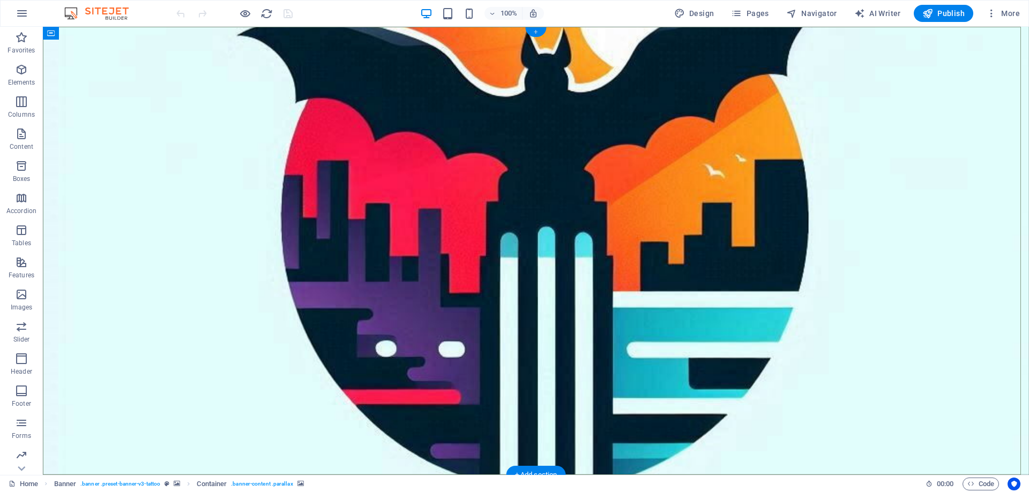
click at [540, 31] on div "+" at bounding box center [535, 32] width 21 height 10
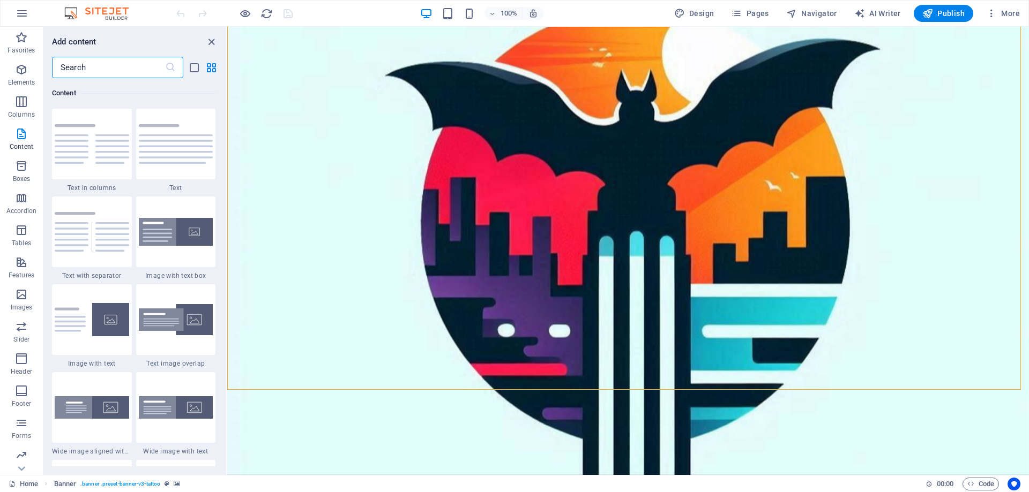
scroll to position [128, 0]
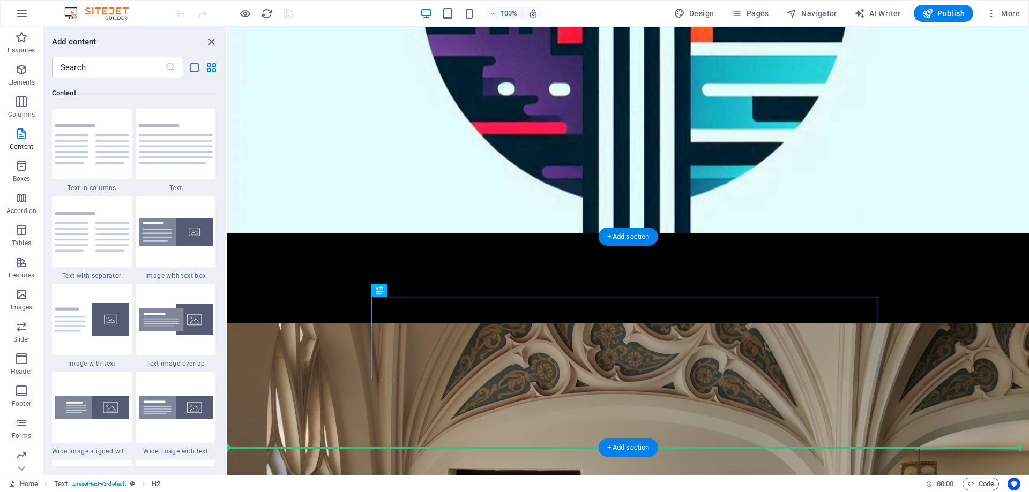
drag, startPoint x: 688, startPoint y: 436, endPoint x: 678, endPoint y: 415, distance: 23.3
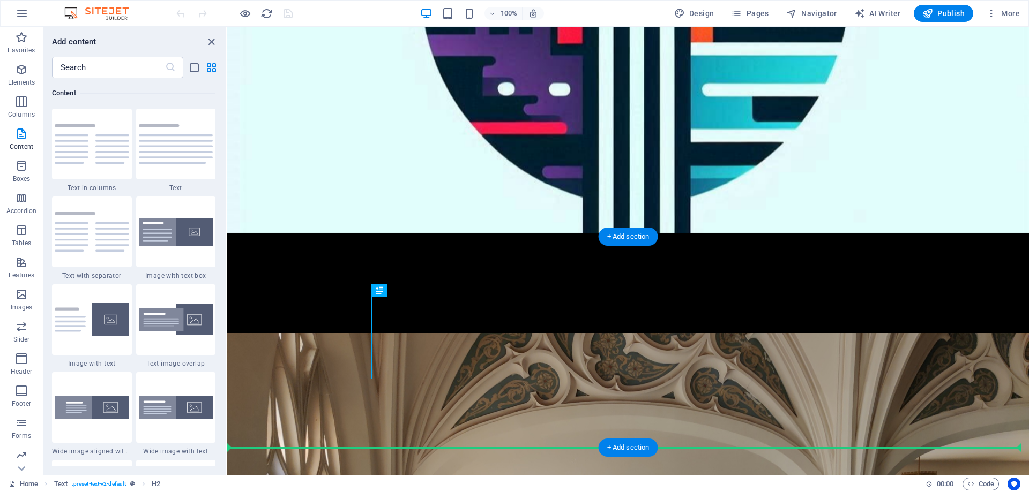
scroll to position [250, 0]
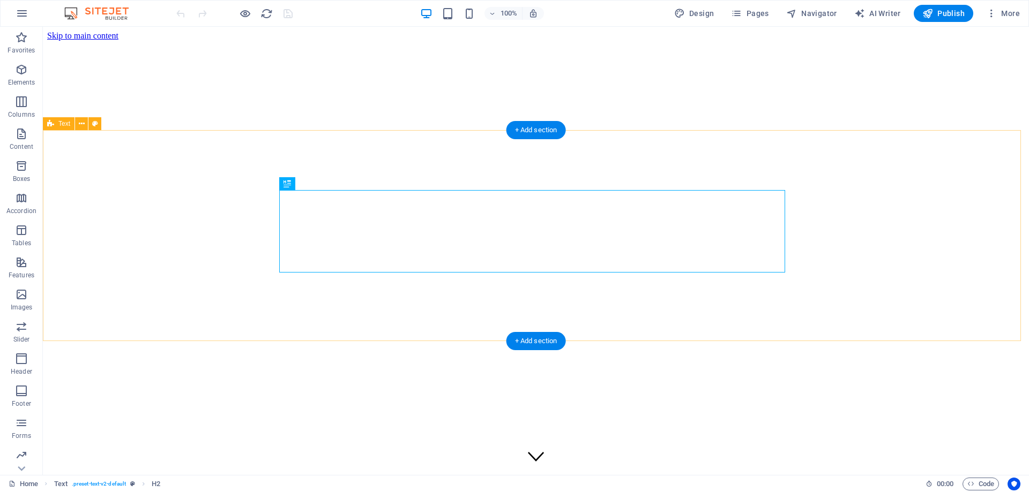
scroll to position [345, 0]
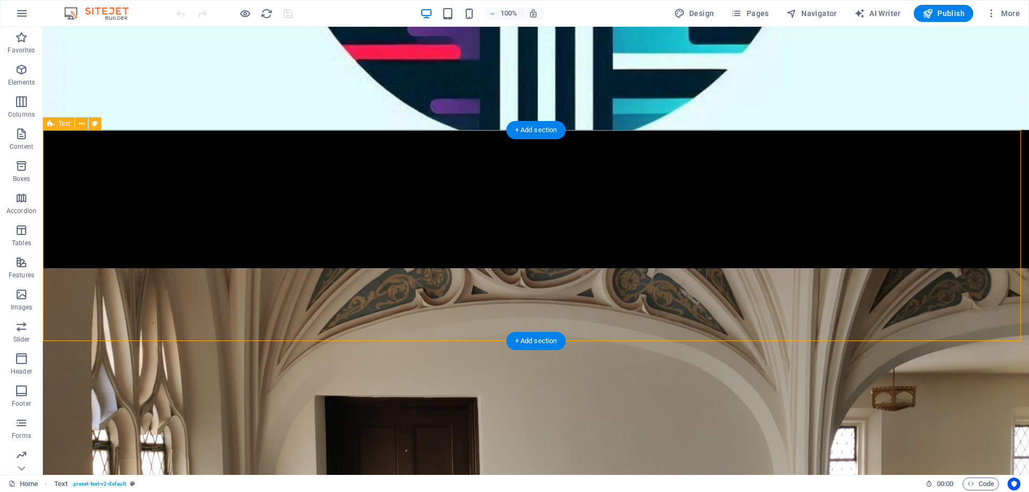
drag, startPoint x: 253, startPoint y: 192, endPoint x: 359, endPoint y: 235, distance: 114.6
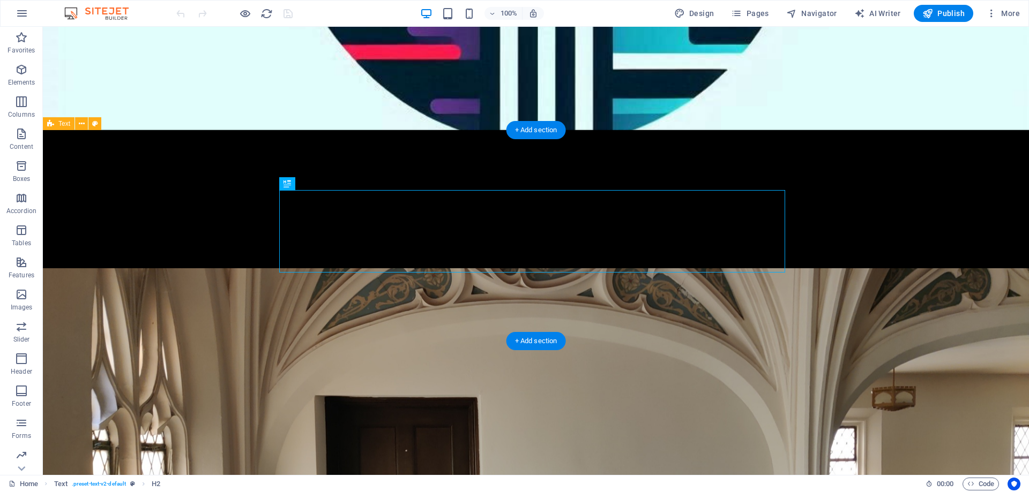
drag, startPoint x: 725, startPoint y: 257, endPoint x: 539, endPoint y: 218, distance: 189.6
click at [519, 130] on div "+ Add section" at bounding box center [535, 130] width 59 height 18
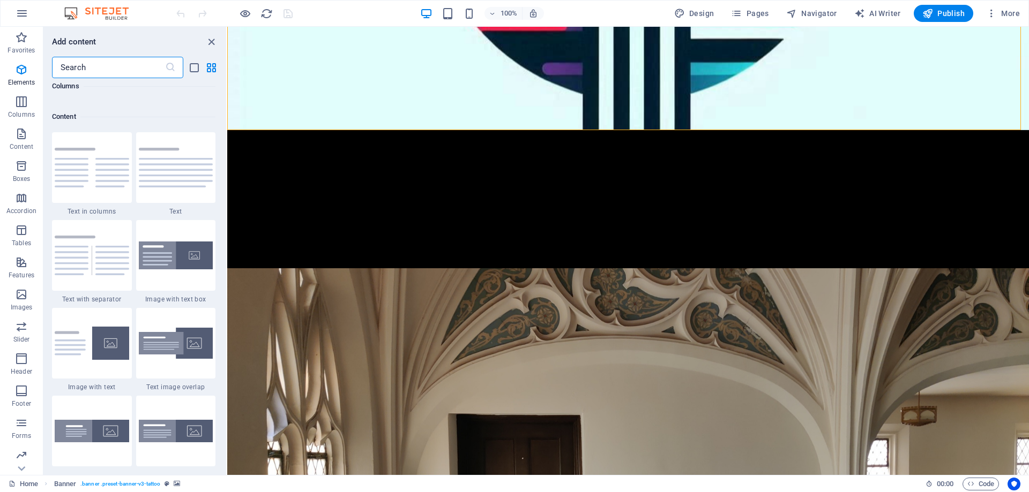
scroll to position [1875, 0]
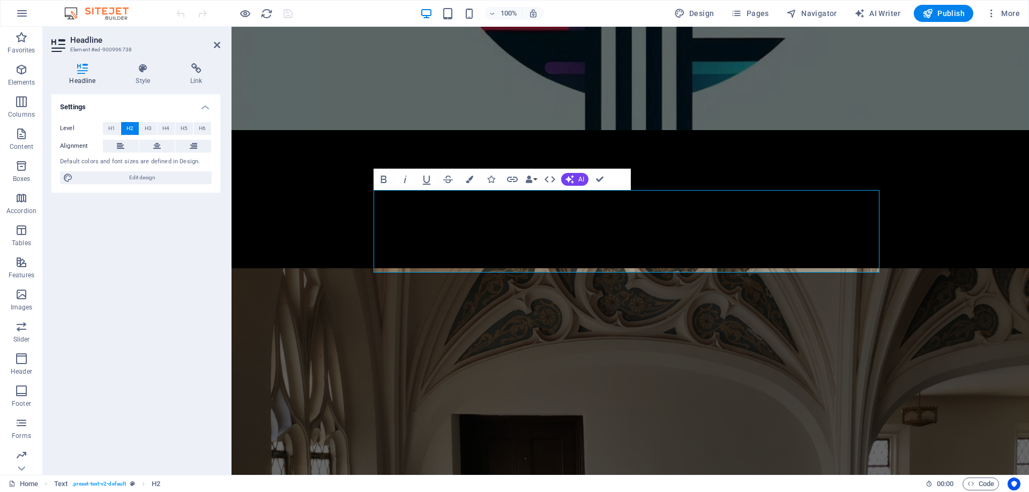
scroll to position [0, 0]
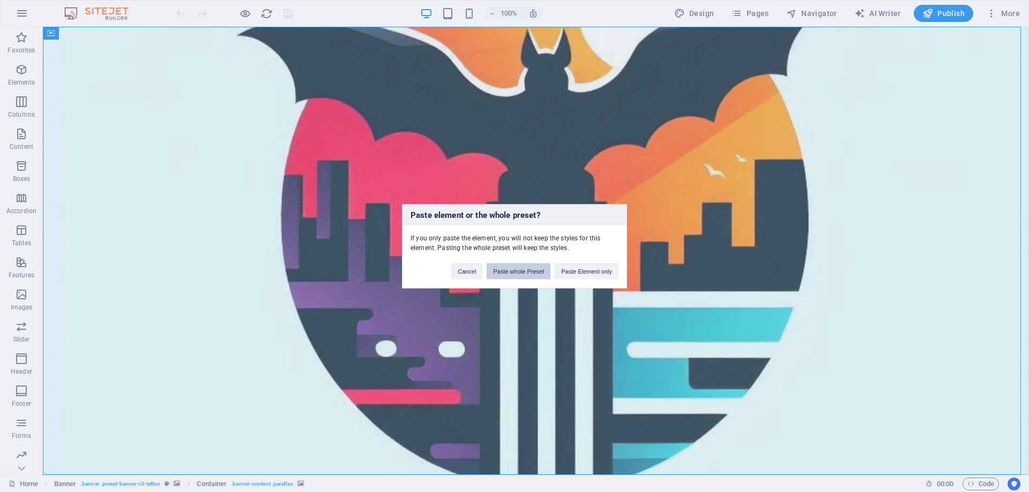
click at [520, 271] on button "Paste whole Preset" at bounding box center [519, 271] width 64 height 16
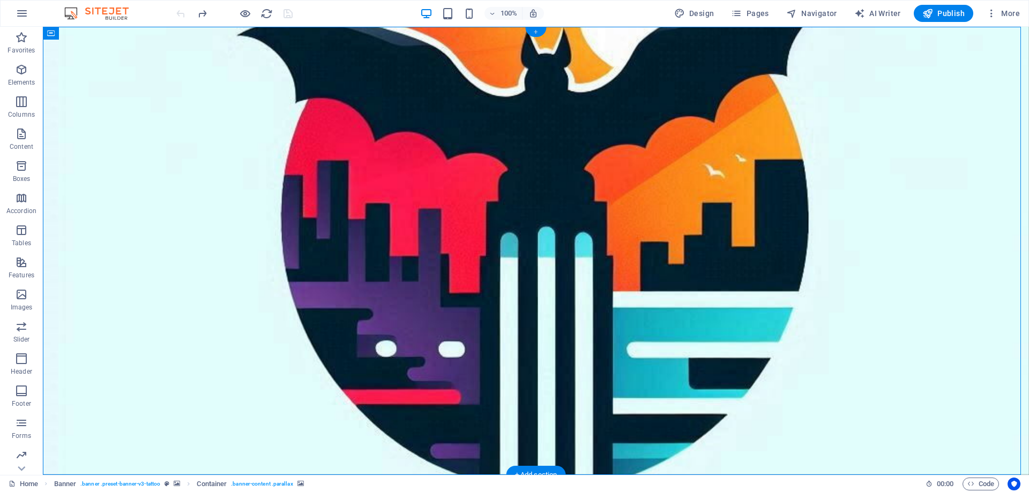
click at [534, 34] on div "+" at bounding box center [535, 32] width 21 height 10
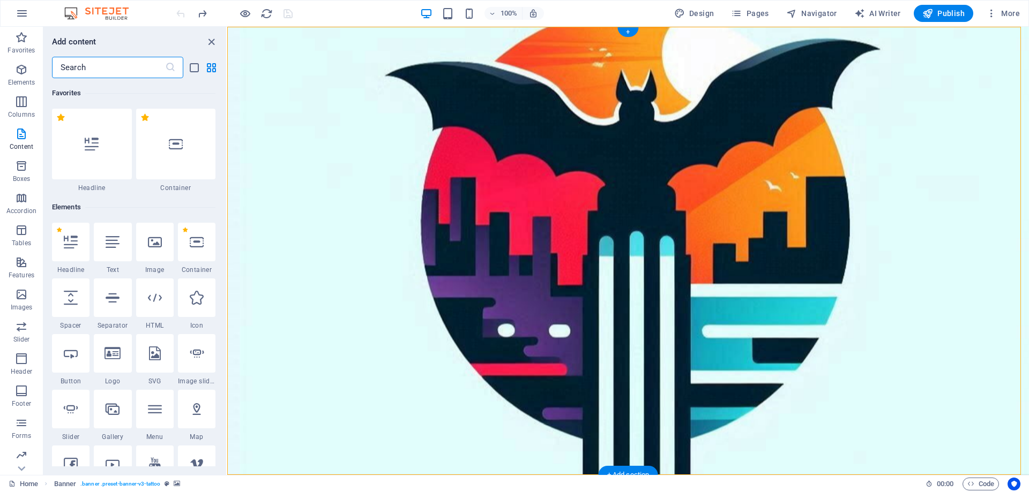
scroll to position [1875, 0]
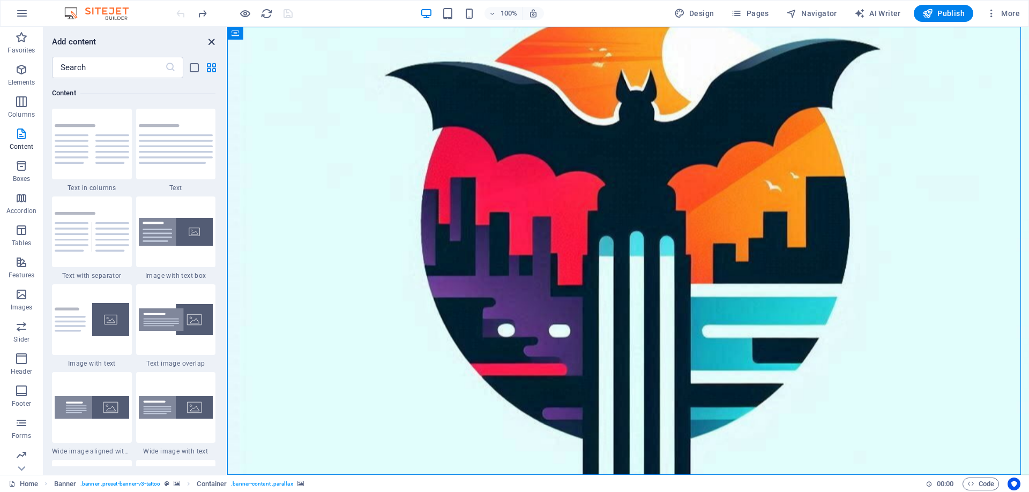
click at [210, 40] on icon "close panel" at bounding box center [211, 42] width 12 height 12
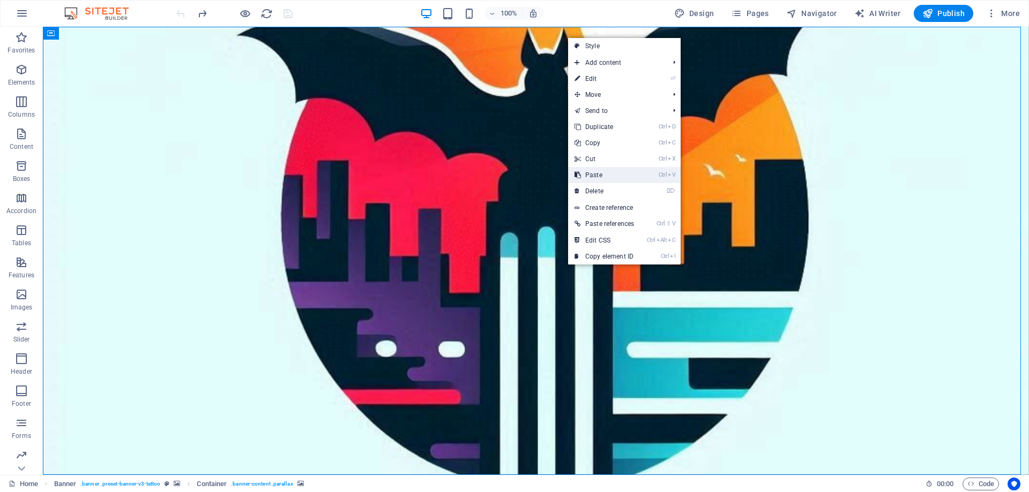
click at [598, 171] on link "Ctrl V Paste" at bounding box center [604, 175] width 72 height 16
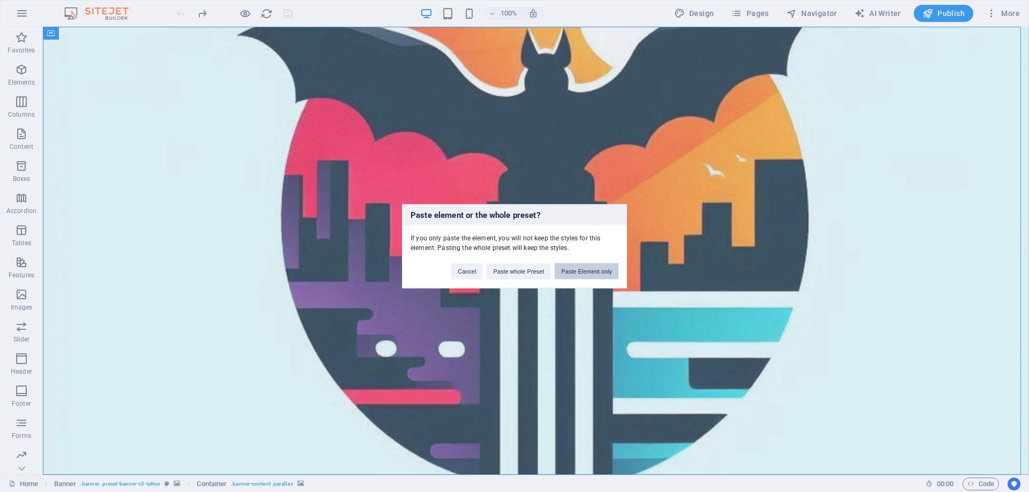
click at [608, 274] on button "Paste Element only" at bounding box center [587, 271] width 64 height 16
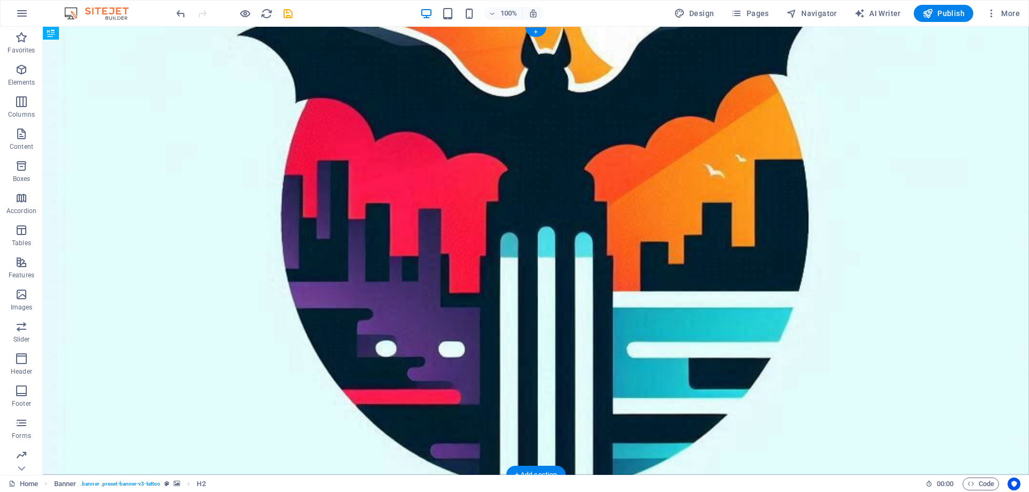
scroll to position [8, 0]
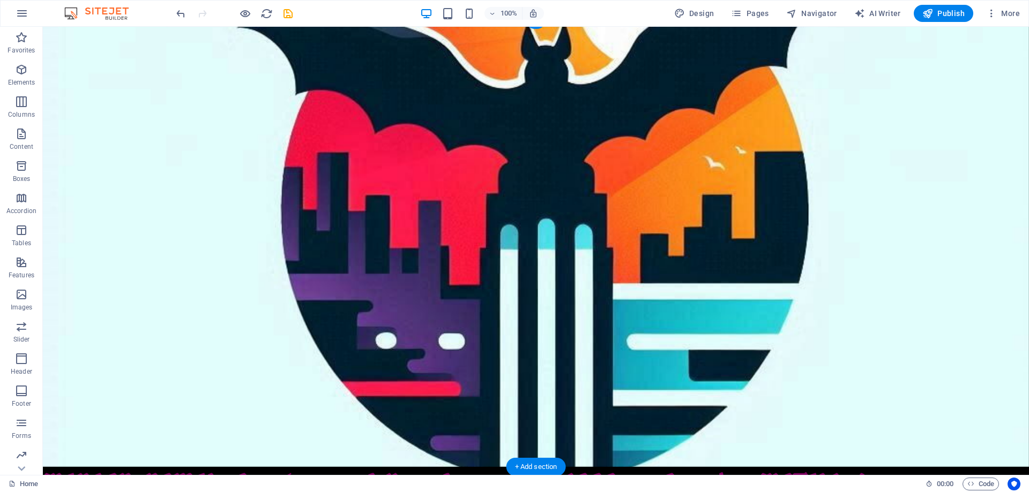
drag, startPoint x: 870, startPoint y: 445, endPoint x: 851, endPoint y: 401, distance: 48.5
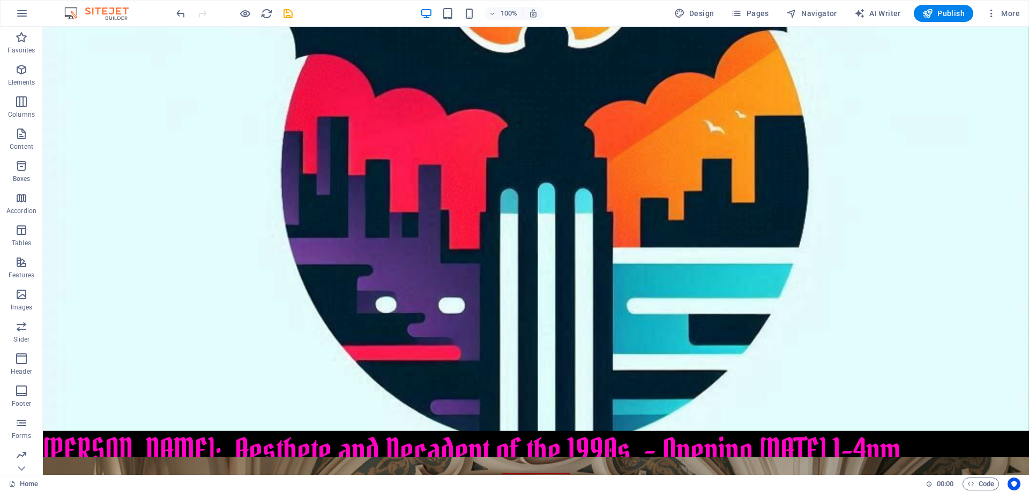
scroll to position [0, 0]
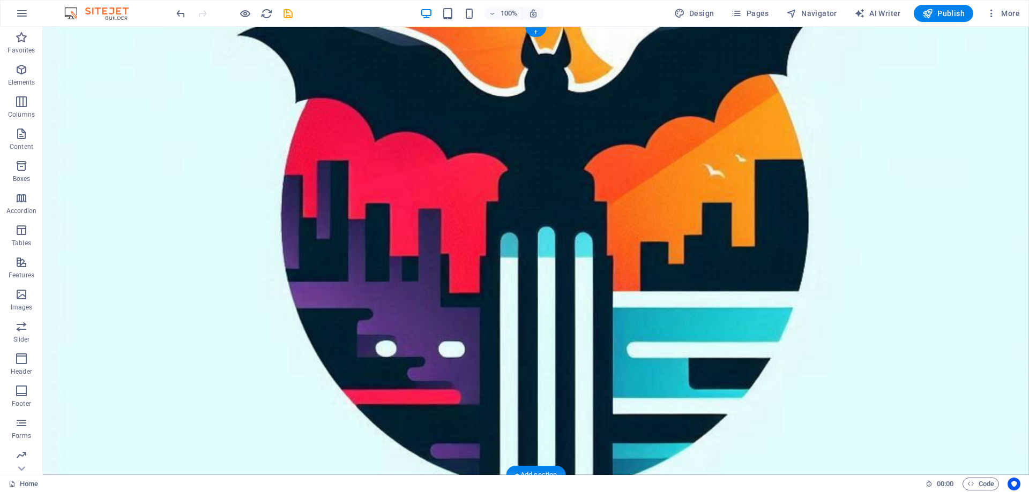
click at [979, 48] on figure at bounding box center [535, 251] width 1033 height 470
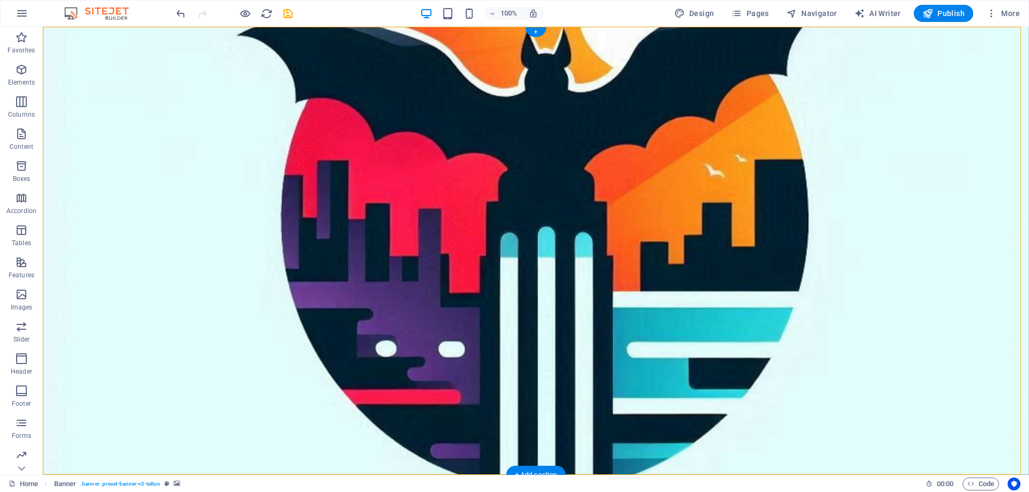
click at [979, 48] on figure at bounding box center [536, 251] width 990 height 450
click at [979, 48] on figure at bounding box center [536, 251] width 1032 height 469
select select "vh"
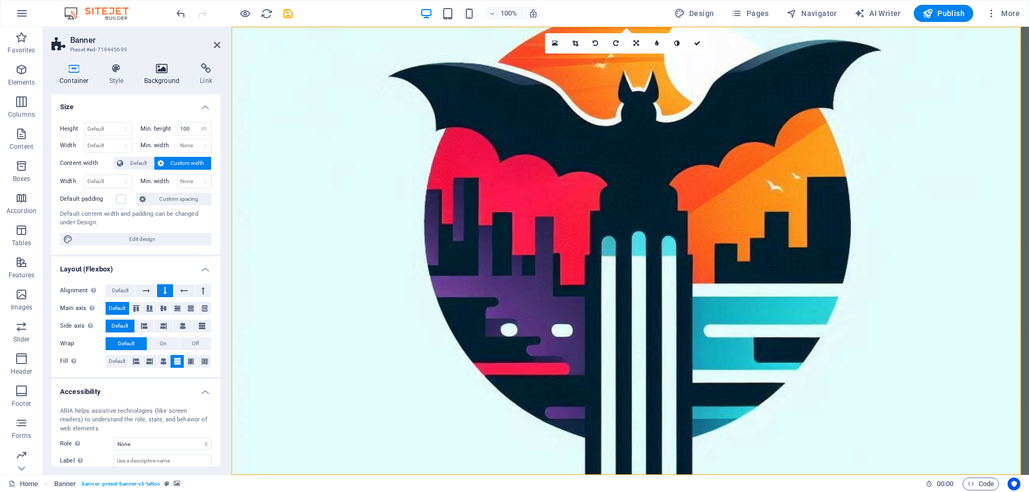
click at [163, 71] on icon at bounding box center [162, 68] width 52 height 11
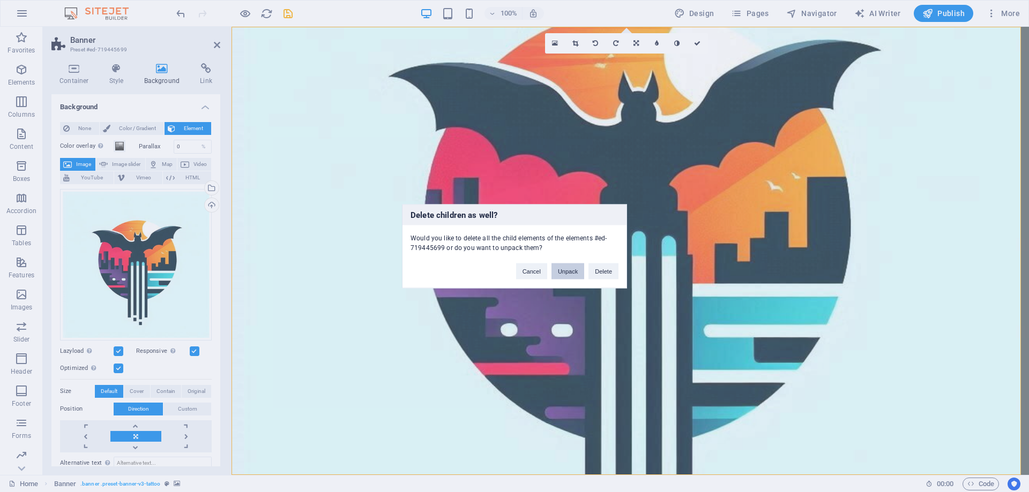
click at [571, 269] on button "Unpack" at bounding box center [567, 271] width 33 height 16
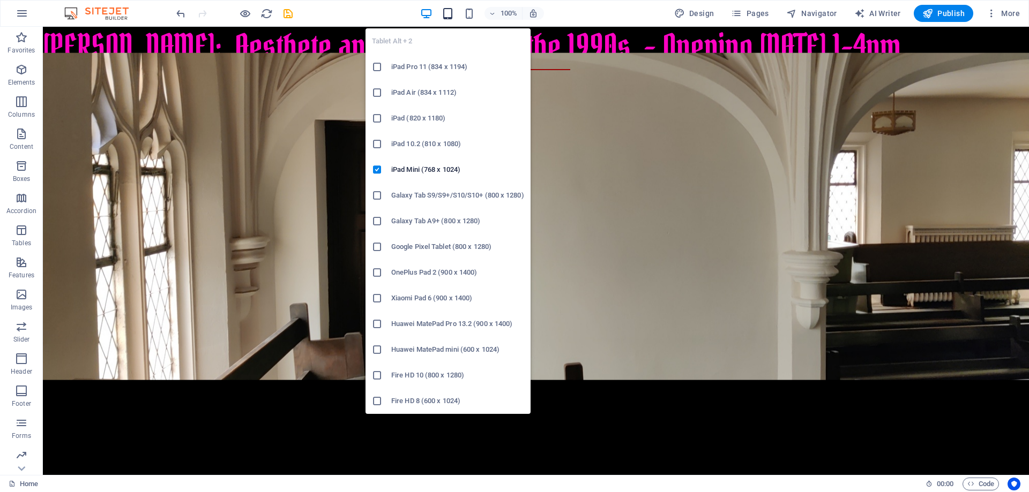
click at [451, 12] on icon "button" at bounding box center [448, 14] width 12 height 12
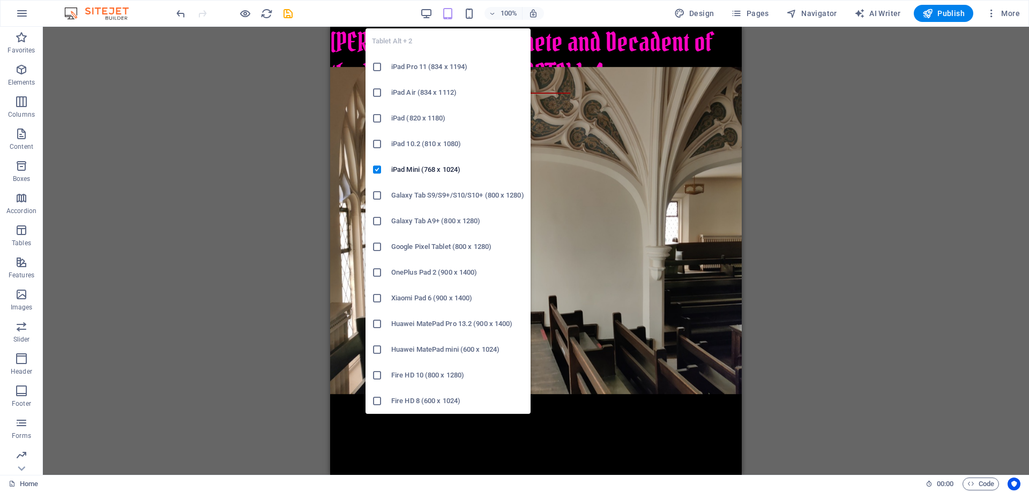
click at [448, 10] on icon "button" at bounding box center [448, 14] width 12 height 12
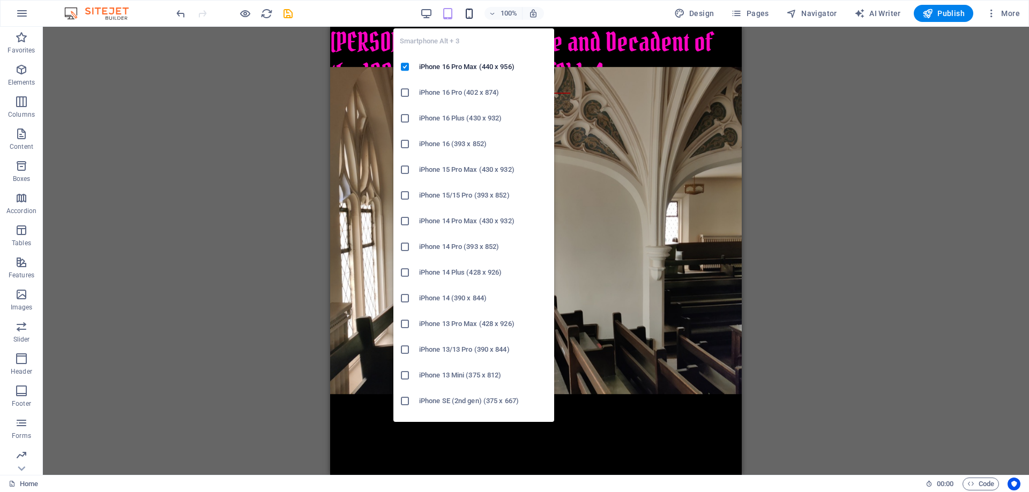
click at [470, 13] on icon "button" at bounding box center [469, 14] width 12 height 12
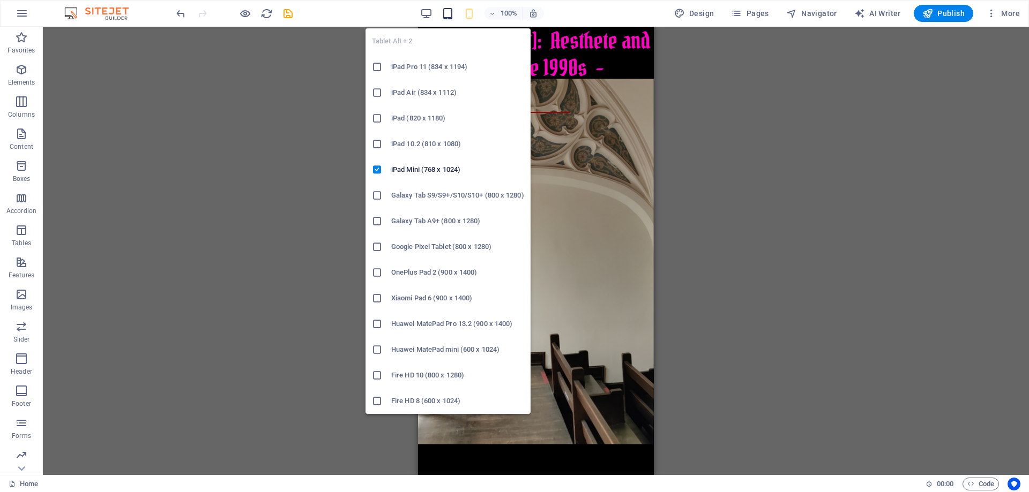
click at [450, 13] on icon "button" at bounding box center [448, 14] width 12 height 12
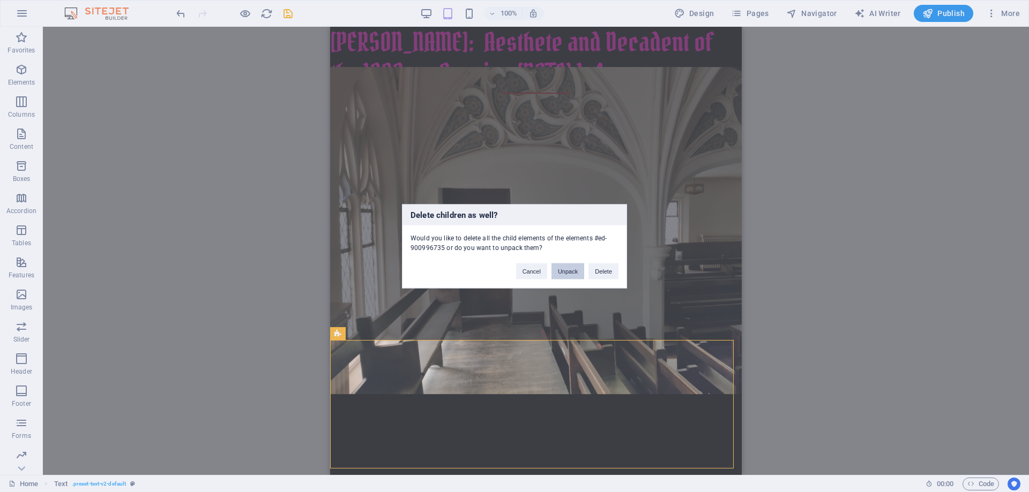
click at [571, 277] on button "Unpack" at bounding box center [567, 271] width 33 height 16
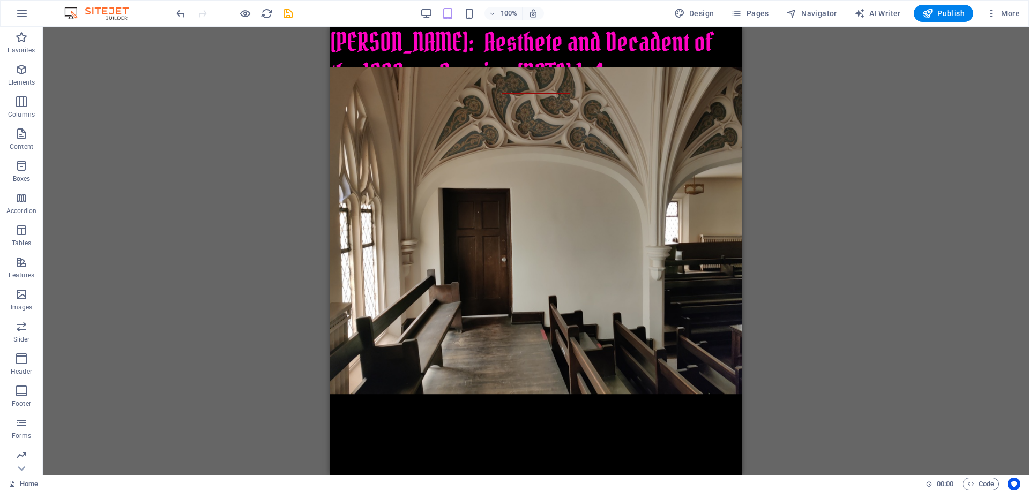
drag, startPoint x: 736, startPoint y: 274, endPoint x: 1078, endPoint y: 254, distance: 343.0
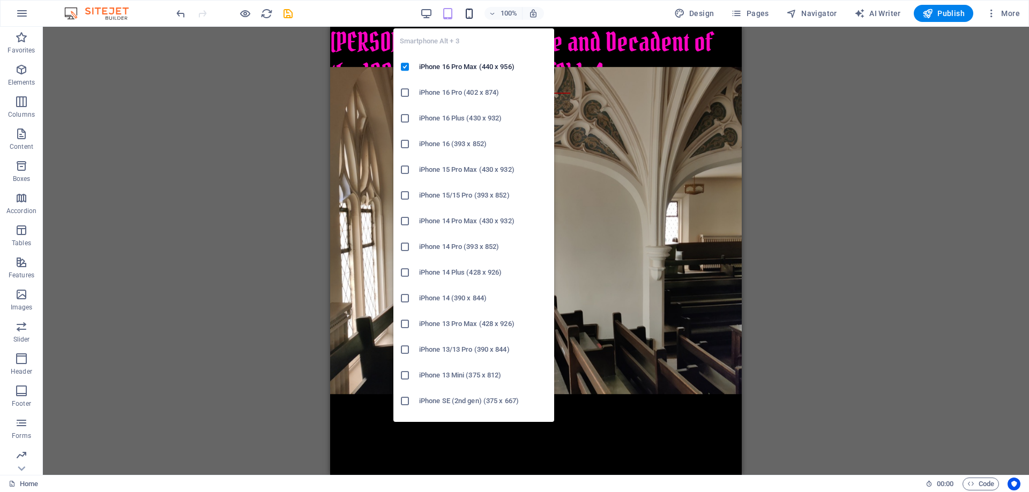
click at [473, 12] on icon "button" at bounding box center [469, 14] width 12 height 12
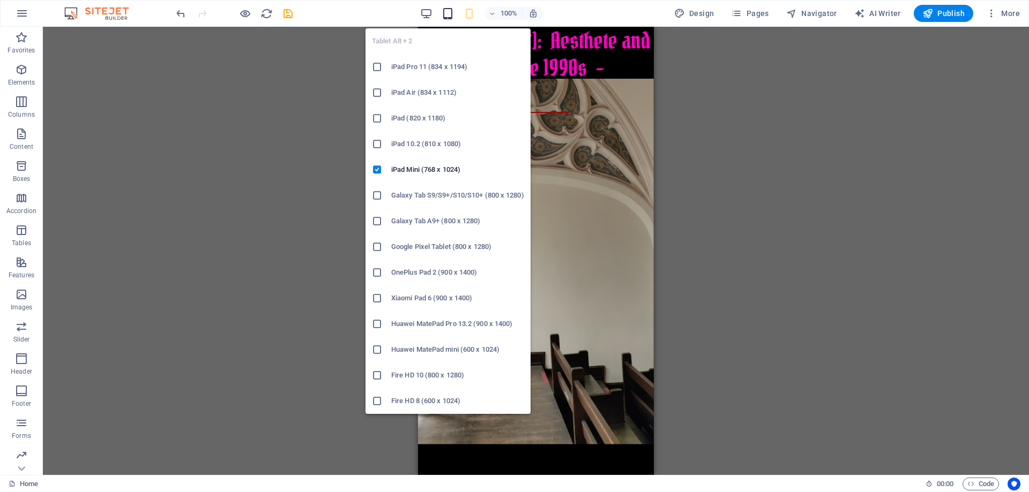
click at [454, 11] on icon "button" at bounding box center [448, 14] width 12 height 12
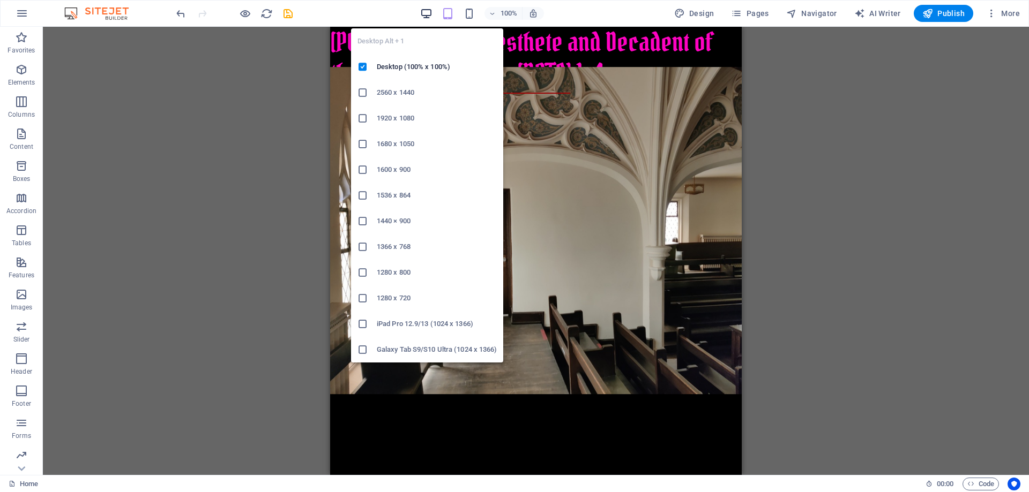
click at [429, 13] on icon "button" at bounding box center [426, 14] width 12 height 12
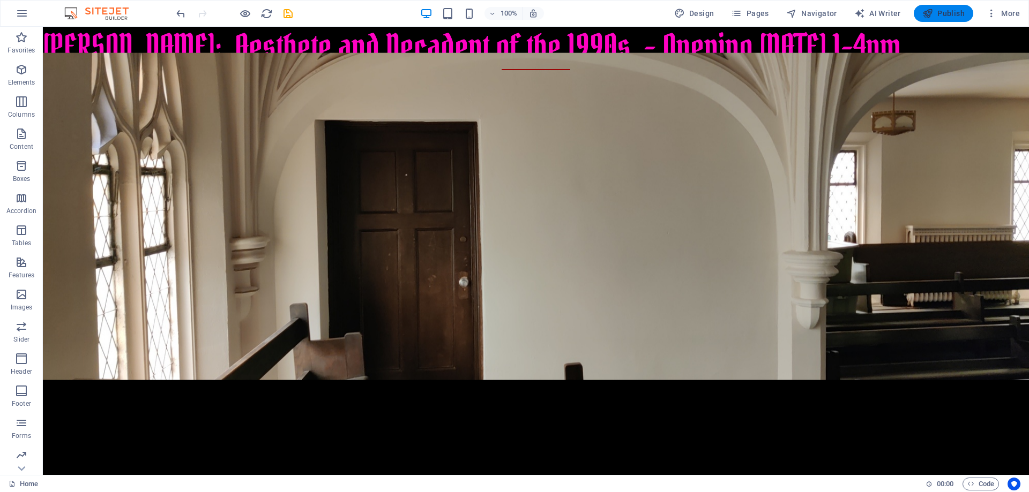
click at [937, 10] on span "Publish" at bounding box center [943, 13] width 42 height 11
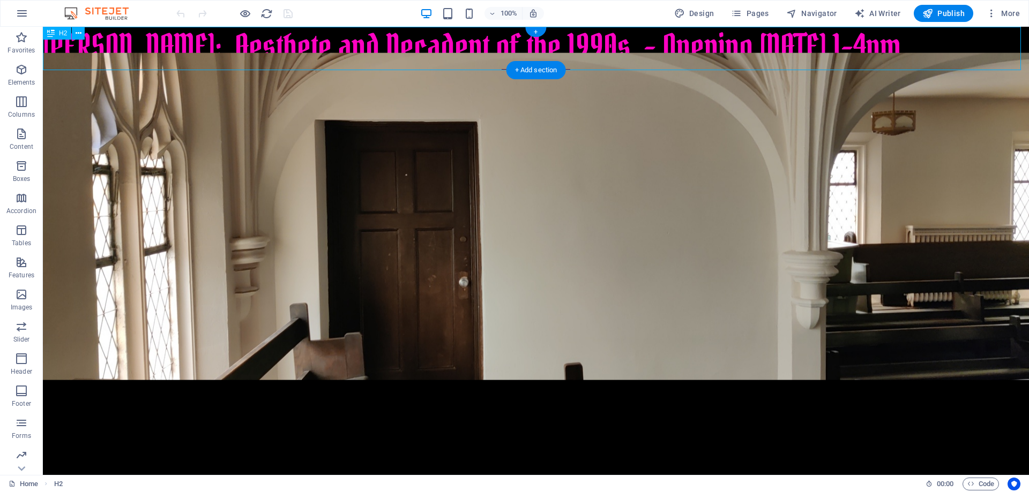
click at [408, 47] on div "[PERSON_NAME]: Aesthete and Decadent of the 1990s - Opening [DATE] 1-4pm" at bounding box center [536, 48] width 986 height 43
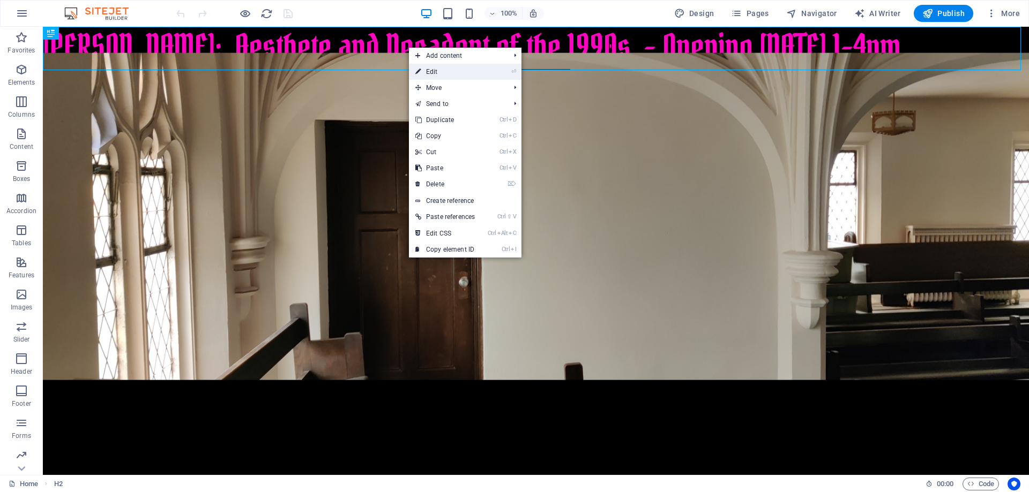
click at [447, 71] on link "⏎ Edit" at bounding box center [445, 72] width 72 height 16
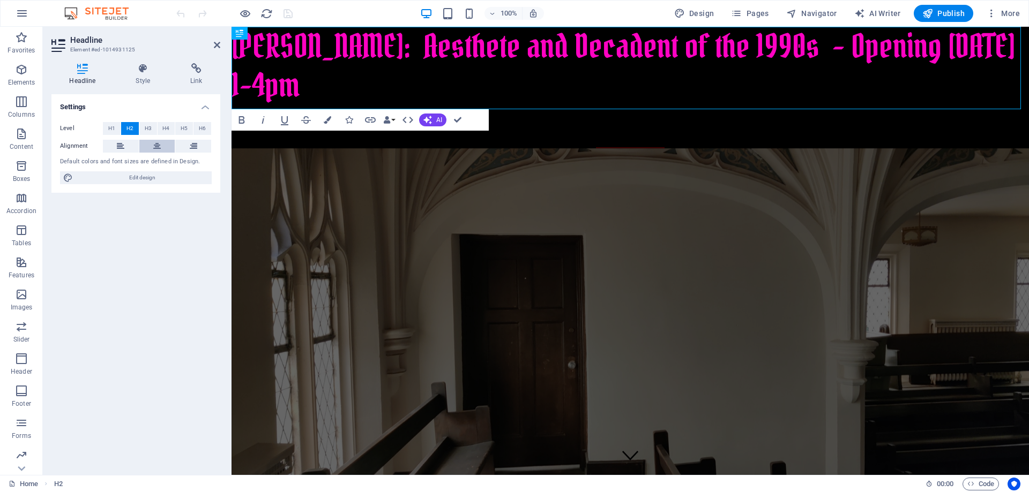
click at [158, 143] on icon at bounding box center [157, 146] width 8 height 13
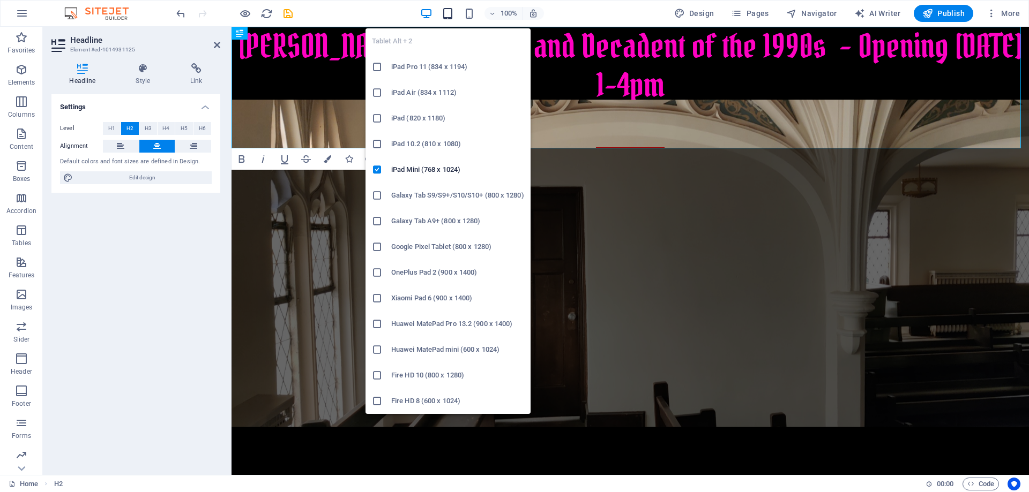
click at [449, 14] on icon "button" at bounding box center [448, 14] width 12 height 12
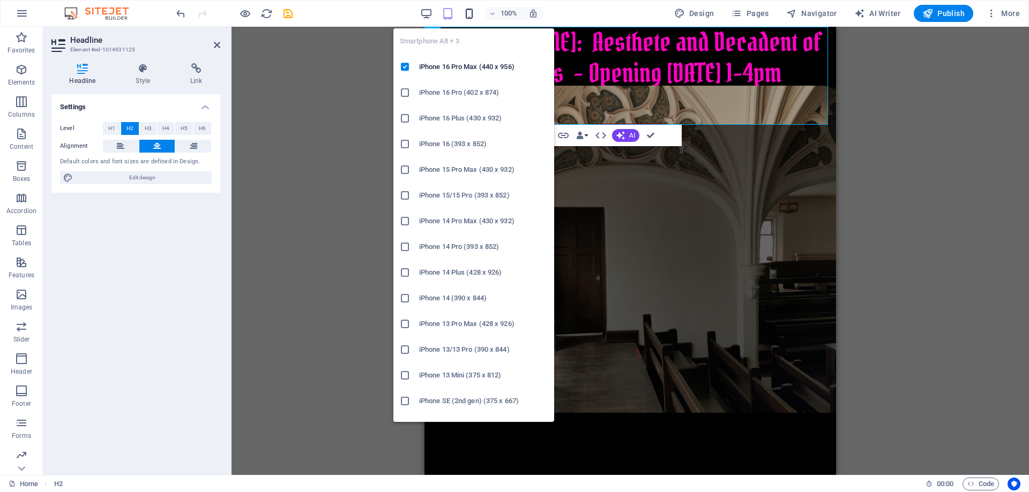
click at [468, 14] on icon "button" at bounding box center [469, 14] width 12 height 12
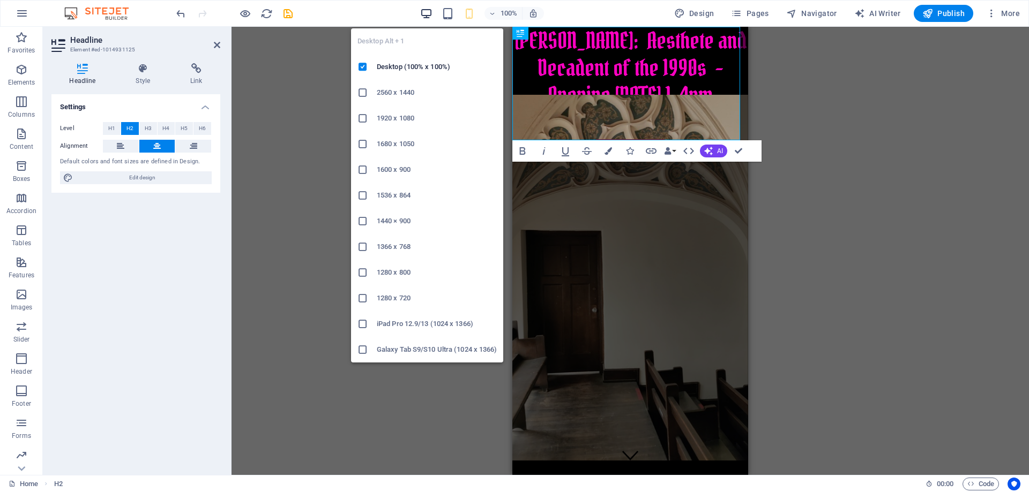
click at [424, 13] on icon "button" at bounding box center [426, 14] width 12 height 12
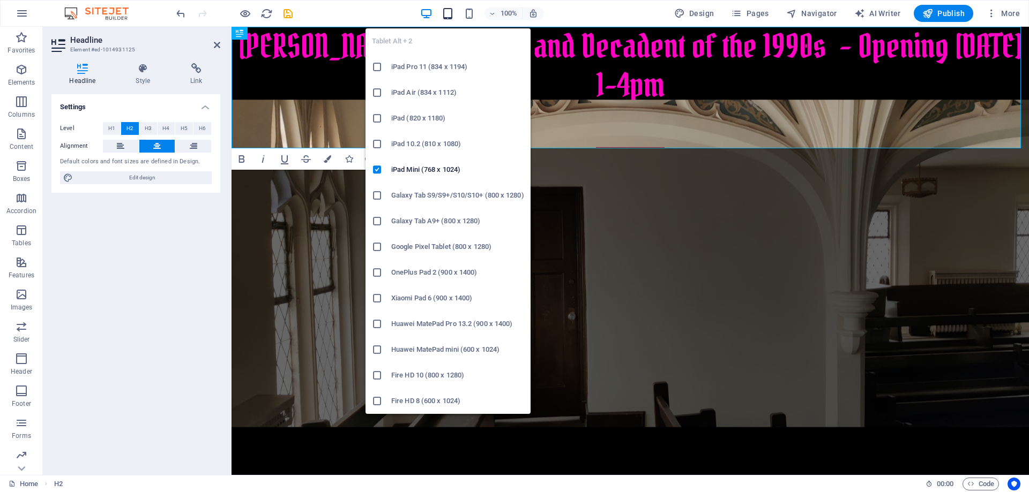
click at [452, 13] on icon "button" at bounding box center [448, 14] width 12 height 12
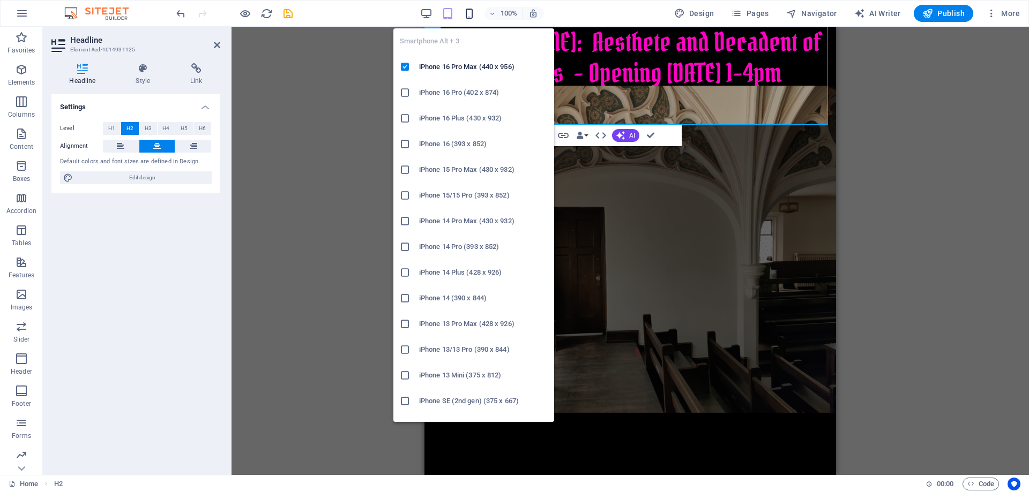
click at [475, 13] on icon "button" at bounding box center [469, 14] width 12 height 12
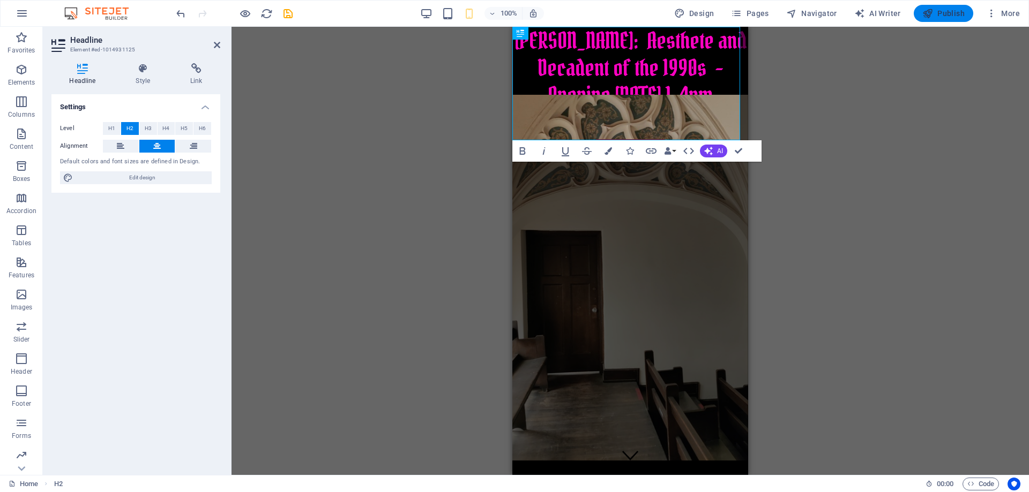
click at [953, 12] on span "Publish" at bounding box center [943, 13] width 42 height 11
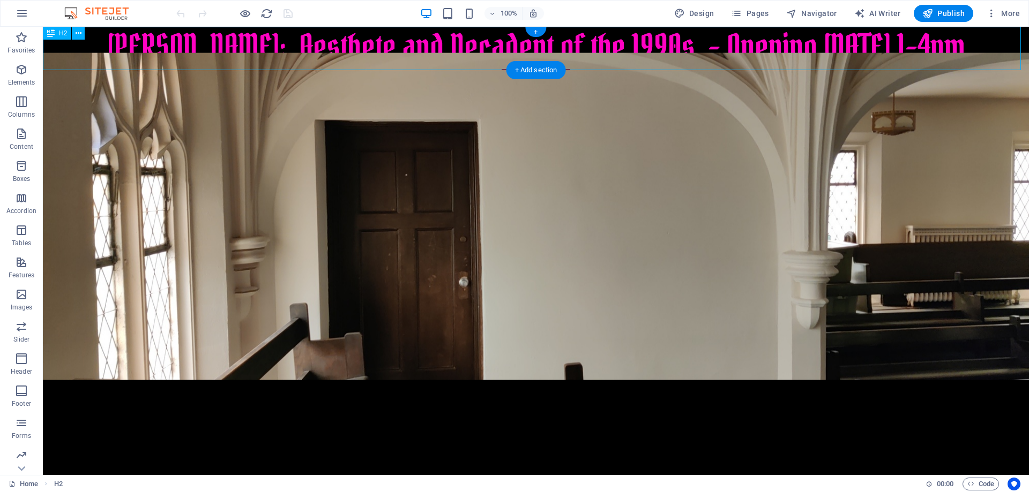
click at [317, 43] on div "[PERSON_NAME]: Aesthete and Decadent of the 1990s - Opening [DATE] 1-4pm" at bounding box center [536, 48] width 986 height 43
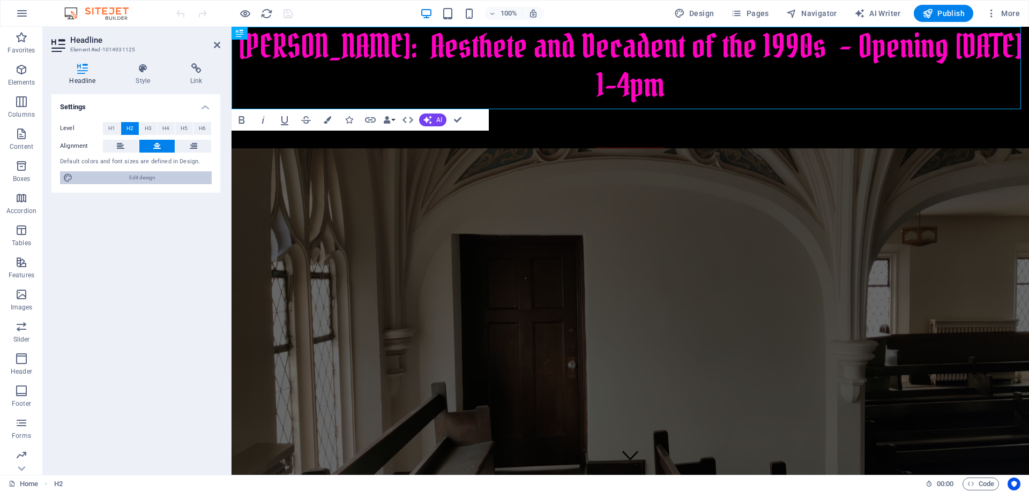
click at [125, 173] on span "Edit design" at bounding box center [142, 177] width 132 height 13
select select "px"
select select "300"
select select "px"
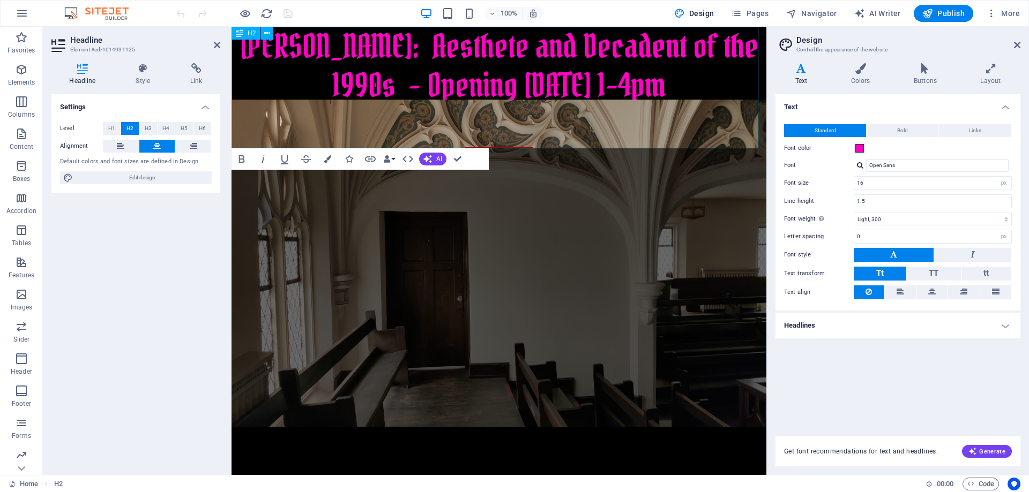
click at [547, 84] on span "[PERSON_NAME]: Aesthete and Decadent of the 1990s - Opening [DATE] 1-4pm" at bounding box center [499, 65] width 518 height 81
click at [145, 77] on h4 "Style" at bounding box center [145, 74] width 55 height 23
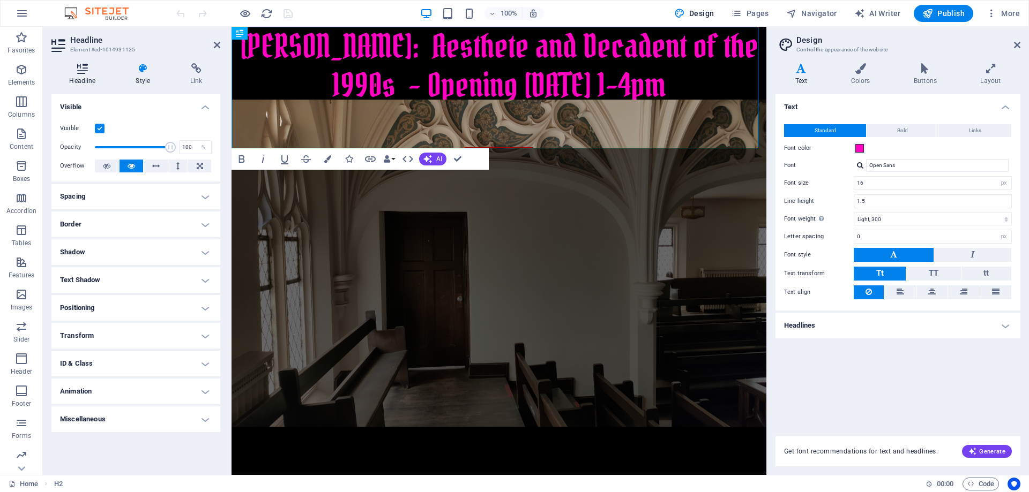
click at [82, 69] on icon at bounding box center [82, 68] width 62 height 11
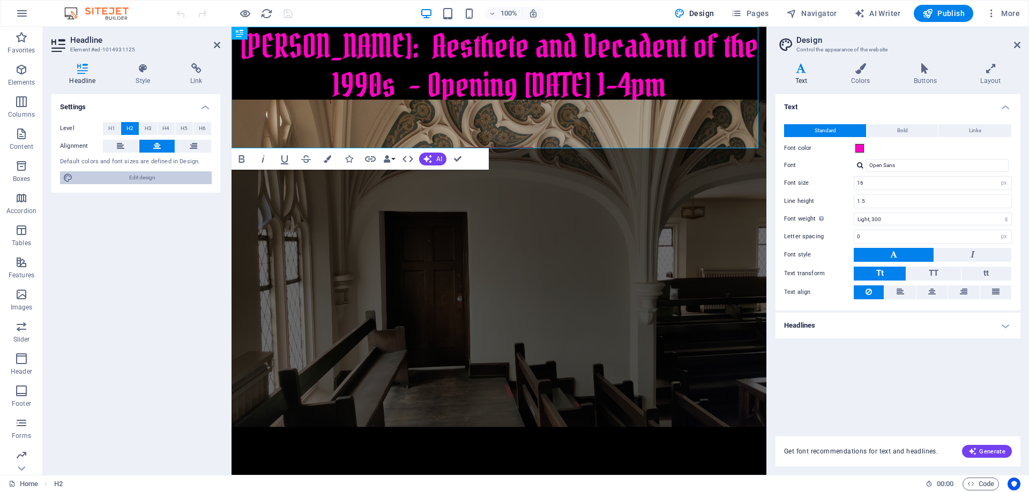
click at [143, 175] on span "Edit design" at bounding box center [142, 177] width 132 height 13
click at [900, 165] on input "Open Sans" at bounding box center [937, 165] width 143 height 13
click at [860, 166] on div at bounding box center [860, 165] width 6 height 7
click at [903, 189] on div "Pirata One" at bounding box center [939, 193] width 141 height 11
type input "Pirata One"
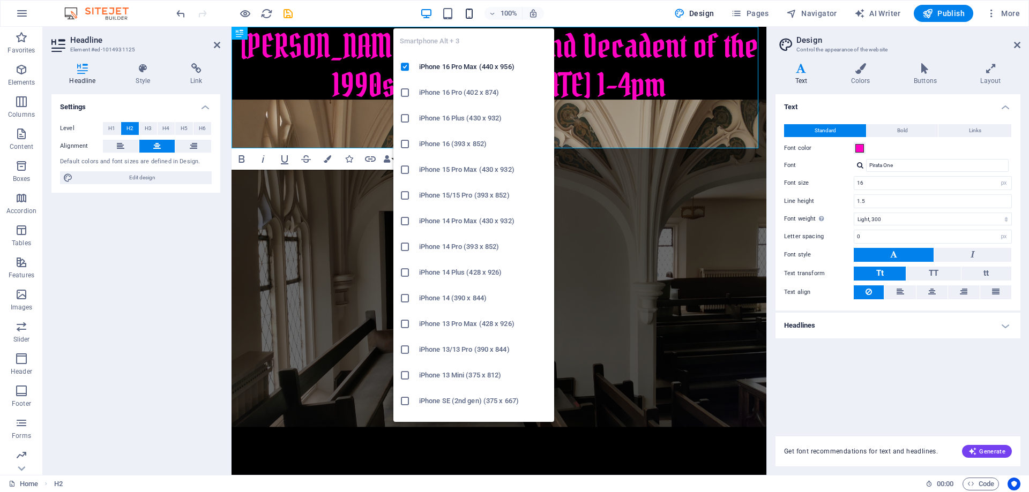
click at [472, 11] on icon "button" at bounding box center [469, 14] width 12 height 12
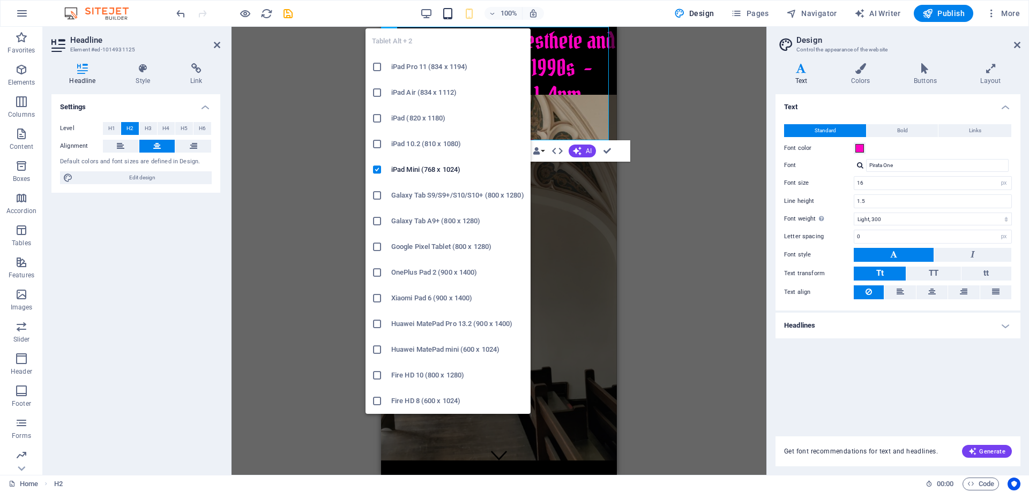
click at [450, 15] on icon "button" at bounding box center [448, 14] width 12 height 12
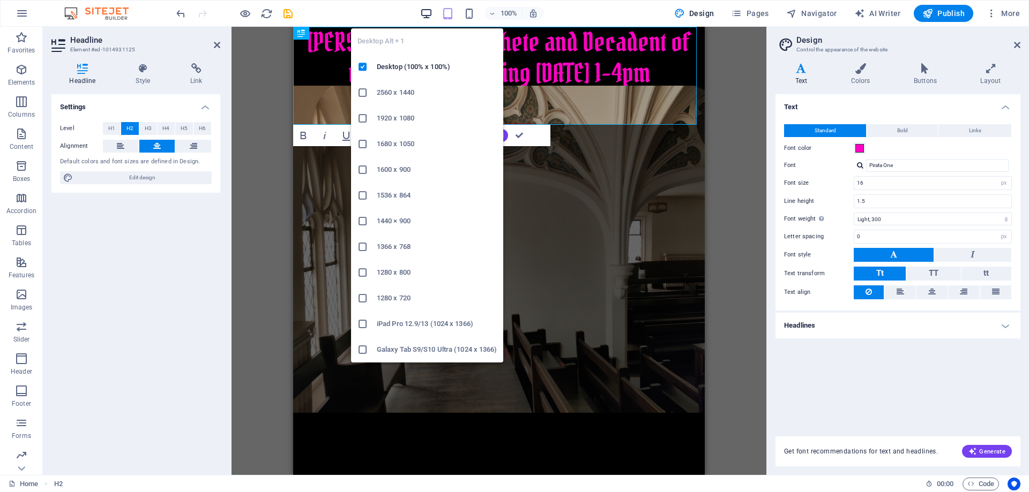
click at [427, 11] on icon "button" at bounding box center [426, 14] width 12 height 12
